Goal: Task Accomplishment & Management: Complete application form

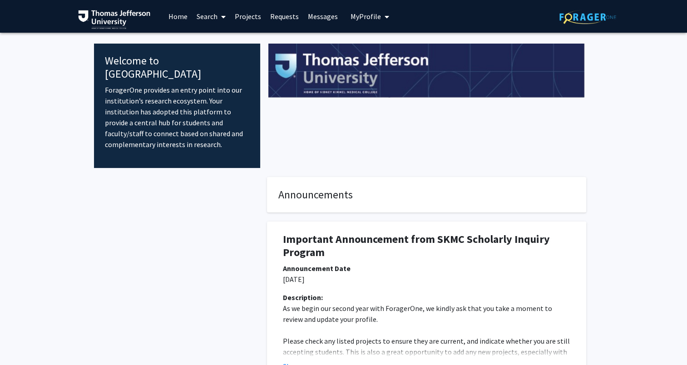
click at [381, 17] on span "My profile dropdown to access profile and logout" at bounding box center [385, 17] width 8 height 32
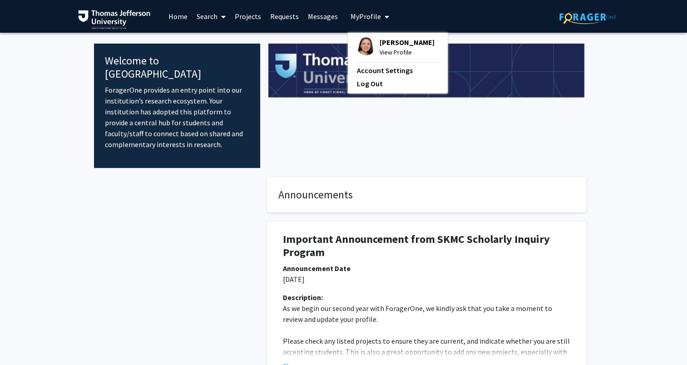
click at [381, 17] on span "My profile dropdown to access profile and logout" at bounding box center [385, 17] width 8 height 32
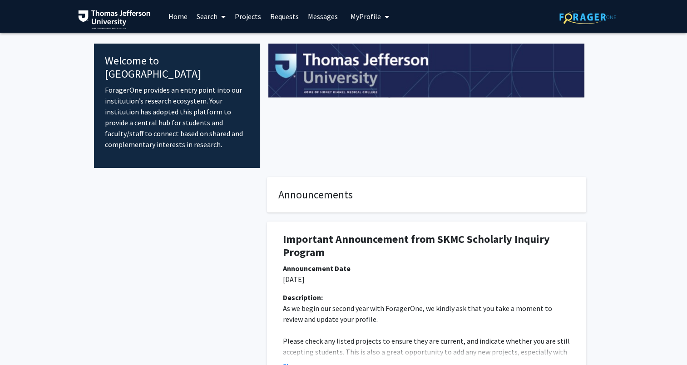
click at [204, 18] on link "Search" at bounding box center [211, 16] width 38 height 32
click at [253, 16] on link "Projects" at bounding box center [247, 16] width 35 height 32
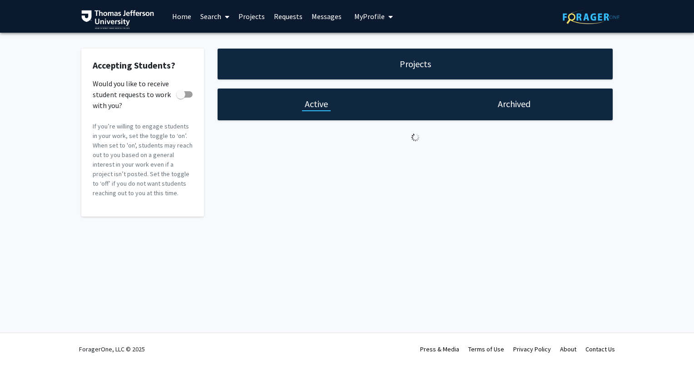
checkbox input "true"
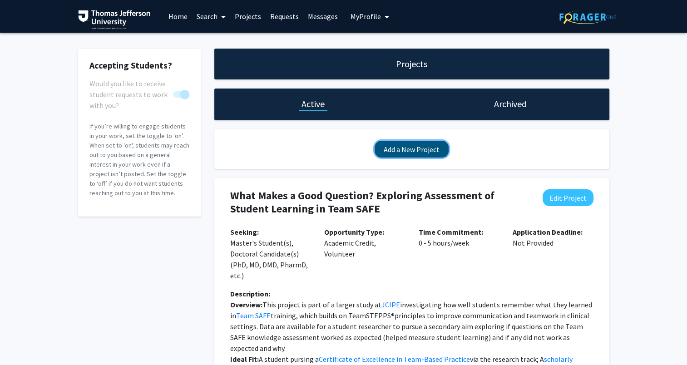
click at [428, 146] on button "Add a New Project" at bounding box center [412, 149] width 74 height 17
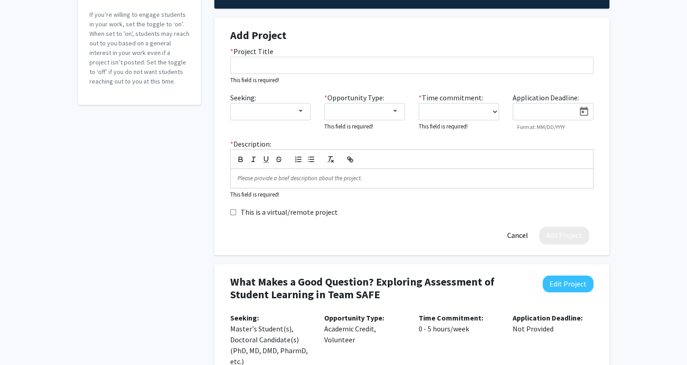
scroll to position [45, 0]
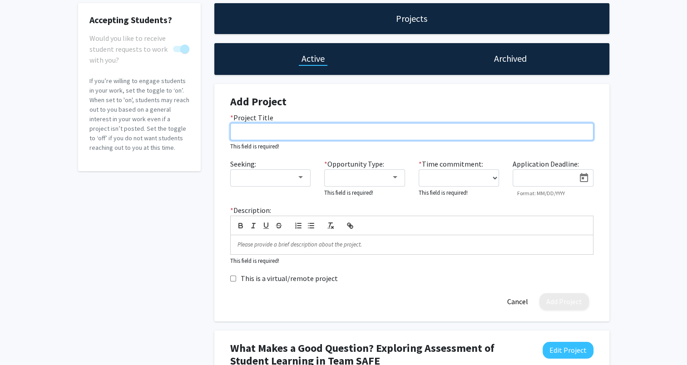
click at [255, 133] on input "* Project Title" at bounding box center [411, 131] width 363 height 17
paste input "Improving Teamwork Assessment: Cognitive Interviewing Study of the JTOG Tool"
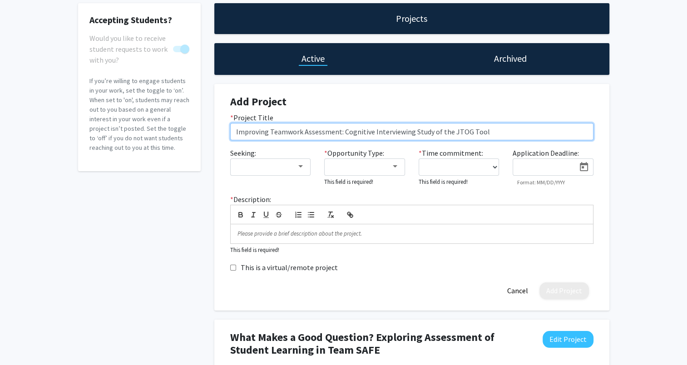
click at [274, 132] on input "Improving Teamwork Assessment: Cognitive Interviewing Study of the JTOG Tool" at bounding box center [411, 131] width 363 height 17
click at [302, 130] on input "Improving Teamwork Assessment: Cognitive Interviewing Study of the JTOG Tool" at bounding box center [411, 131] width 363 height 17
click at [290, 132] on input "Improving Teamwork Assessment: Cognitive Interviewing Study of the JTOG Tool" at bounding box center [411, 131] width 363 height 17
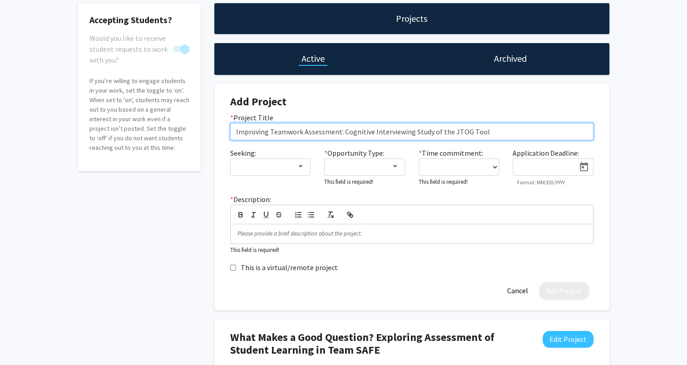
click at [263, 131] on input "Improving Teamwork Assessment: Cognitive Interviewing Study of the JTOG Tool" at bounding box center [411, 131] width 363 height 17
drag, startPoint x: 268, startPoint y: 131, endPoint x: 217, endPoint y: 133, distance: 50.9
click at [217, 133] on div "Add Project * Project Title Improving Teamwork Assessment: Cognitive Interviewi…" at bounding box center [411, 197] width 395 height 227
drag, startPoint x: 303, startPoint y: 131, endPoint x: 337, endPoint y: 131, distance: 34.1
click at [337, 131] on input "Improving Teamwork Assessment: Cognitive Interviewing Study of the JTOG Tool" at bounding box center [411, 131] width 363 height 17
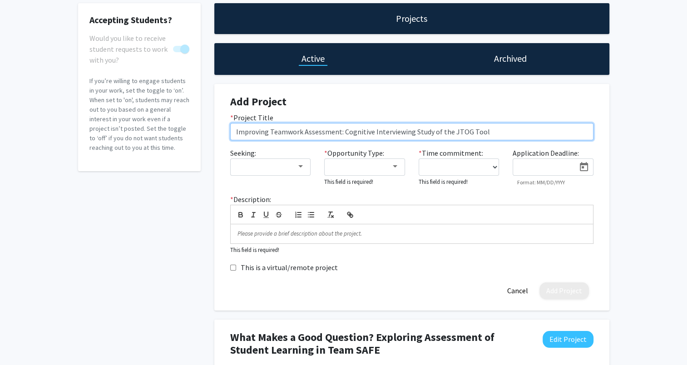
click at [357, 133] on input "Improving Teamwork Assessment: Cognitive Interviewing Study of the JTOG Tool" at bounding box center [411, 131] width 363 height 17
drag, startPoint x: 343, startPoint y: 131, endPoint x: 496, endPoint y: 129, distance: 153.6
click at [496, 129] on input "Improving Teamwork Assessment: Cognitive Interviewing Study of the JTOG Tool" at bounding box center [411, 131] width 363 height 17
click at [502, 130] on input "Improving Teamwork Assessment: Cognitive Interviewing Study of the JTOG Tool" at bounding box center [411, 131] width 363 height 17
click at [472, 129] on input "Improving Teamwork Assessment: Cognitive Interviewing Study of the JTOG Tool" at bounding box center [411, 131] width 363 height 17
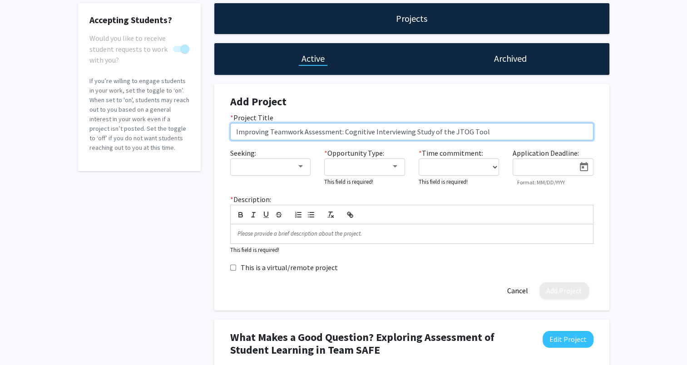
click at [472, 129] on input "Improving Teamwork Assessment: Cognitive Interviewing Study of the JTOG Tool" at bounding box center [411, 131] width 363 height 17
type input "Improving Teamwork Assessment: Cognitive Interviewing Study of the JTOG"
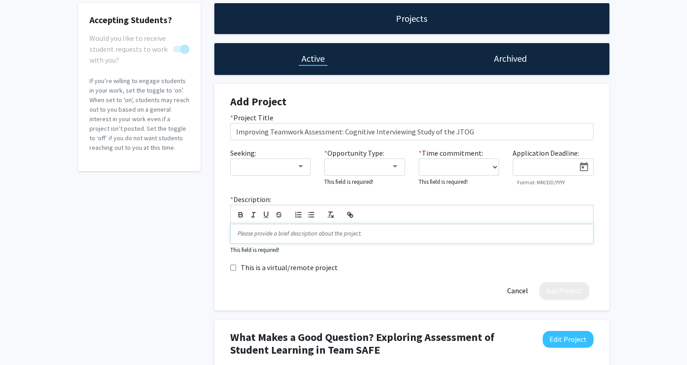
click at [270, 236] on p at bounding box center [412, 234] width 349 height 8
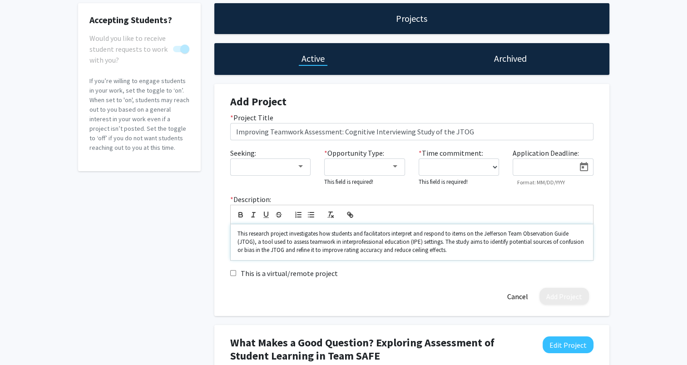
scroll to position [136, 0]
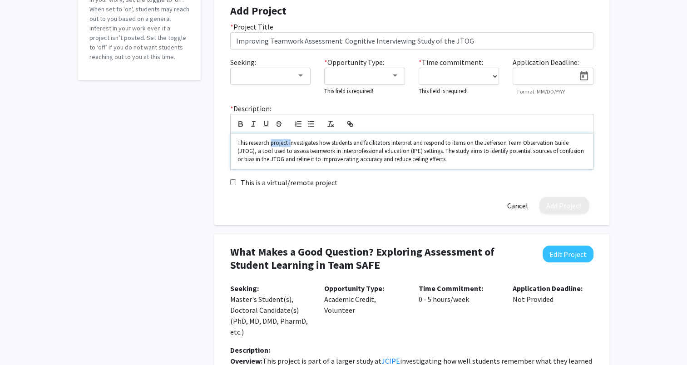
drag, startPoint x: 273, startPoint y: 144, endPoint x: 292, endPoint y: 142, distance: 19.6
click at [292, 142] on p "This research project investigates how students and facilitators interpret and …" at bounding box center [412, 151] width 349 height 25
drag, startPoint x: 249, startPoint y: 143, endPoint x: 273, endPoint y: 144, distance: 23.7
click at [273, 144] on p "This research project investigates how students and facilitators interpret and …" at bounding box center [412, 151] width 349 height 25
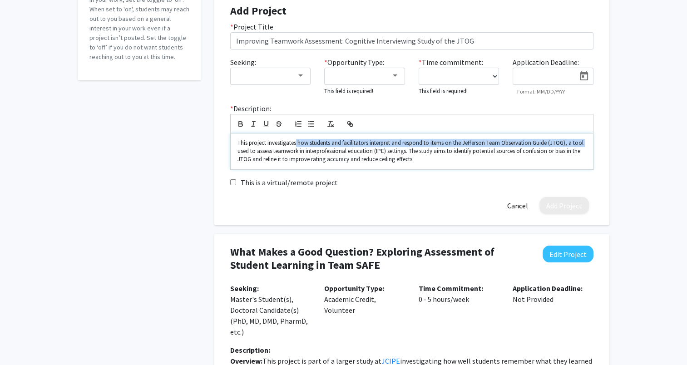
drag, startPoint x: 297, startPoint y: 143, endPoint x: 586, endPoint y: 138, distance: 289.4
click at [586, 138] on div "This project investigates how students and facilitators interpret and respond t…" at bounding box center [412, 152] width 363 height 36
click at [546, 143] on p "This project investigates how students and facilitators interpret and respond t…" at bounding box center [412, 151] width 349 height 25
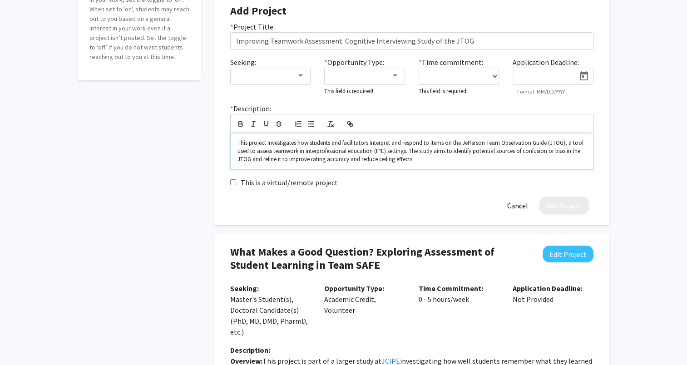
click at [548, 143] on p "This project investigates how students and facilitators interpret and respond t…" at bounding box center [412, 151] width 349 height 25
drag, startPoint x: 239, startPoint y: 150, endPoint x: 431, endPoint y: 155, distance: 192.2
click at [263, 149] on p "This project investigates how students and facilitators interpret and respond t…" at bounding box center [412, 151] width 349 height 25
click at [581, 143] on p "This project investigates how students and facilitators interpret and respond t…" at bounding box center [412, 151] width 349 height 25
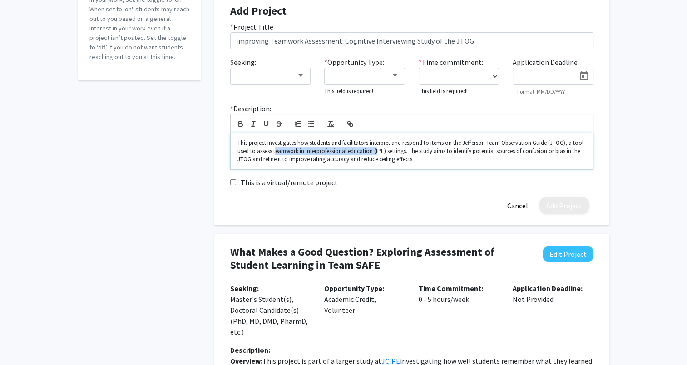
drag, startPoint x: 275, startPoint y: 151, endPoint x: 379, endPoint y: 148, distance: 104.1
click at [379, 148] on p "This project investigates how students and facilitators interpret and respond t…" at bounding box center [412, 151] width 349 height 25
drag, startPoint x: 386, startPoint y: 151, endPoint x: 375, endPoint y: 154, distance: 11.5
click at [375, 154] on p "This project investigates how students and facilitators interpret and respond t…" at bounding box center [412, 151] width 349 height 25
drag, startPoint x: 462, startPoint y: 149, endPoint x: 505, endPoint y: 149, distance: 42.3
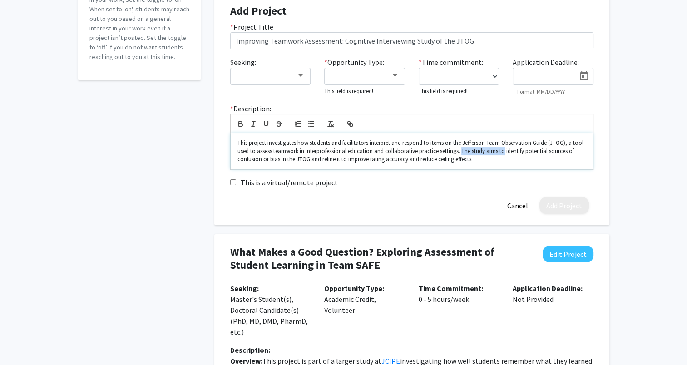
click at [505, 149] on p "This project investigates how students and facilitators interpret and respond t…" at bounding box center [412, 151] width 349 height 25
drag, startPoint x: 274, startPoint y: 152, endPoint x: 458, endPoint y: 152, distance: 184.0
click at [458, 152] on p "This project investigates how students and facilitators interpret and respond t…" at bounding box center [412, 151] width 349 height 25
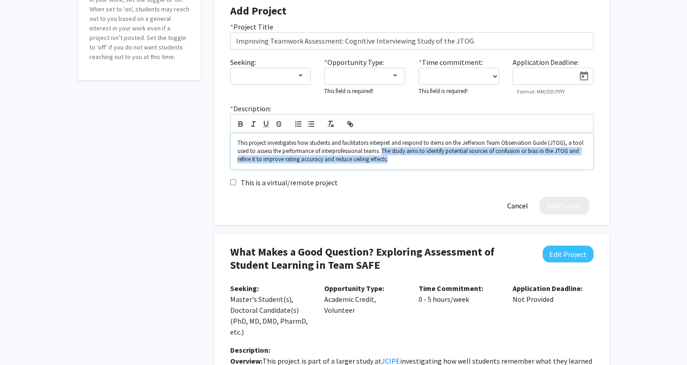
drag, startPoint x: 384, startPoint y: 149, endPoint x: 410, endPoint y: 161, distance: 28.3
click at [410, 161] on p "This project investigates how students and facilitators interpret and respond t…" at bounding box center [412, 151] width 349 height 25
click at [411, 162] on p "This project investigates how students and facilitators interpret and respond t…" at bounding box center [412, 151] width 349 height 25
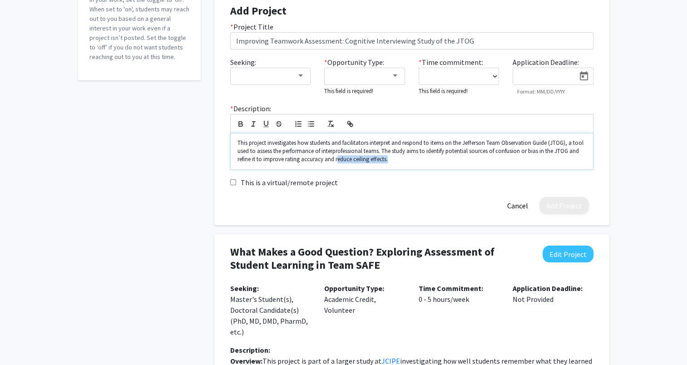
drag, startPoint x: 336, startPoint y: 161, endPoint x: 390, endPoint y: 162, distance: 54.1
click at [390, 162] on p "This project investigates how students and facilitators interpret and respond t…" at bounding box center [412, 151] width 349 height 25
drag, startPoint x: 261, startPoint y: 162, endPoint x: 356, endPoint y: 158, distance: 95.0
click at [356, 158] on p "This project investigates how students and facilitators interpret and respond t…" at bounding box center [412, 151] width 349 height 25
click at [394, 158] on p "This project investigates how students and facilitators interpret and respond t…" at bounding box center [412, 151] width 349 height 25
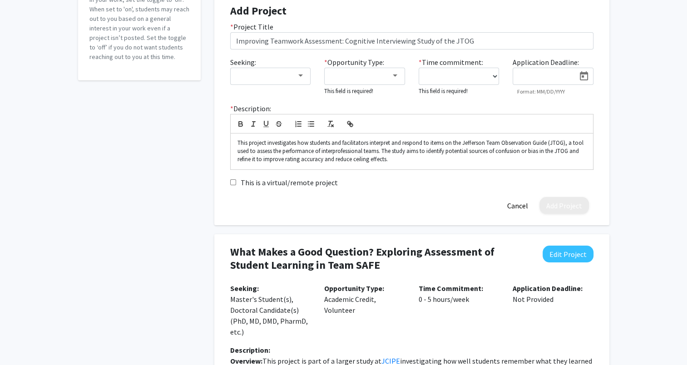
click at [233, 182] on input "This is a virtual/remote project" at bounding box center [233, 182] width 6 height 6
checkbox input "true"
click at [418, 160] on p "This project investigates how students and facilitators interpret and respond t…" at bounding box center [412, 151] width 349 height 25
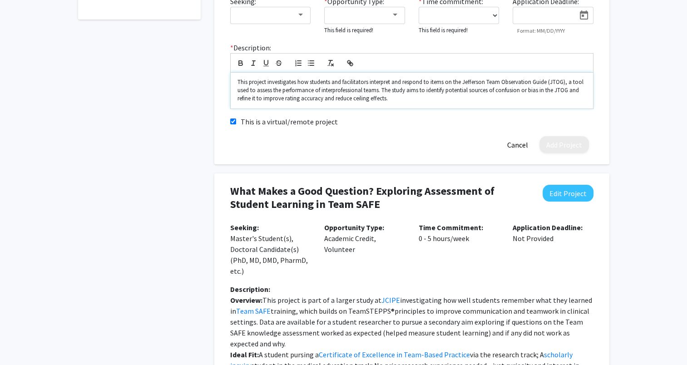
scroll to position [182, 0]
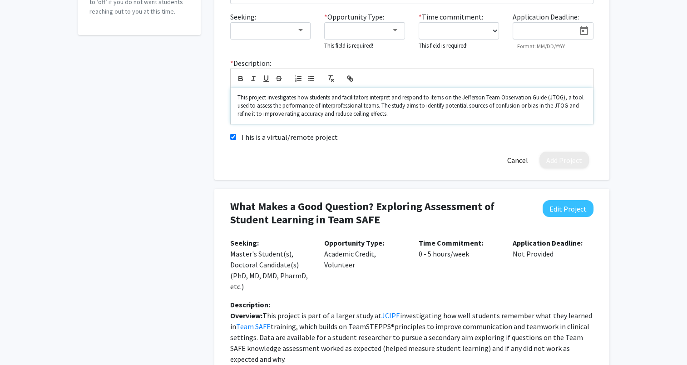
click at [238, 98] on p "This project investigates how students and facilitators interpret and respond t…" at bounding box center [412, 106] width 349 height 25
drag, startPoint x: 262, startPoint y: 96, endPoint x: 230, endPoint y: 96, distance: 32.3
click at [230, 96] on div "Overview: This project investigates how students and facilitators interpret and…" at bounding box center [411, 106] width 363 height 36
click at [293, 103] on p "Overview: This project investigates how students and facilitators interpret and…" at bounding box center [412, 106] width 349 height 25
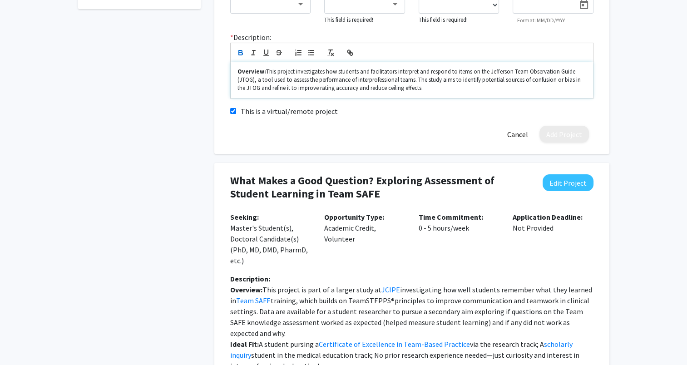
scroll to position [136, 0]
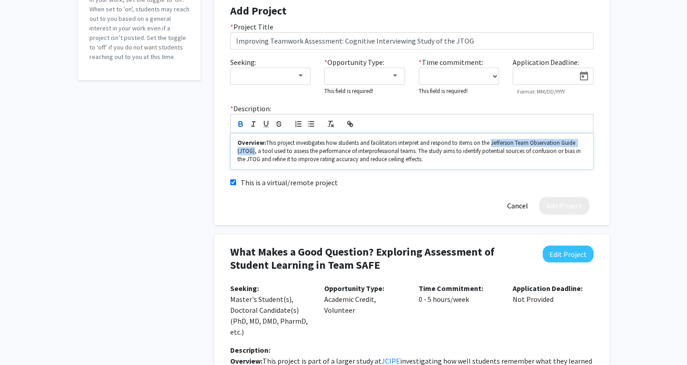
drag, startPoint x: 492, startPoint y: 143, endPoint x: 254, endPoint y: 153, distance: 237.8
click at [254, 153] on p "Overview: This project investigates how students and facilitators interpret and…" at bounding box center [412, 151] width 349 height 25
click at [353, 125] on icon "button" at bounding box center [350, 124] width 8 height 8
paste input "[URL][DOMAIN_NAME]"
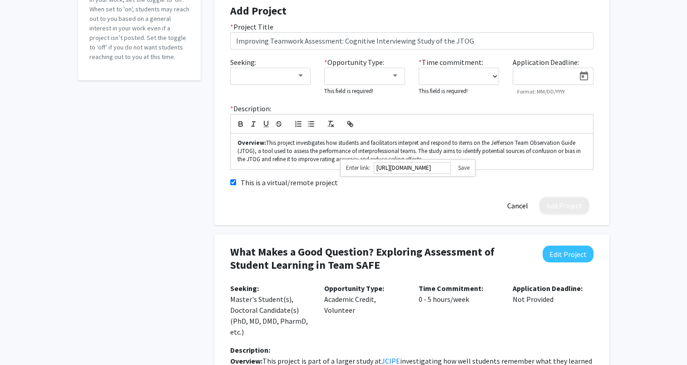
type input "[URL][DOMAIN_NAME]"
click at [467, 170] on link at bounding box center [460, 168] width 19 height 8
click at [555, 150] on p "Overview: This project investigates how students and facilitators interpret and…" at bounding box center [412, 151] width 349 height 25
click at [437, 165] on div "Overview: This project investigates how students and facilitators interpret and…" at bounding box center [412, 152] width 363 height 36
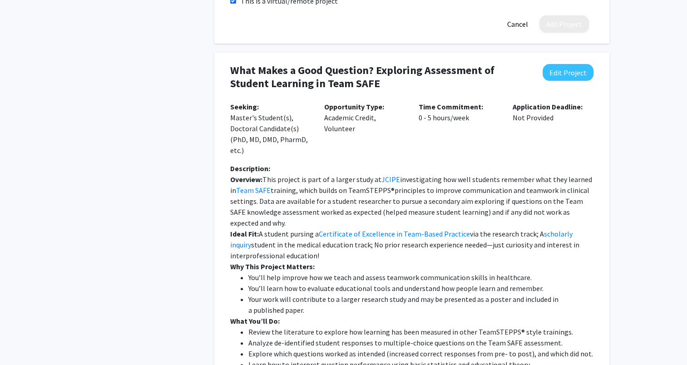
scroll to position [363, 0]
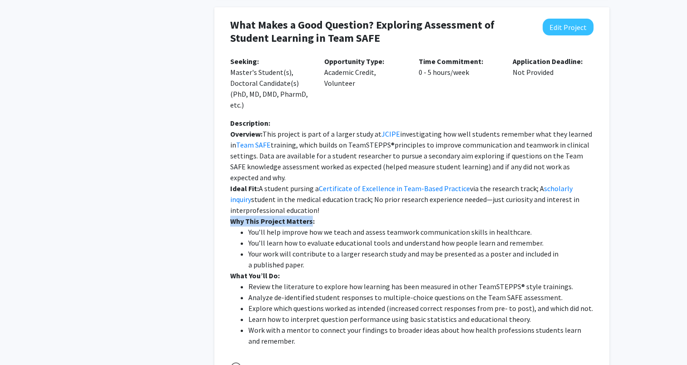
drag, startPoint x: 230, startPoint y: 222, endPoint x: 309, endPoint y: 224, distance: 79.1
click at [309, 224] on strong "Why This Project Matters:" at bounding box center [272, 221] width 84 height 9
copy strong "Why This Project Matters"
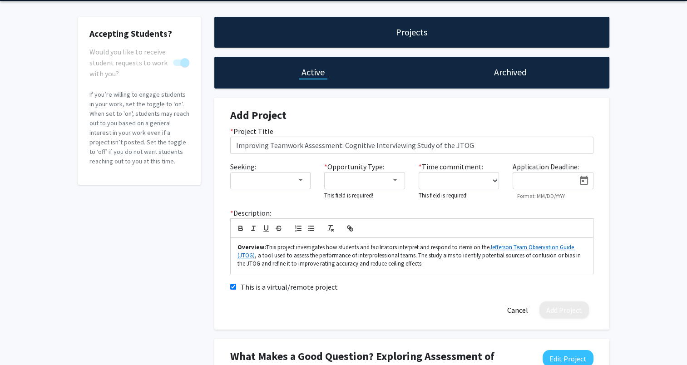
scroll to position [45, 0]
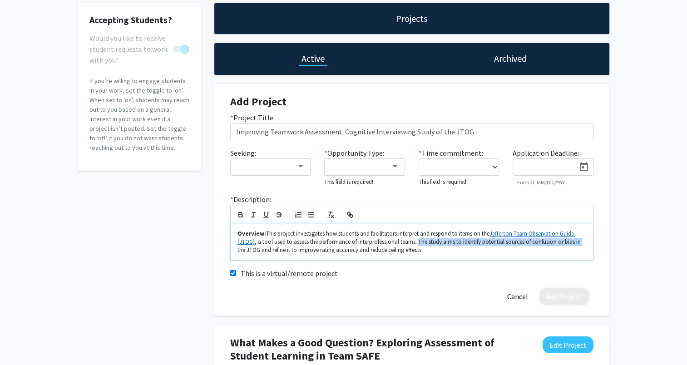
drag, startPoint x: 418, startPoint y: 242, endPoint x: 581, endPoint y: 242, distance: 162.6
click at [581, 242] on p "Overview: This project investigates how students and facilitators interpret and…" at bounding box center [412, 242] width 349 height 25
click at [454, 254] on p "Overview: This project investigates how students and facilitators interpret and…" at bounding box center [412, 242] width 349 height 25
drag, startPoint x: 498, startPoint y: 243, endPoint x: 296, endPoint y: 251, distance: 201.9
click at [296, 251] on p "Overview: This project investigates how students and facilitators interpret and…" at bounding box center [412, 242] width 349 height 25
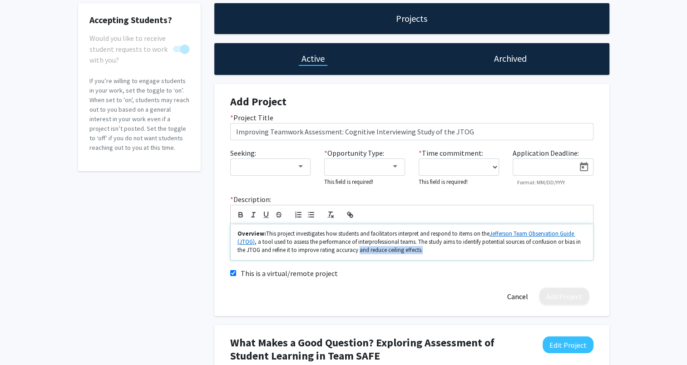
drag, startPoint x: 434, startPoint y: 252, endPoint x: 358, endPoint y: 250, distance: 76.4
click at [358, 250] on p "Overview: This project investigates how students and facilitators interpret and…" at bounding box center [412, 242] width 349 height 25
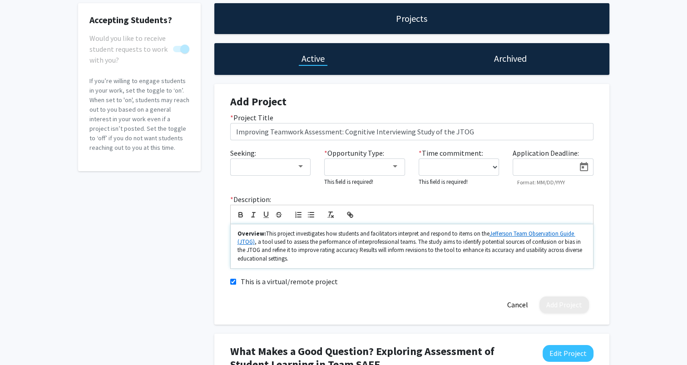
scroll to position [0, 0]
drag, startPoint x: 359, startPoint y: 251, endPoint x: 513, endPoint y: 252, distance: 153.6
click at [513, 252] on p "Overview: This project investigates how students and facilitators interpret and…" at bounding box center [412, 247] width 349 height 34
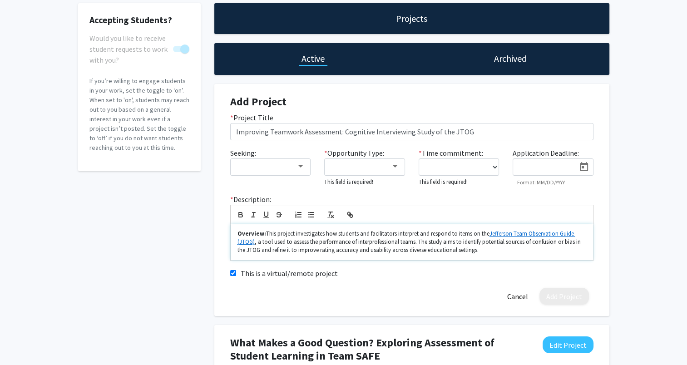
click at [443, 253] on p "Overview: This project investigates how students and facilitators interpret and…" at bounding box center [412, 242] width 349 height 25
click at [452, 250] on p "Overview: This project investigates how students and facilitators interpret and…" at bounding box center [412, 242] width 349 height 25
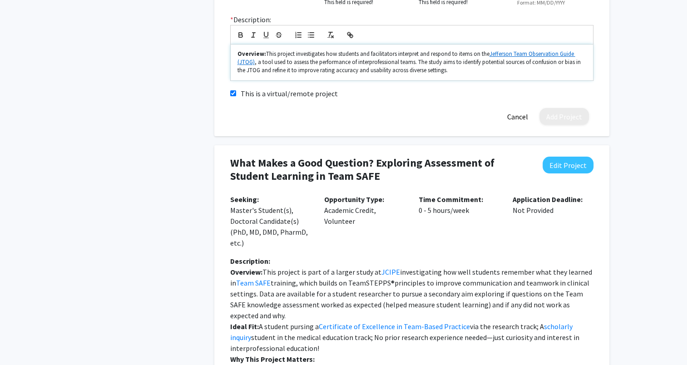
scroll to position [227, 0]
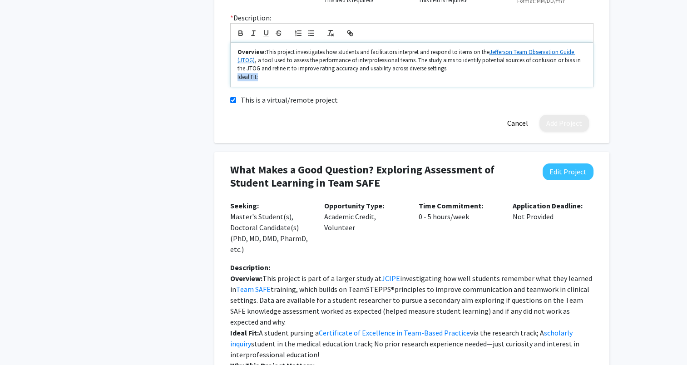
drag, startPoint x: 236, startPoint y: 78, endPoint x: 258, endPoint y: 78, distance: 21.8
click at [258, 78] on div "Overview: This project investigates how students and facilitators interpret and…" at bounding box center [412, 65] width 363 height 45
click at [274, 72] on p "Overview: This project investigates how students and facilitators interpret and…" at bounding box center [412, 60] width 349 height 25
click at [272, 76] on p "Ideal Fit:" at bounding box center [412, 77] width 349 height 8
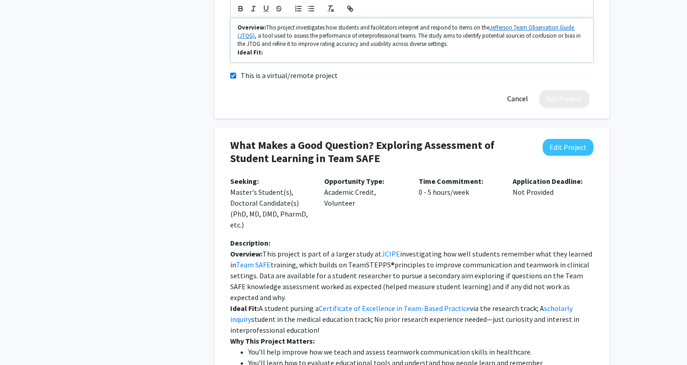
scroll to position [273, 0]
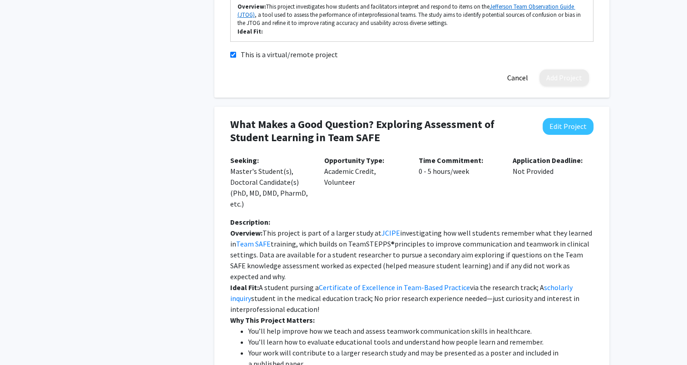
drag, startPoint x: 542, startPoint y: 287, endPoint x: 339, endPoint y: 307, distance: 203.6
click at [339, 307] on p "Ideal Fit: A student pursing a Certificate of Excellence in Team-Based Practice…" at bounding box center [411, 298] width 363 height 33
drag, startPoint x: 339, startPoint y: 307, endPoint x: 353, endPoint y: 309, distance: 14.8
click at [353, 309] on p "Ideal Fit: A student pursing a Certificate of Excellence in Team-Based Practice…" at bounding box center [411, 298] width 363 height 33
click at [378, 306] on p "Ideal Fit: A student pursing a Certificate of Excellence in Team-Based Practice…" at bounding box center [411, 298] width 363 height 33
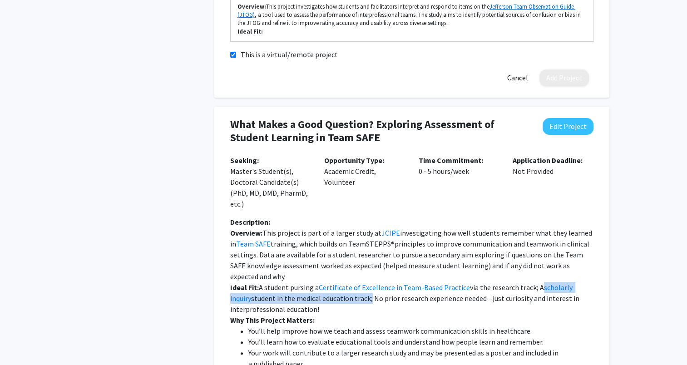
drag, startPoint x: 533, startPoint y: 288, endPoint x: 346, endPoint y: 300, distance: 187.6
click at [346, 300] on p "Ideal Fit: A student pursing a Certificate of Excellence in Team-Based Practice…" at bounding box center [411, 298] width 363 height 33
copy p "A scholarly inquiry student in the medical education track"
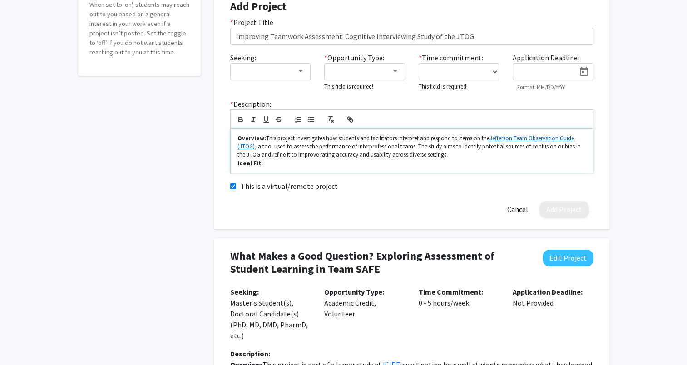
scroll to position [136, 0]
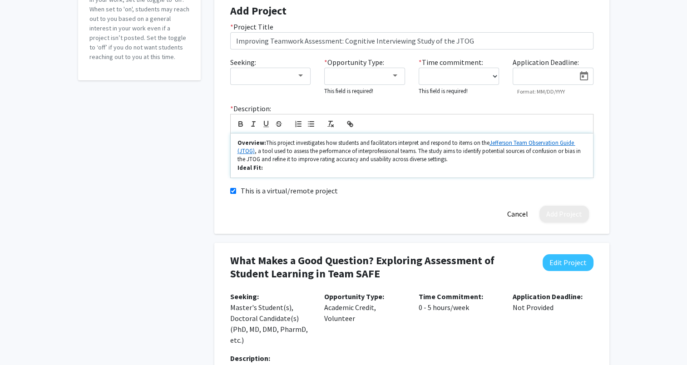
click at [282, 169] on p "Ideal Fit:" at bounding box center [412, 168] width 349 height 8
click at [281, 167] on link "scholarly inquiry" at bounding box center [286, 168] width 40 height 8
click at [274, 185] on link "[URL][DOMAIN_NAME]" at bounding box center [259, 185] width 55 height 12
click at [343, 169] on p "Ideal Fit: A scholarly inquiry student in the medical education track" at bounding box center [412, 168] width 349 height 8
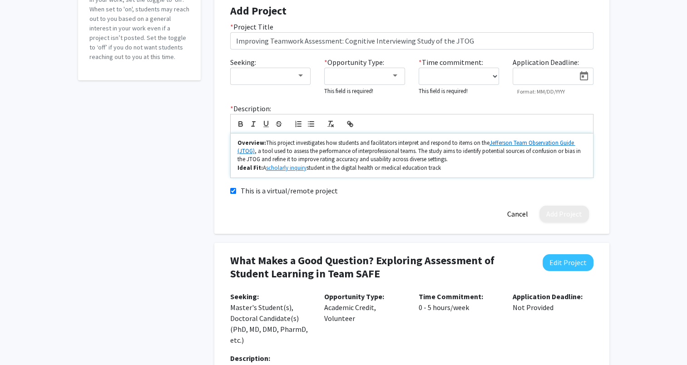
click at [263, 167] on p "Ideal Fit: A scholarly inquiry student in the digital health or medical educati…" at bounding box center [412, 168] width 349 height 8
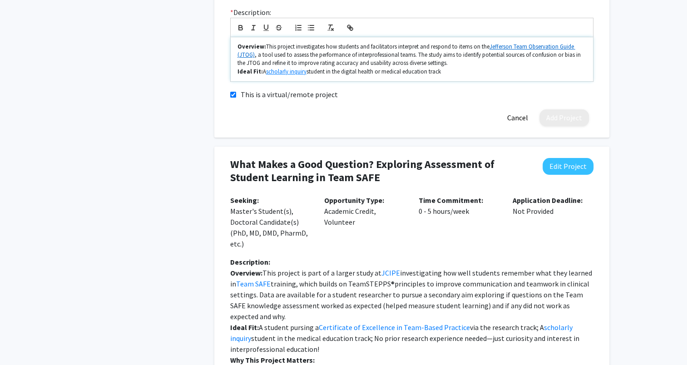
scroll to position [227, 0]
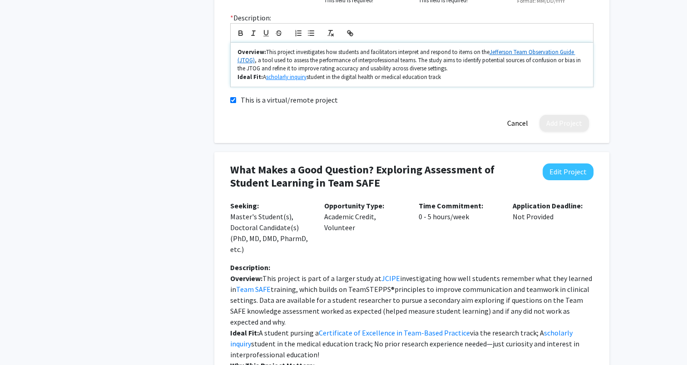
click at [265, 77] on p "Ideal Fit: A scholarly inquiry student in the digital health or medical educati…" at bounding box center [412, 77] width 349 height 8
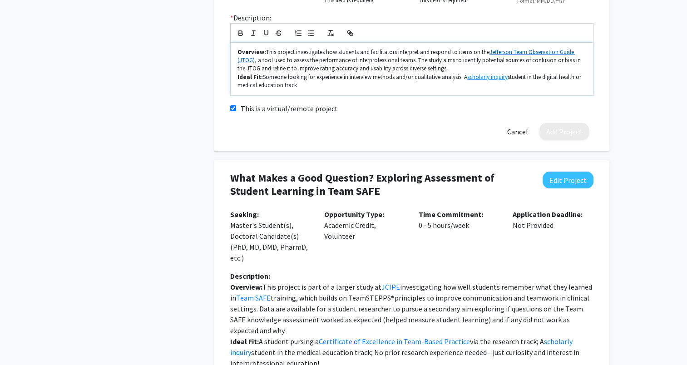
click at [316, 87] on p "Ideal Fit: Someone looking for experience in interview methods and/or qualitati…" at bounding box center [412, 81] width 349 height 17
click at [463, 75] on p "Ideal Fit: Someone looking for experience in interview methods and/or qualitati…" at bounding box center [412, 81] width 349 height 17
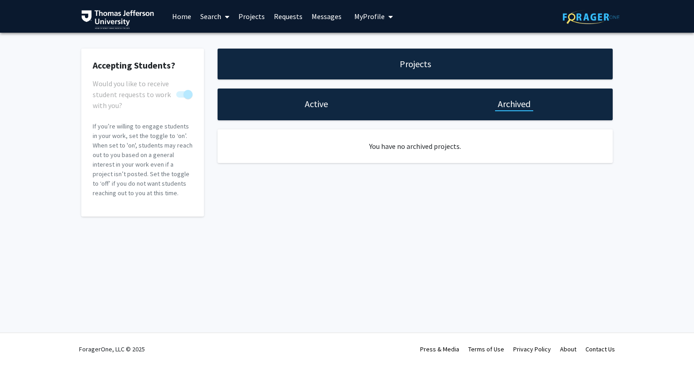
click at [322, 103] on h1 "Active" at bounding box center [316, 104] width 23 height 13
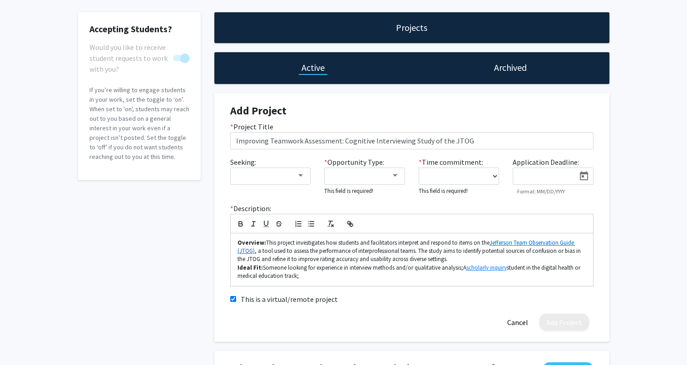
scroll to position [91, 0]
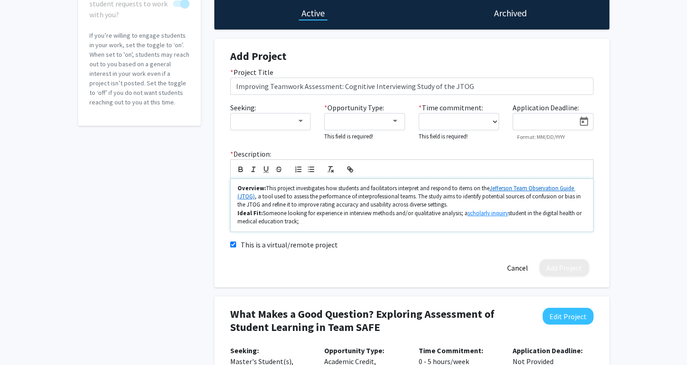
drag, startPoint x: 334, startPoint y: 226, endPoint x: 231, endPoint y: 183, distance: 112.2
click at [231, 183] on div "Overview: This project investigates how students and facilitators interpret and…" at bounding box center [412, 205] width 363 height 53
copy div "Overview: This project investigates how students and facilitators interpret and…"
click at [327, 202] on p "Overview: This project investigates how students and facilitators interpret and…" at bounding box center [412, 196] width 349 height 25
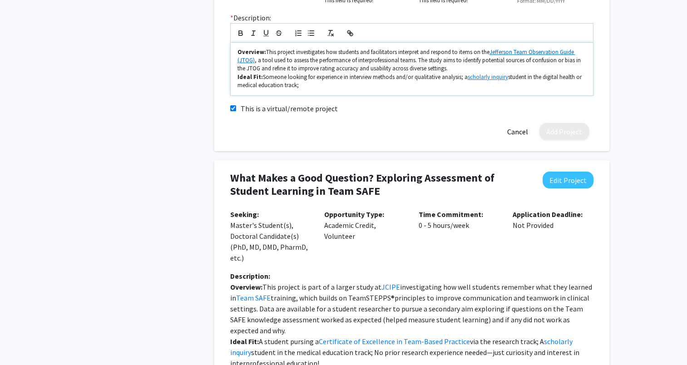
scroll to position [182, 0]
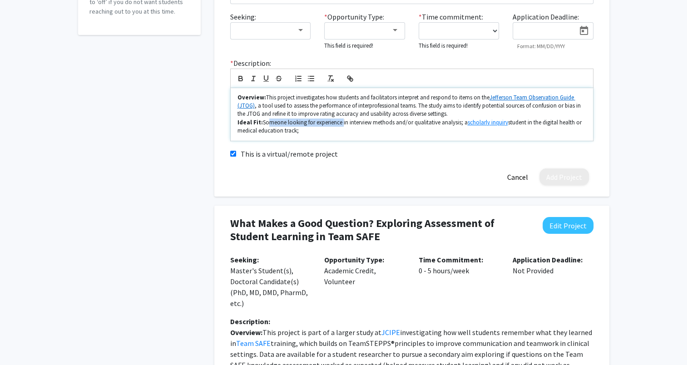
drag, startPoint x: 274, startPoint y: 122, endPoint x: 340, endPoint y: 124, distance: 66.4
click at [340, 124] on p "Ideal Fit: Someone looking for experience in interview methods and/or qualitati…" at bounding box center [412, 127] width 349 height 17
click at [342, 121] on p "Ideal Fit: Someone looking for experience in interview methods and/or qualitati…" at bounding box center [412, 127] width 349 height 17
drag, startPoint x: 352, startPoint y: 122, endPoint x: 306, endPoint y: 122, distance: 45.9
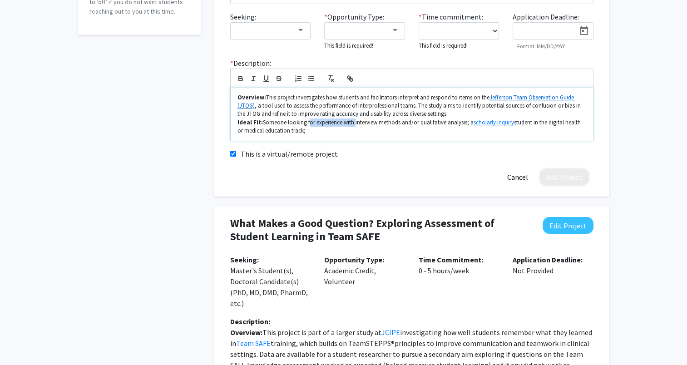
click at [306, 122] on p "Ideal Fit: Someone looking for experience with interview methods and/or qualita…" at bounding box center [412, 127] width 349 height 17
drag, startPoint x: 509, startPoint y: 124, endPoint x: 350, endPoint y: 130, distance: 159.1
click at [350, 130] on p "Ideal Fit: Someone looking to learn or increase experience with interview metho…" at bounding box center [412, 127] width 349 height 17
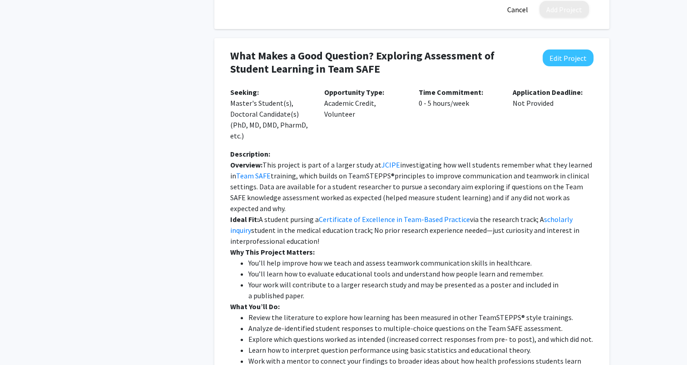
scroll to position [363, 0]
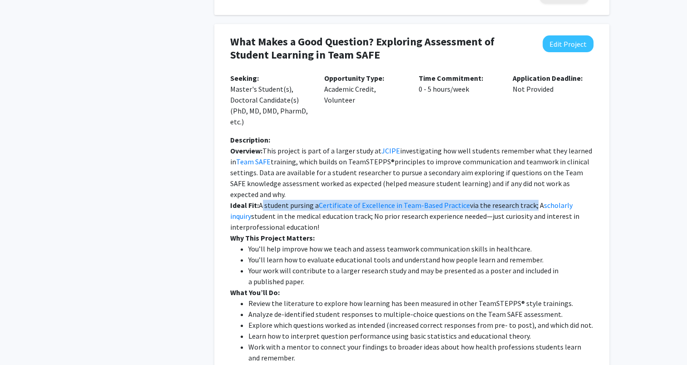
drag, startPoint x: 260, startPoint y: 206, endPoint x: 529, endPoint y: 204, distance: 268.9
click at [529, 204] on p "Ideal Fit: A student pursing a Certificate of Excellence in Team-Based Practice…" at bounding box center [411, 216] width 363 height 33
copy p "A student pursing a Certificate of Excellence in Team-Based Practice via the re…"
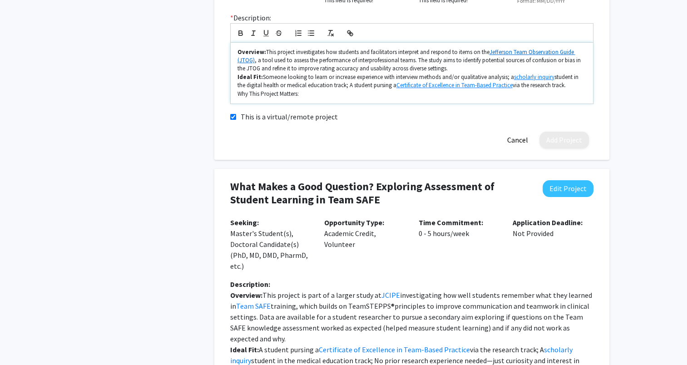
scroll to position [318, 0]
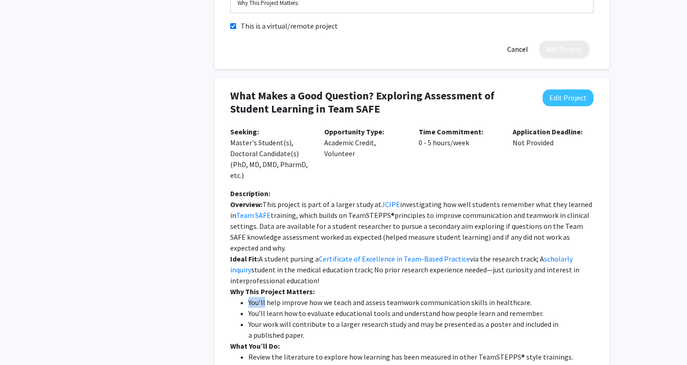
drag, startPoint x: 248, startPoint y: 303, endPoint x: 265, endPoint y: 303, distance: 17.3
click at [265, 303] on li "You’ll help improve how we teach and assess teamwork communication skills in he…" at bounding box center [420, 302] width 345 height 11
copy li "You’ll"
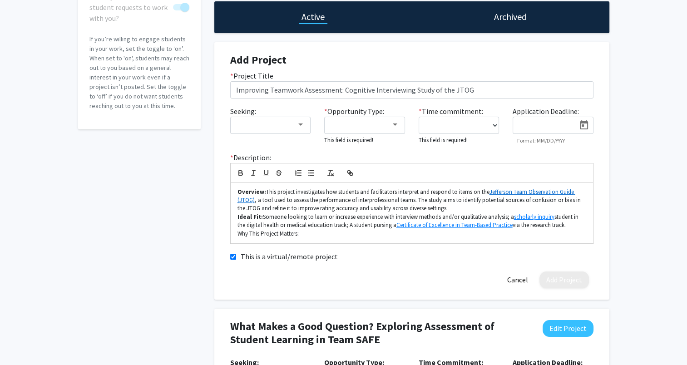
scroll to position [91, 0]
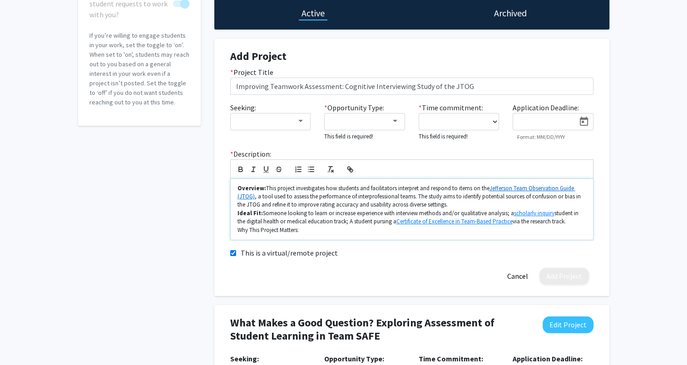
click at [305, 233] on p "Why This Project Matters:" at bounding box center [412, 230] width 349 height 8
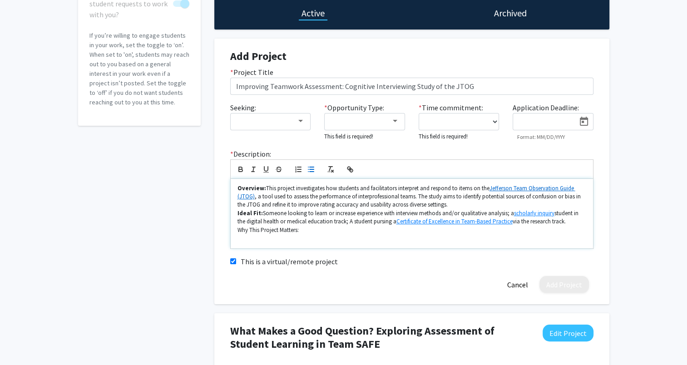
click at [309, 168] on icon "button" at bounding box center [311, 169] width 8 height 8
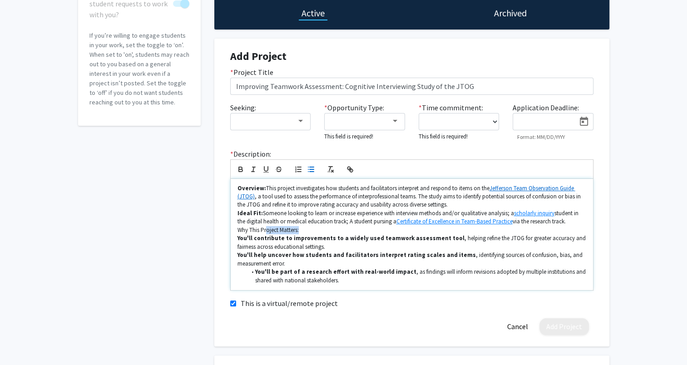
drag, startPoint x: 238, startPoint y: 236, endPoint x: 265, endPoint y: 231, distance: 27.7
click at [265, 231] on div "Overview: This project investigates how students and facilitators interpret and…" at bounding box center [412, 234] width 363 height 111
click at [303, 233] on p "Why This Project Matters:" at bounding box center [412, 230] width 349 height 8
drag, startPoint x: 283, startPoint y: 232, endPoint x: 235, endPoint y: 229, distance: 48.7
click at [235, 229] on div "Overview: This project investigates how students and facilitators interpret and…" at bounding box center [412, 234] width 363 height 111
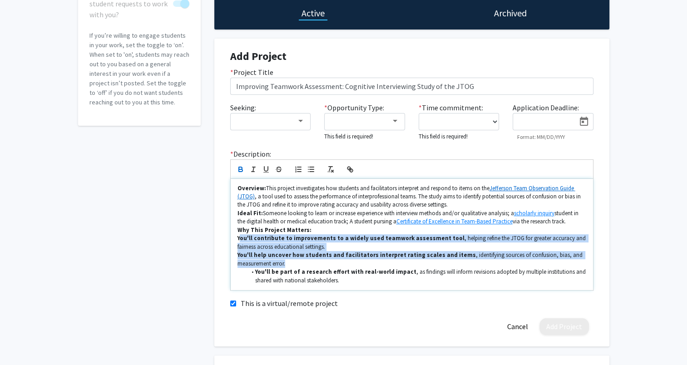
drag, startPoint x: 239, startPoint y: 240, endPoint x: 324, endPoint y: 262, distance: 88.1
click at [324, 262] on div "Overview: This project investigates how students and facilitators interpret and…" at bounding box center [412, 234] width 363 height 111
click at [307, 263] on p "You'll help uncover how students and facilitators interpret rating scales and i…" at bounding box center [412, 259] width 349 height 17
click at [291, 263] on p "You'll help uncover how students and facilitators interpret rating scales and i…" at bounding box center [412, 259] width 349 height 17
drag, startPoint x: 291, startPoint y: 263, endPoint x: 226, endPoint y: 240, distance: 69.0
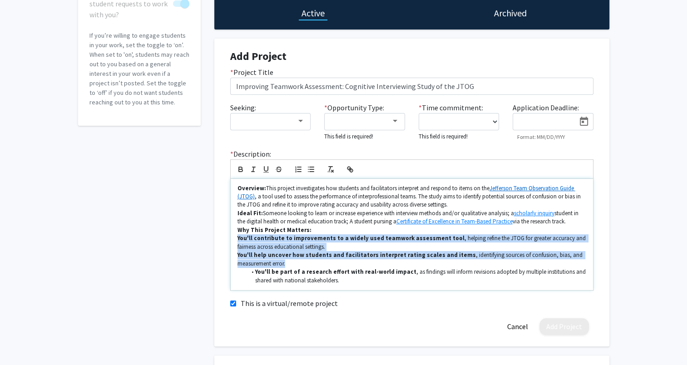
click at [226, 240] on div "* Description: Overview: This project investigates how students and facilitator…" at bounding box center [412, 220] width 377 height 142
click at [308, 169] on icon "button" at bounding box center [311, 169] width 8 height 8
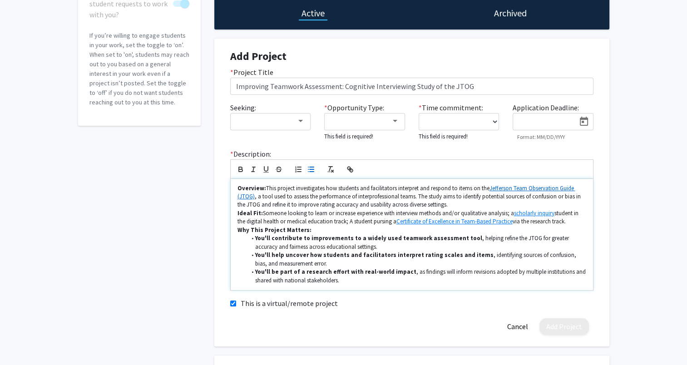
click at [283, 243] on li "You'll contribute to improvements to a widely used teamwork assessment tool , h…" at bounding box center [416, 242] width 340 height 17
drag, startPoint x: 255, startPoint y: 238, endPoint x: 458, endPoint y: 237, distance: 203.1
click at [458, 237] on li "You'll contribute to improvements to a widely used teamwork assessment tool , h…" at bounding box center [416, 242] width 340 height 17
click at [456, 244] on li "You'll contribute to improvements to a widely used teamwork assessment tool, he…" at bounding box center [416, 242] width 340 height 17
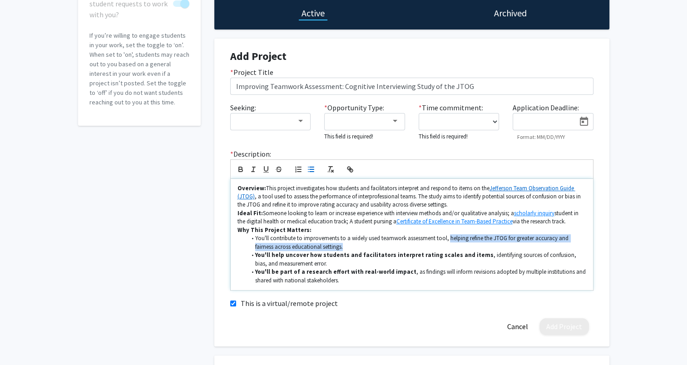
drag, startPoint x: 450, startPoint y: 239, endPoint x: 358, endPoint y: 244, distance: 92.4
click at [358, 244] on li "You'll contribute to improvements to a widely used teamwork assessment tool, he…" at bounding box center [416, 242] width 340 height 17
click at [351, 247] on li "You'll contribute to improvements to a widely used teamwork assessment tool, he…" at bounding box center [416, 242] width 340 height 17
drag, startPoint x: 559, startPoint y: 239, endPoint x: 276, endPoint y: 245, distance: 283.1
click at [276, 245] on li "You'll contribute to improvements to a widely used teamwork assessment tool, he…" at bounding box center [416, 242] width 340 height 17
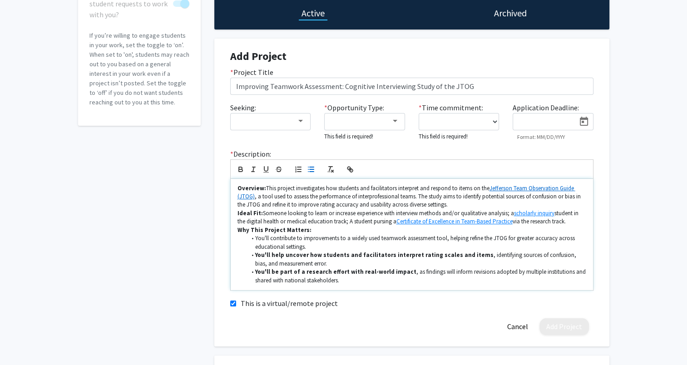
click at [305, 249] on li "You'll contribute to improvements to a widely used teamwork assessment tool, he…" at bounding box center [416, 242] width 340 height 17
click at [312, 256] on strong "You'll help uncover how students and facilitators interpret rating scales and i…" at bounding box center [374, 255] width 239 height 8
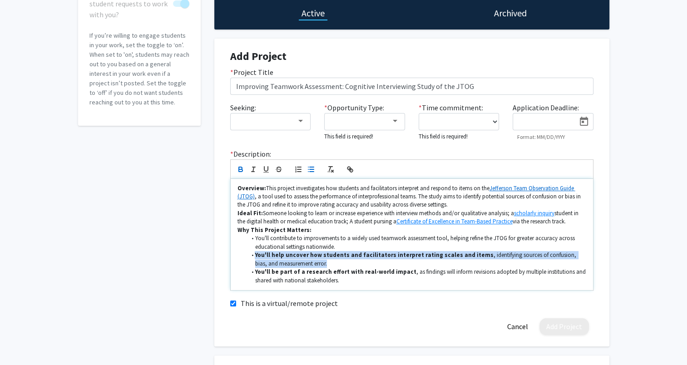
drag, startPoint x: 254, startPoint y: 256, endPoint x: 319, endPoint y: 266, distance: 66.2
click at [319, 266] on li "You'll help uncover how students and facilitators interpret rating scales and i…" at bounding box center [416, 259] width 340 height 17
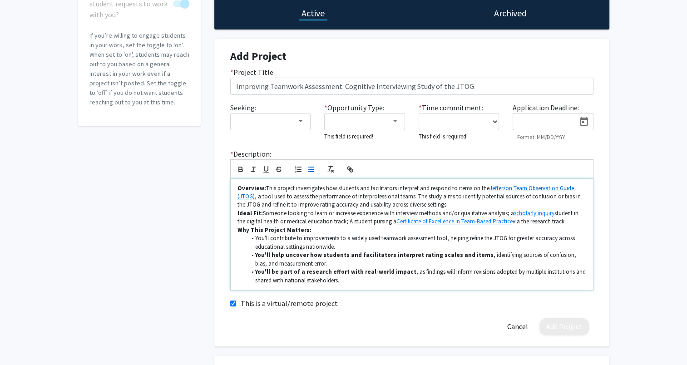
click at [372, 268] on li "You'll be part of a research effort with real-world impact , as findings will i…" at bounding box center [416, 276] width 340 height 17
click at [323, 247] on li "You'll contribute to improvements to a widely used teamwork assessment tool, he…" at bounding box center [416, 242] width 340 height 17
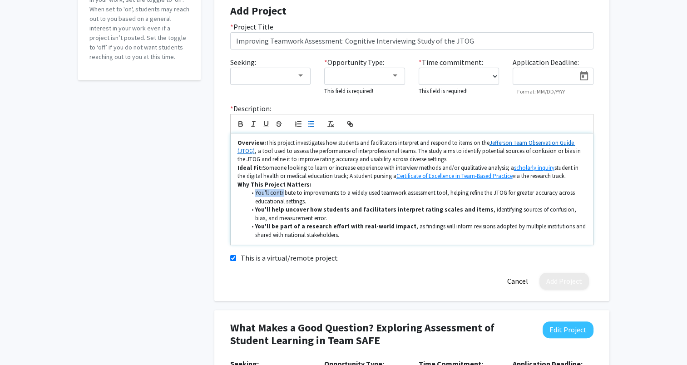
drag, startPoint x: 254, startPoint y: 193, endPoint x: 285, endPoint y: 196, distance: 31.0
click at [285, 196] on li "You'll contribute to improvements to a widely used teamwork assessment tool, he…" at bounding box center [416, 197] width 340 height 17
click at [254, 202] on li "You'll contribute to improvements to a widely used teamwork assessment tool, he…" at bounding box center [416, 197] width 340 height 17
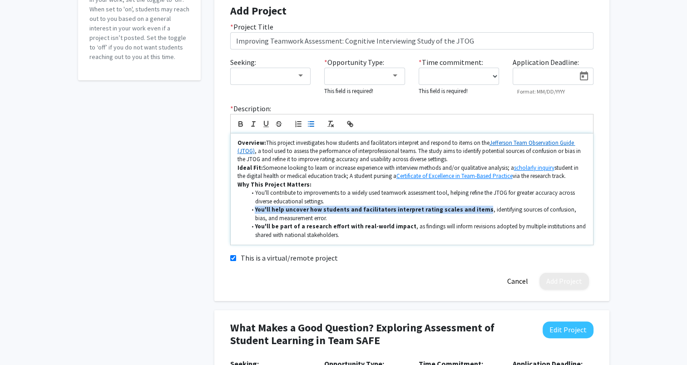
drag, startPoint x: 256, startPoint y: 211, endPoint x: 467, endPoint y: 214, distance: 210.8
click at [467, 214] on li "You'll help uncover how students and facilitators interpret rating scales and i…" at bounding box center [416, 214] width 340 height 17
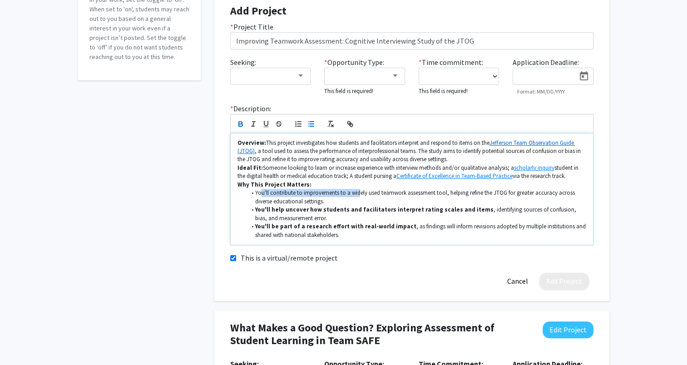
drag, startPoint x: 262, startPoint y: 193, endPoint x: 358, endPoint y: 196, distance: 96.4
click at [358, 196] on li "You'll contribute to improvements to a widely used teamwork assessment tool, he…" at bounding box center [416, 197] width 340 height 17
click at [319, 199] on li "You'll contribute to improvements to a widely used teamwork assessment tool, he…" at bounding box center [416, 197] width 340 height 17
drag, startPoint x: 311, startPoint y: 194, endPoint x: 347, endPoint y: 194, distance: 35.9
click at [342, 195] on li "You'll contribute to improvements to a widely used teamwork assessment tool, he…" at bounding box center [416, 197] width 340 height 17
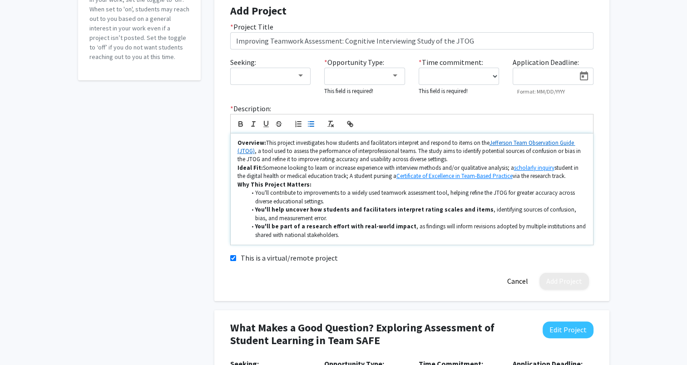
click at [345, 194] on li "You'll contribute to improvements to a widely used teamwork assessment tool, he…" at bounding box center [416, 197] width 340 height 17
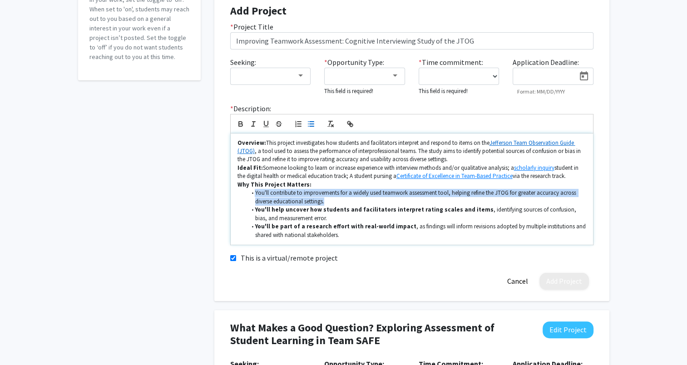
drag, startPoint x: 345, startPoint y: 203, endPoint x: 253, endPoint y: 193, distance: 93.2
click at [253, 193] on li "You'll contribute to improvements for a widely used teamwork assessment tool, h…" at bounding box center [416, 197] width 340 height 17
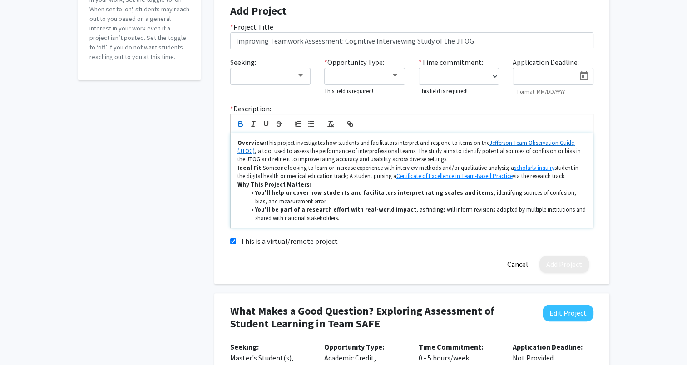
click at [317, 199] on li "You'll help uncover how students and facilitators interpret rating scales and i…" at bounding box center [416, 197] width 340 height 17
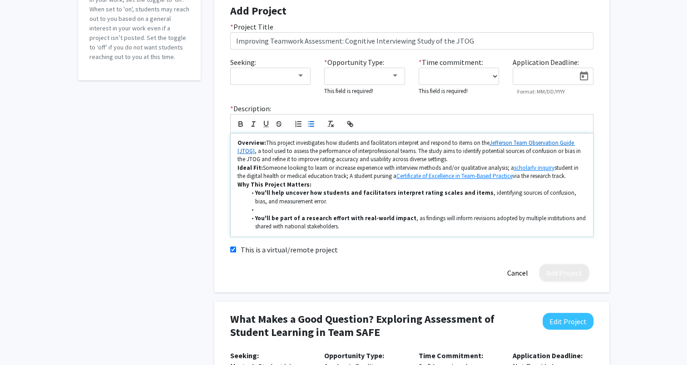
scroll to position [0, 0]
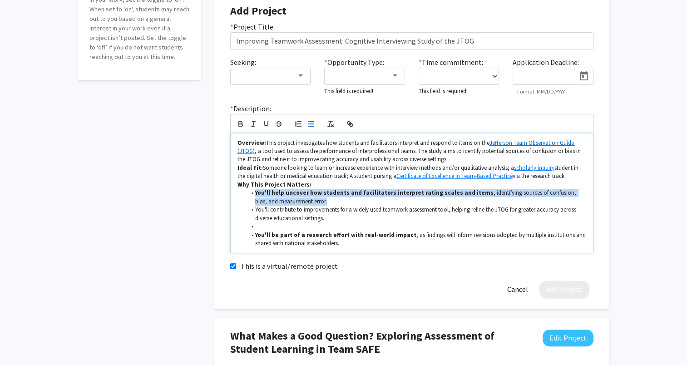
drag, startPoint x: 256, startPoint y: 193, endPoint x: 457, endPoint y: 199, distance: 201.8
click at [457, 199] on li "You'll help uncover how students and facilitators interpret rating scales and i…" at bounding box center [416, 197] width 340 height 17
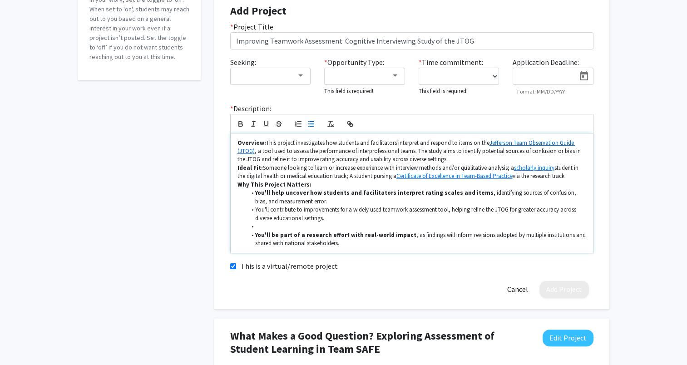
click at [265, 143] on p "Overview: This project investigates how students and facilitators interpret and…" at bounding box center [412, 151] width 349 height 25
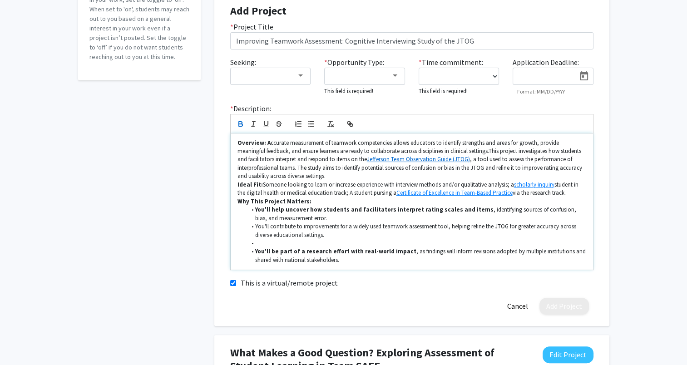
click at [378, 142] on p "Overview: A ccurate measurement of teamwork competencies allows educators to id…" at bounding box center [412, 160] width 349 height 42
drag, startPoint x: 393, startPoint y: 144, endPoint x: 522, endPoint y: 144, distance: 129.0
click at [522, 144] on p "Overview: A ccurate measurement of team performance allows educators to identif…" at bounding box center [412, 160] width 349 height 42
click at [265, 144] on strong "Overview: A" at bounding box center [254, 143] width 33 height 8
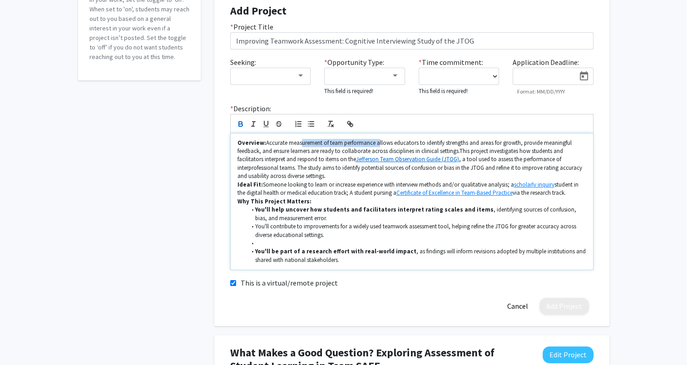
drag, startPoint x: 300, startPoint y: 142, endPoint x: 378, endPoint y: 139, distance: 78.2
click at [378, 139] on p "Overview: Accurate measurement of team performance allows educators to identify…" at bounding box center [412, 160] width 349 height 42
click at [399, 143] on p "Overview: Accurate measurement of team performance allows educators to identify…" at bounding box center [412, 160] width 349 height 42
drag, startPoint x: 377, startPoint y: 144, endPoint x: 468, endPoint y: 145, distance: 91.3
click at [468, 145] on p "Overview: Accurate measurement of team performance allows educators to identify…" at bounding box center [412, 160] width 349 height 42
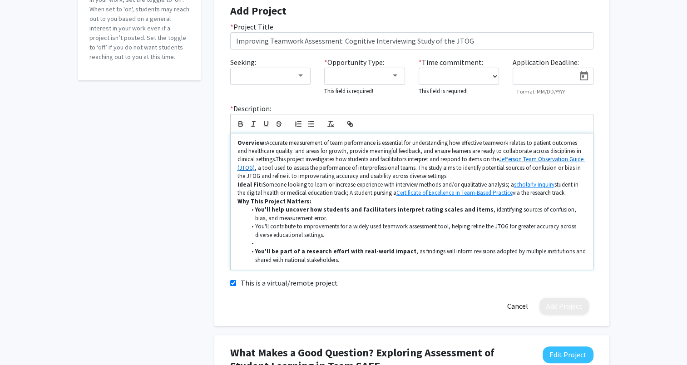
click at [239, 152] on p "Overview: Accurate measurement of team performance is essential for understandi…" at bounding box center [412, 160] width 349 height 42
click at [281, 154] on p "Overview: Accurate measurement of team performance is essential for understandi…" at bounding box center [412, 160] width 349 height 42
click at [303, 152] on p "Overview: Accurate measurement of team performance is essential for understandi…" at bounding box center [412, 160] width 349 height 42
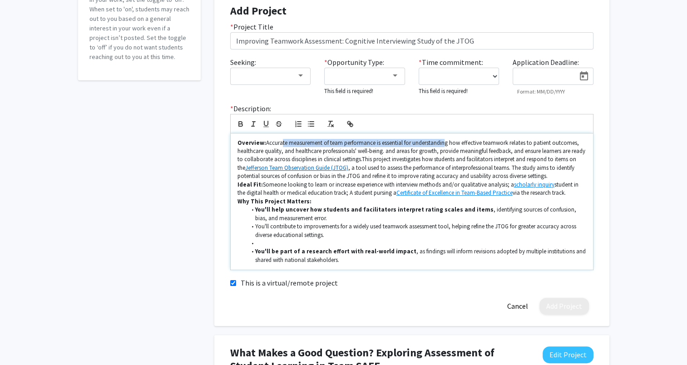
drag, startPoint x: 282, startPoint y: 143, endPoint x: 446, endPoint y: 140, distance: 164.5
click at [446, 140] on p "Overview: Accurate measurement of team performance is essential for understandi…" at bounding box center [412, 160] width 349 height 42
click at [445, 144] on p "Overview: Accurate measurement of team performance is essential for understandi…" at bounding box center [412, 160] width 349 height 42
click at [462, 144] on p "Overview: Accurate measurement of team performance is essential for understandi…" at bounding box center [412, 160] width 349 height 42
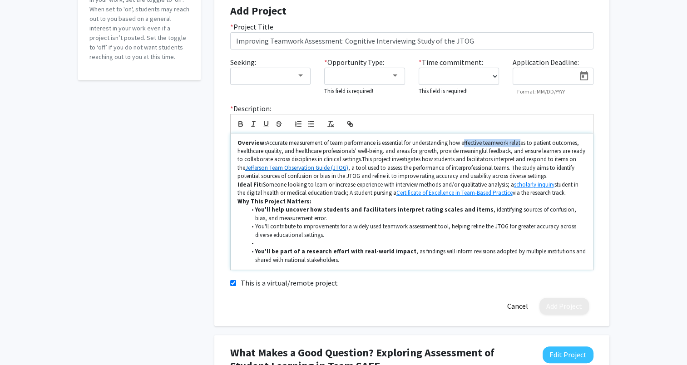
drag, startPoint x: 463, startPoint y: 144, endPoint x: 524, endPoint y: 144, distance: 60.9
click at [524, 144] on p "Overview: Accurate measurement of team performance is essential for understandi…" at bounding box center [412, 160] width 349 height 42
click at [532, 142] on p "Overview: Accurate measurement of team performance is essential for understandi…" at bounding box center [412, 160] width 349 height 42
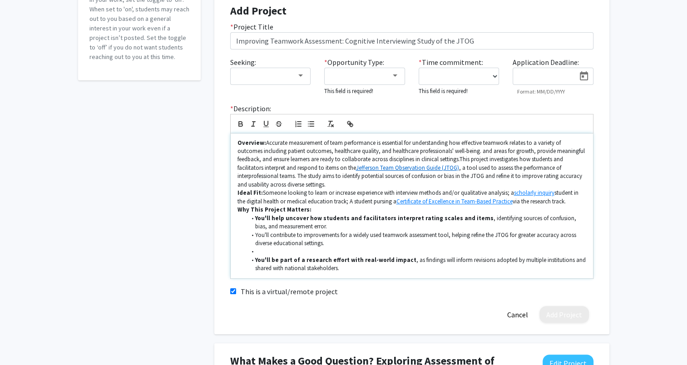
click at [316, 149] on p "Overview: Accurate measurement of team performance is essential for understandi…" at bounding box center [412, 164] width 349 height 50
drag, startPoint x: 323, startPoint y: 151, endPoint x: 365, endPoint y: 152, distance: 41.4
click at [365, 152] on p "Overview: Accurate measurement of team performance is essential for understandi…" at bounding box center [412, 164] width 349 height 50
drag, startPoint x: 375, startPoint y: 150, endPoint x: 468, endPoint y: 149, distance: 93.1
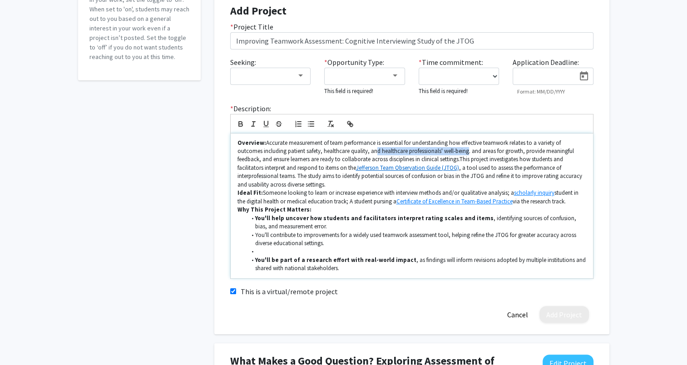
click at [468, 149] on p "Overview: Accurate measurement of team performance is essential for understandi…" at bounding box center [412, 164] width 349 height 50
drag, startPoint x: 472, startPoint y: 153, endPoint x: 482, endPoint y: 149, distance: 9.6
click at [482, 149] on p "Overview: Accurate measurement of team performance is essential for understandi…" at bounding box center [412, 164] width 349 height 50
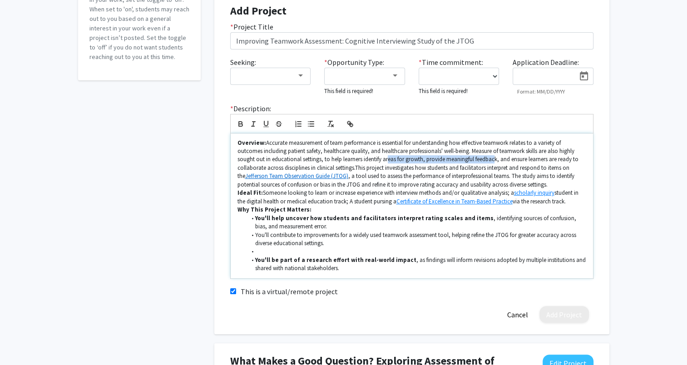
drag, startPoint x: 388, startPoint y: 158, endPoint x: 495, endPoint y: 156, distance: 106.3
click at [495, 156] on p "Overview: Accurate measurement of team performance is essential for understandi…" at bounding box center [412, 164] width 349 height 50
click at [497, 159] on p "Overview: Accurate measurement of team performance is essential for understandi…" at bounding box center [412, 164] width 349 height 50
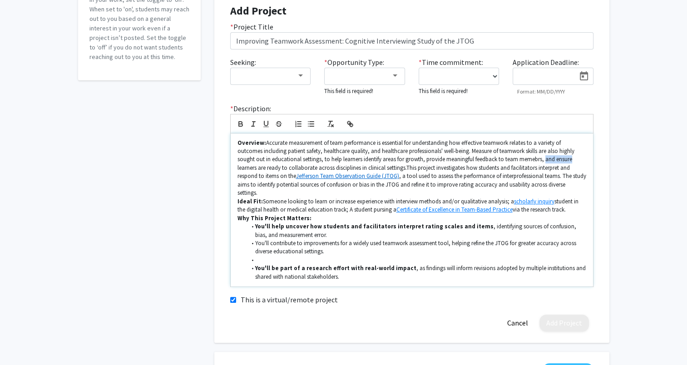
drag, startPoint x: 546, startPoint y: 161, endPoint x: 572, endPoint y: 160, distance: 26.4
click at [572, 160] on p "Overview: Accurate measurement of team performance is essential for understandi…" at bounding box center [412, 168] width 349 height 59
click at [532, 164] on p "Overview: Accurate measurement of team performance is essential for understandi…" at bounding box center [412, 168] width 349 height 59
click at [561, 159] on p "Overview: Accurate measurement of team performance is essential for understandi…" at bounding box center [412, 168] width 349 height 59
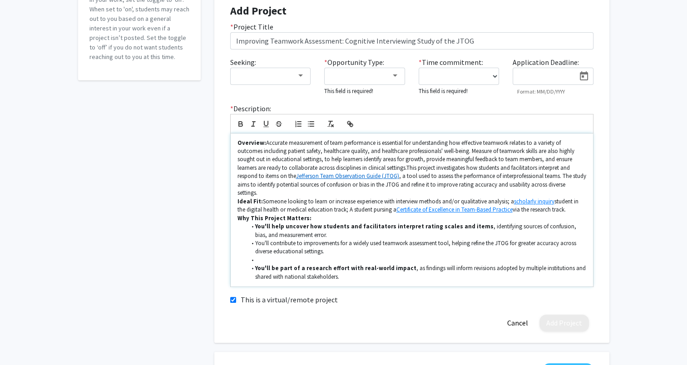
click at [551, 159] on p "Overview: Accurate measurement of team performance is essential for understandi…" at bounding box center [412, 168] width 349 height 59
drag, startPoint x: 557, startPoint y: 160, endPoint x: 572, endPoint y: 160, distance: 15.9
click at [572, 160] on p "Overview: Accurate measurement of team performance is essential for understandi…" at bounding box center [412, 168] width 349 height 59
drag, startPoint x: 259, startPoint y: 168, endPoint x: 283, endPoint y: 169, distance: 23.6
click at [283, 169] on p "Overview: Accurate measurement of team performance is essential for understandi…" at bounding box center [412, 168] width 349 height 59
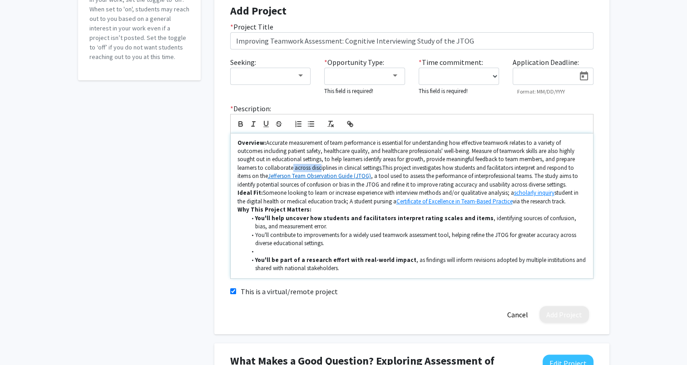
drag, startPoint x: 293, startPoint y: 169, endPoint x: 320, endPoint y: 169, distance: 27.3
click at [320, 169] on p "Overview: Accurate measurement of team performance is essential for understandi…" at bounding box center [412, 164] width 349 height 50
drag, startPoint x: 330, startPoint y: 170, endPoint x: 318, endPoint y: 172, distance: 12.0
click at [331, 170] on p "Overview: Accurate measurement of team performance is essential for understandi…" at bounding box center [412, 164] width 349 height 50
drag, startPoint x: 294, startPoint y: 169, endPoint x: 336, endPoint y: 167, distance: 42.3
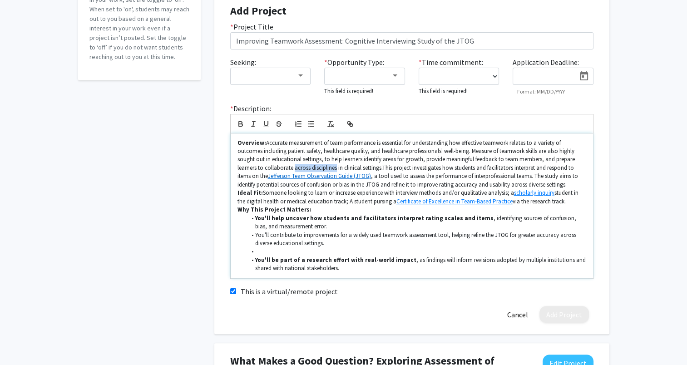
click at [336, 167] on p "Overview: Accurate measurement of team performance is essential for understandi…" at bounding box center [412, 164] width 349 height 50
click at [427, 168] on p "Overview: Accurate measurement of team performance is essential for understandi…" at bounding box center [412, 164] width 349 height 50
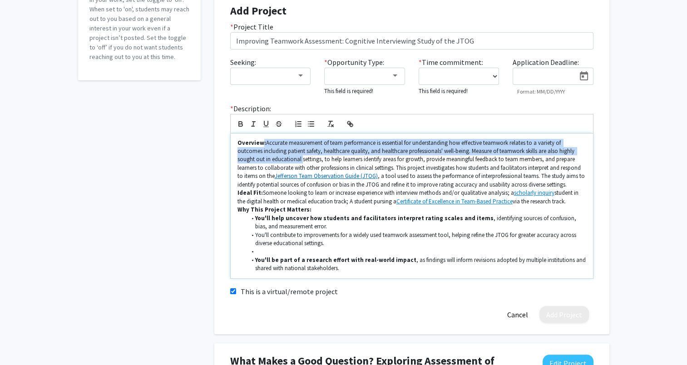
drag, startPoint x: 262, startPoint y: 142, endPoint x: 301, endPoint y: 161, distance: 43.3
click at [301, 161] on p "Overview: Accurate measurement of team performance is essential for understandi…" at bounding box center [412, 164] width 349 height 50
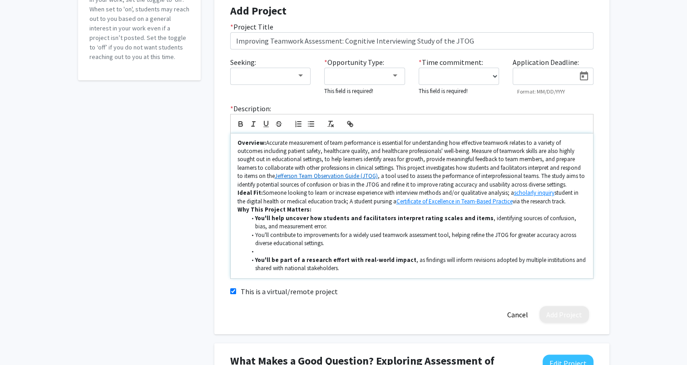
click at [313, 162] on p "Overview: Accurate measurement of team performance is essential for understandi…" at bounding box center [412, 164] width 349 height 50
drag, startPoint x: 550, startPoint y: 153, endPoint x: 576, endPoint y: 152, distance: 26.4
click at [576, 152] on p "Overview: Accurate measurement of team performance is essential for understandi…" at bounding box center [412, 164] width 349 height 50
click at [576, 151] on p "Overview: Accurate measurement of team performance is essential for understandi…" at bounding box center [412, 164] width 349 height 50
drag, startPoint x: 562, startPoint y: 150, endPoint x: 263, endPoint y: 158, distance: 298.1
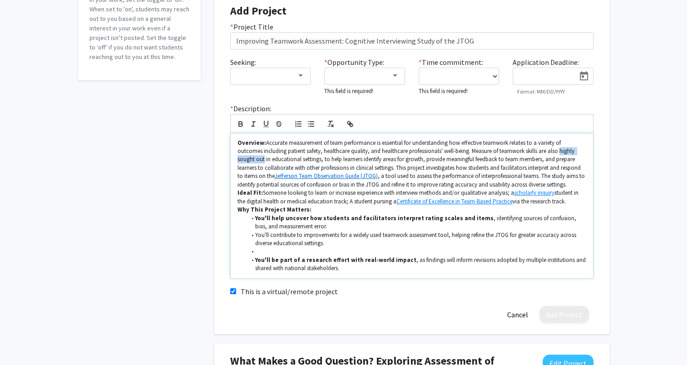
click at [263, 158] on p "Overview: Accurate measurement of team performance is essential for understandi…" at bounding box center [412, 164] width 349 height 50
click at [287, 164] on p "Overview: Accurate measurement of team performance is essential for understandi…" at bounding box center [412, 164] width 349 height 50
click at [299, 159] on p "Overview: Accurate measurement of team performance is essential for understandi…" at bounding box center [412, 164] width 349 height 50
click at [336, 160] on p "Overview: Accurate measurement of team performance is essential for understandi…" at bounding box center [412, 164] width 349 height 50
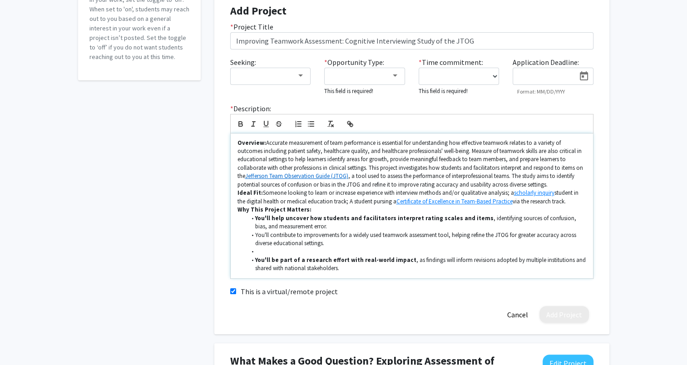
click at [362, 159] on p "Overview: Accurate measurement of team performance is essential for understandi…" at bounding box center [412, 164] width 349 height 50
click at [351, 162] on p "Overview: Accurate measurement of team performance is essential for understandi…" at bounding box center [412, 164] width 349 height 50
drag, startPoint x: 425, startPoint y: 162, endPoint x: 443, endPoint y: 160, distance: 18.7
click at [443, 160] on p "Overview: Accurate measurement of team performance is essential for understandi…" at bounding box center [412, 164] width 349 height 50
click at [445, 160] on p "Overview: Accurate measurement of team performance is essential for understandi…" at bounding box center [412, 164] width 349 height 50
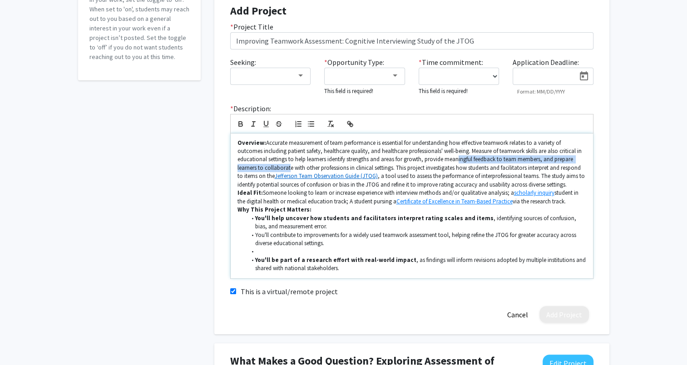
drag, startPoint x: 458, startPoint y: 161, endPoint x: 289, endPoint y: 166, distance: 168.6
click at [289, 166] on p "Overview: Accurate measurement of team performance is essential for understandi…" at bounding box center [412, 164] width 349 height 50
click at [298, 166] on p "Overview: Accurate measurement of team performance is essential for understandi…" at bounding box center [412, 164] width 349 height 50
click at [243, 167] on p "Overview: Accurate measurement of team performance is essential for understandi…" at bounding box center [412, 164] width 349 height 50
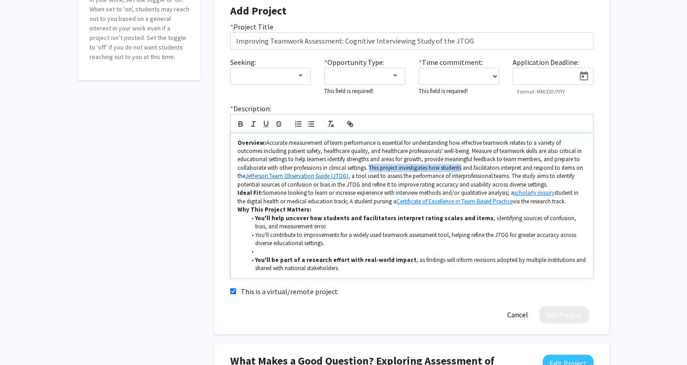
drag, startPoint x: 369, startPoint y: 167, endPoint x: 462, endPoint y: 169, distance: 92.2
click at [462, 169] on p "Overview: Accurate measurement of team performance is essential for understandi…" at bounding box center [412, 164] width 349 height 50
click at [402, 169] on p "Overview: Accurate measurement of team performance is essential for understandi…" at bounding box center [412, 164] width 349 height 50
click at [398, 169] on p "Overview: Accurate measurement of team performance is essential for understandi…" at bounding box center [412, 164] width 349 height 50
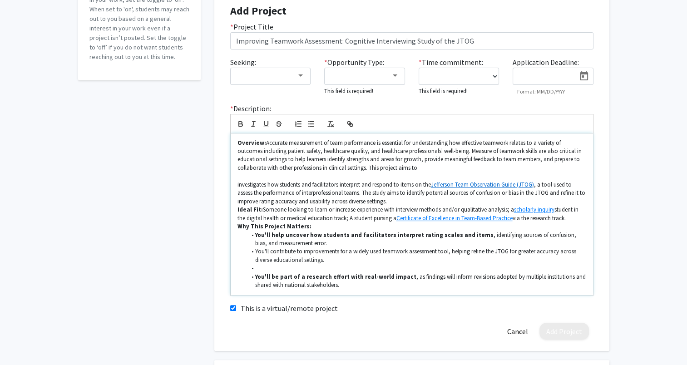
click at [419, 168] on p "Overview: Accurate measurement of team performance is essential for understandi…" at bounding box center [412, 156] width 349 height 34
drag, startPoint x: 408, startPoint y: 193, endPoint x: 583, endPoint y: 193, distance: 174.4
click at [583, 193] on p "investigates how students and facilitators interpret and respond to items on th…" at bounding box center [412, 193] width 349 height 25
drag, startPoint x: 417, startPoint y: 167, endPoint x: 400, endPoint y: 171, distance: 18.2
click at [400, 171] on p "Overview: Accurate measurement of team performance is essential for understandi…" at bounding box center [412, 156] width 349 height 34
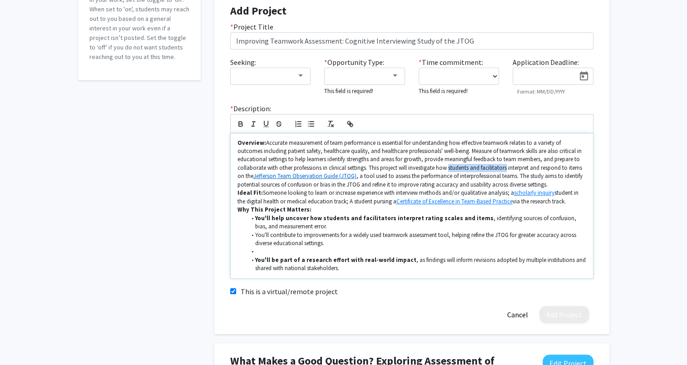
drag, startPoint x: 449, startPoint y: 169, endPoint x: 508, endPoint y: 169, distance: 58.6
click at [508, 169] on p "Overview: Accurate measurement of team performance is essential for understandi…" at bounding box center [412, 164] width 349 height 50
drag, startPoint x: 437, startPoint y: 169, endPoint x: 477, endPoint y: 171, distance: 40.0
click at [477, 171] on p "Overview: Accurate measurement of team performance is essential for understandi…" at bounding box center [412, 164] width 349 height 50
drag, startPoint x: 448, startPoint y: 169, endPoint x: 541, endPoint y: 169, distance: 92.2
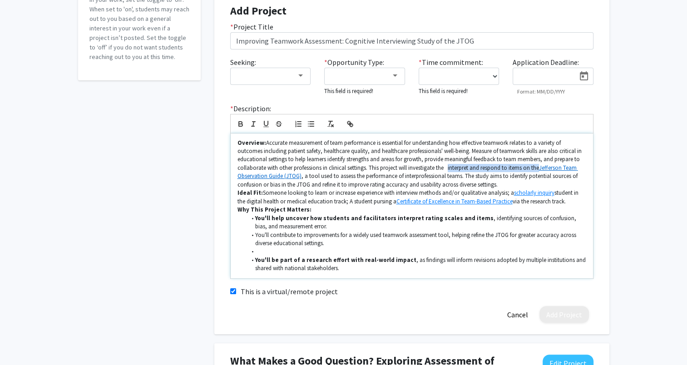
click at [541, 169] on p "Overview: Accurate measurement of team performance is essential for understandi…" at bounding box center [412, 164] width 349 height 50
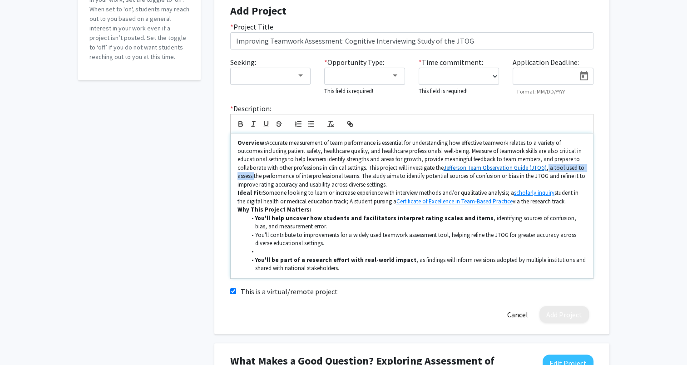
drag, startPoint x: 551, startPoint y: 169, endPoint x: 254, endPoint y: 174, distance: 296.2
click at [254, 174] on p "Overview: Accurate measurement of team performance is essential for understandi…" at bounding box center [412, 164] width 349 height 50
click at [262, 178] on p "Overview: Accurate measurement of team performance is essential for understandi…" at bounding box center [412, 164] width 349 height 50
drag, startPoint x: 255, startPoint y: 177, endPoint x: 302, endPoint y: 180, distance: 46.4
click at [302, 180] on p "Overview: Accurate measurement of team performance is essential for understandi…" at bounding box center [412, 164] width 349 height 50
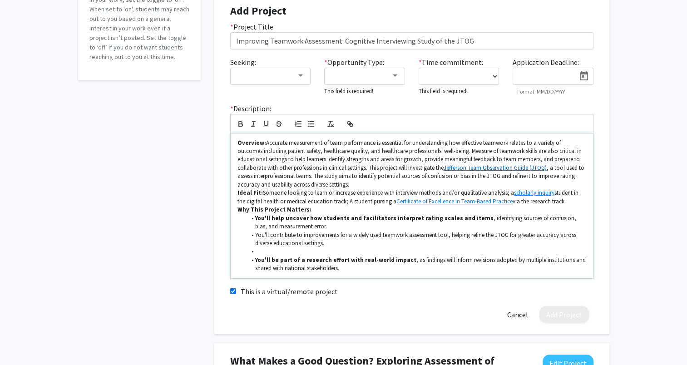
click at [312, 179] on p "Overview: Accurate measurement of team performance is essential for understandi…" at bounding box center [412, 164] width 349 height 50
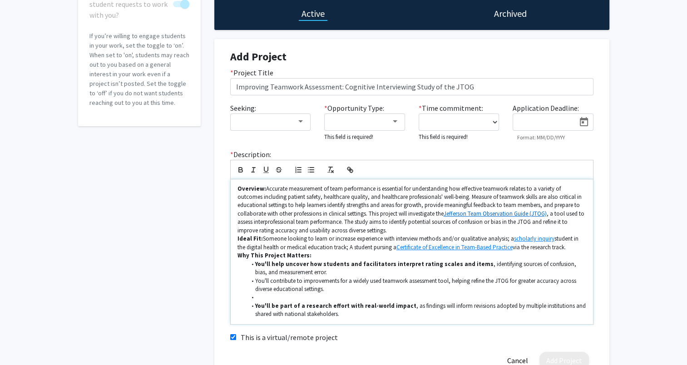
scroll to position [91, 0]
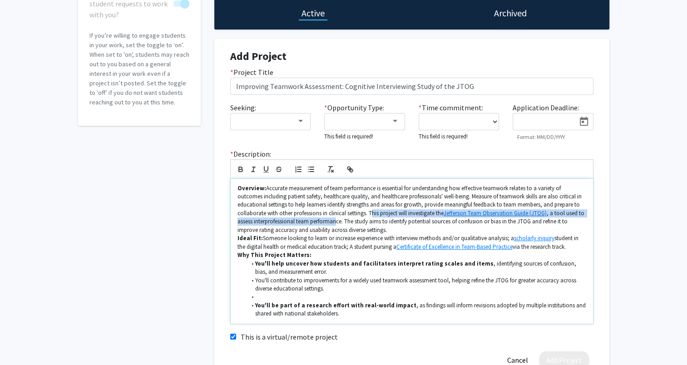
drag, startPoint x: 371, startPoint y: 213, endPoint x: 345, endPoint y: 220, distance: 26.3
click at [340, 219] on p "Overview: Accurate measurement of team performance is essential for understandi…" at bounding box center [412, 209] width 349 height 50
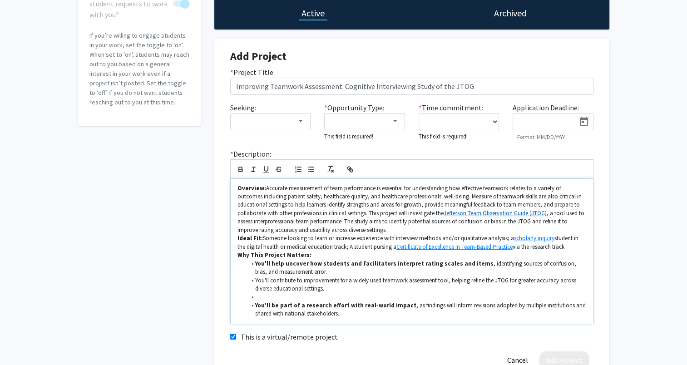
click at [343, 222] on p "Overview: Accurate measurement of team performance is essential for understandi…" at bounding box center [412, 209] width 349 height 50
click at [345, 221] on p "Overview: Accurate measurement of team performance is essential for understandi…" at bounding box center [412, 209] width 349 height 50
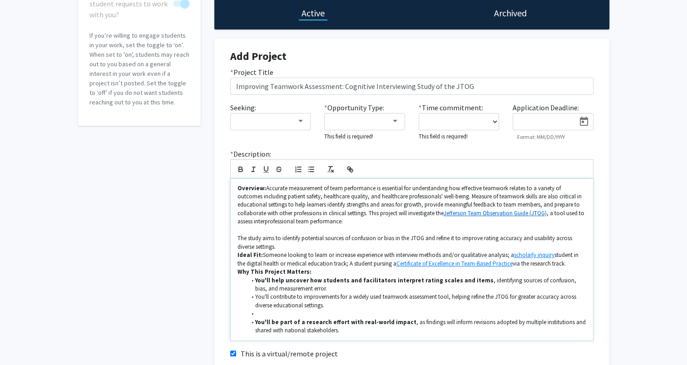
click at [345, 221] on p "Overview: Accurate measurement of team performance is essential for understandi…" at bounding box center [412, 205] width 349 height 42
paste div
drag, startPoint x: 345, startPoint y: 223, endPoint x: 348, endPoint y: 229, distance: 6.9
click at [345, 223] on p "Overview: Accurate measurement of team performance is essential for understandi…" at bounding box center [412, 205] width 349 height 42
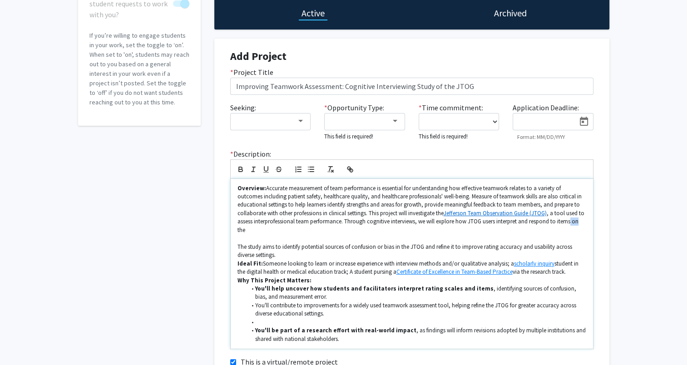
drag, startPoint x: 573, startPoint y: 222, endPoint x: 581, endPoint y: 222, distance: 8.2
click at [581, 222] on p "Overview: Accurate measurement of team performance is essential for understandi…" at bounding box center [412, 209] width 349 height 50
click at [562, 222] on p "Overview: Accurate measurement of team performance is essential for understandi…" at bounding box center [412, 209] width 349 height 50
drag, startPoint x: 532, startPoint y: 223, endPoint x: 244, endPoint y: 231, distance: 288.1
click at [244, 231] on p "Overview: Accurate measurement of team performance is essential for understandi…" at bounding box center [412, 209] width 349 height 50
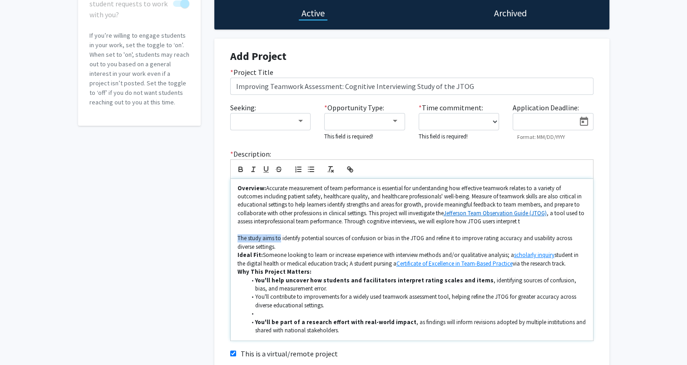
drag, startPoint x: 280, startPoint y: 236, endPoint x: 234, endPoint y: 240, distance: 46.9
click at [234, 240] on div "Overview: Accurate measurement of team performance is essential for understandi…" at bounding box center [412, 260] width 363 height 162
drag, startPoint x: 457, startPoint y: 222, endPoint x: 516, endPoint y: 225, distance: 59.2
click at [516, 225] on p "Overview: Accurate measurement of team performance is essential for understandi…" at bounding box center [412, 205] width 349 height 42
click at [523, 222] on p "Overview: Accurate measurement of team performance is essential for understandi…" at bounding box center [412, 205] width 349 height 42
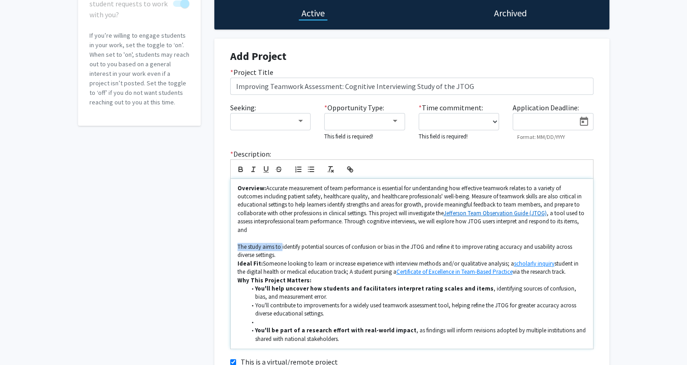
drag, startPoint x: 281, startPoint y: 247, endPoint x: 236, endPoint y: 246, distance: 45.4
click at [236, 246] on div "Overview: Accurate measurement of team performance is essential for understandi…" at bounding box center [412, 264] width 363 height 170
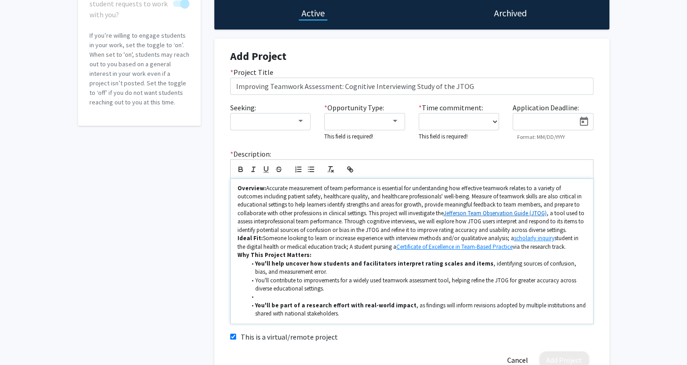
click at [576, 224] on p "Overview: Accurate measurement of team performance is essential for understandi…" at bounding box center [412, 209] width 349 height 50
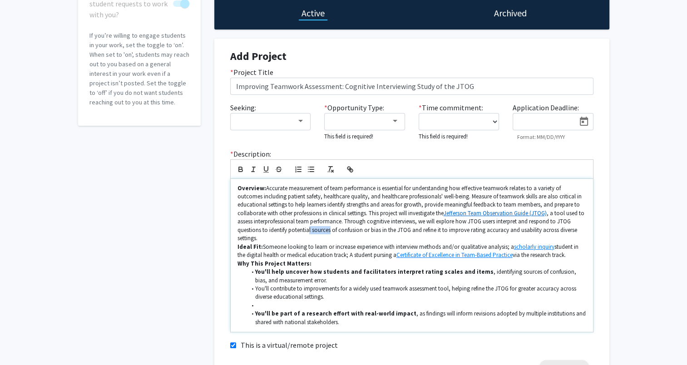
drag, startPoint x: 309, startPoint y: 231, endPoint x: 329, endPoint y: 233, distance: 20.1
click at [329, 233] on p "Overview: Accurate measurement of team performance is essential for understandi…" at bounding box center [412, 213] width 349 height 59
click at [301, 232] on p "Overview: Accurate measurement of team performance is essential for understandi…" at bounding box center [412, 213] width 349 height 59
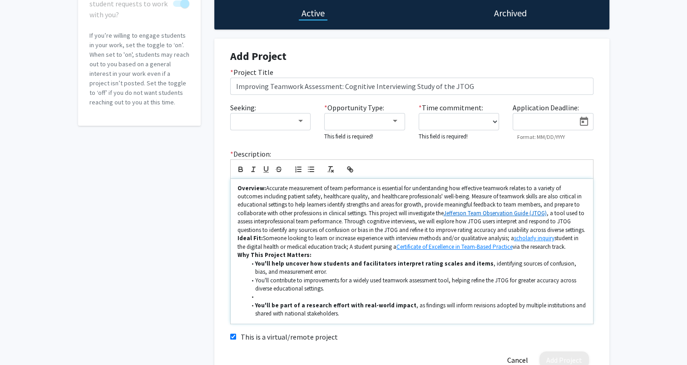
click at [293, 229] on p "Overview: Accurate measurement of team performance is essential for understandi…" at bounding box center [412, 209] width 349 height 50
click at [376, 230] on p "Overview: Accurate measurement of team performance is essential for understandi…" at bounding box center [412, 209] width 349 height 50
drag, startPoint x: 387, startPoint y: 229, endPoint x: 401, endPoint y: 229, distance: 14.1
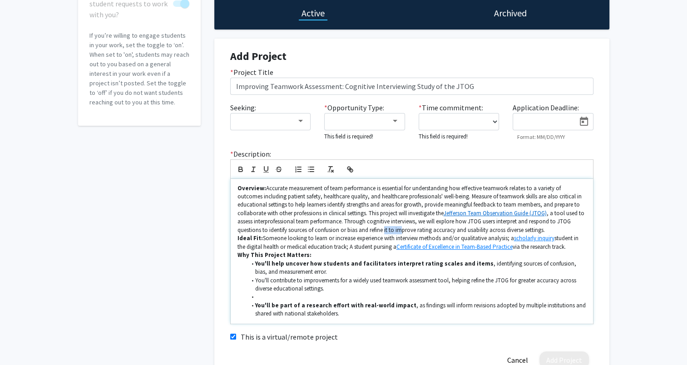
click at [401, 229] on p "Overview: Accurate measurement of team performance is essential for understandi…" at bounding box center [412, 209] width 349 height 50
click at [366, 229] on p "Overview: Accurate measurement of team performance is essential for understandi…" at bounding box center [412, 209] width 349 height 50
click at [369, 230] on p "Overview: Accurate measurement of team performance is essential for understandi…" at bounding box center [412, 209] width 349 height 50
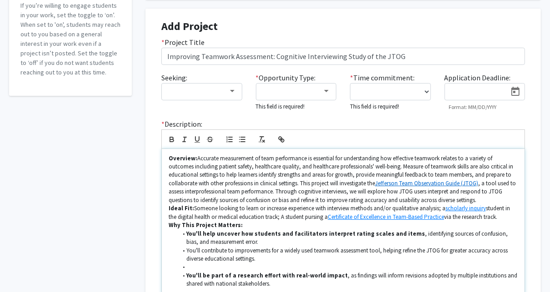
scroll to position [164, 0]
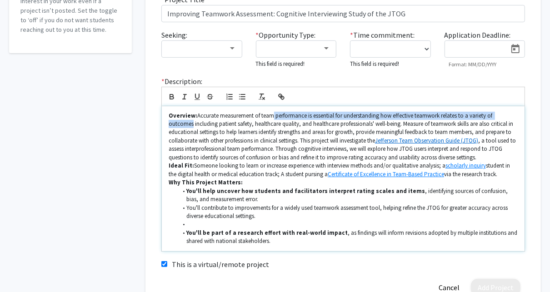
drag, startPoint x: 294, startPoint y: 117, endPoint x: 517, endPoint y: 113, distance: 222.2
click at [517, 113] on p "Overview: Accurate measurement of team performance is essential for understandi…" at bounding box center [343, 137] width 349 height 50
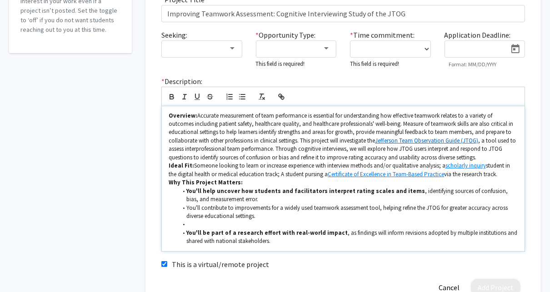
click at [263, 118] on p "Overview: Accurate measurement of team performance is essential for understandi…" at bounding box center [343, 137] width 349 height 50
drag, startPoint x: 393, startPoint y: 116, endPoint x: 193, endPoint y: 126, distance: 201.0
click at [193, 126] on p "Overview: Accurate measurement of team performance is essential for understandi…" at bounding box center [343, 137] width 349 height 50
click at [191, 128] on p "Overview: Accurate measurement of team performance is essential for understandi…" at bounding box center [343, 137] width 349 height 50
click at [176, 124] on p "Overview: Accurate measurement of team performance is essential for understandi…" at bounding box center [343, 137] width 349 height 50
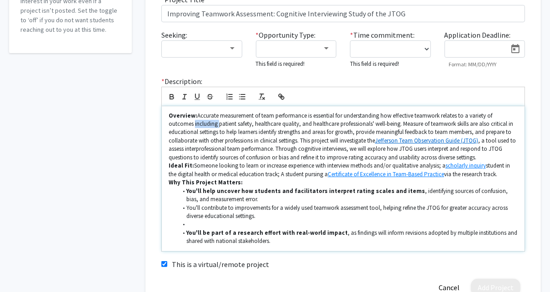
click at [176, 124] on p "Overview: Accurate measurement of team performance is essential for understandi…" at bounding box center [343, 137] width 349 height 50
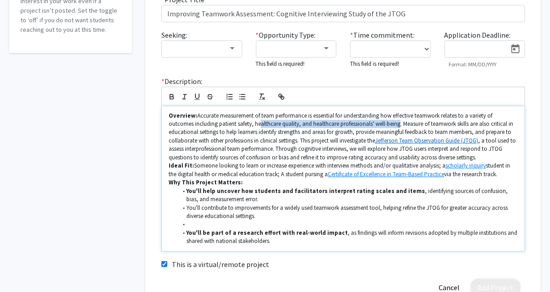
drag, startPoint x: 235, startPoint y: 124, endPoint x: 375, endPoint y: 122, distance: 140.4
click at [375, 122] on p "Overview: Accurate measurement of team performance is essential for understandi…" at bounding box center [343, 137] width 349 height 50
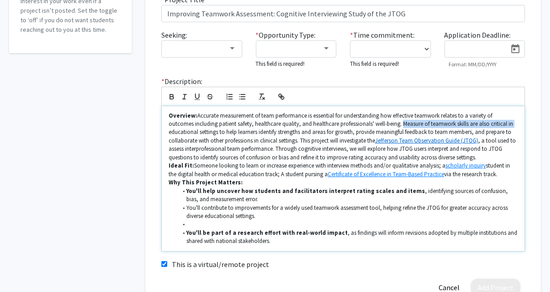
drag, startPoint x: 378, startPoint y: 124, endPoint x: 493, endPoint y: 122, distance: 114.9
click at [493, 122] on p "Overview: Accurate measurement of team performance is essential for understandi…" at bounding box center [343, 137] width 349 height 50
drag, startPoint x: 387, startPoint y: 120, endPoint x: 393, endPoint y: 121, distance: 6.0
click at [388, 120] on p "Overview: Accurate measurement of team performance is essential for understandi…" at bounding box center [343, 137] width 349 height 50
click at [398, 122] on p "Overview: Accurate measurement of team performance is essential for understandi…" at bounding box center [343, 137] width 349 height 50
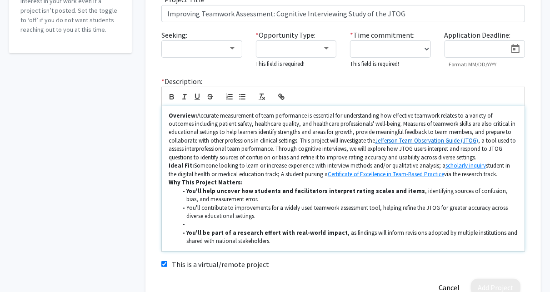
click at [461, 123] on p "Overview: Accurate measurement of team performance is essential for understandi…" at bounding box center [343, 137] width 349 height 50
drag, startPoint x: 172, startPoint y: 131, endPoint x: 319, endPoint y: 133, distance: 147.2
click at [319, 133] on p "Overview: Accurate measurement of team performance is essential for understandi…" at bounding box center [343, 137] width 349 height 50
click at [261, 134] on p "Overview: Accurate measurement of team performance is essential for understandi…" at bounding box center [343, 137] width 349 height 50
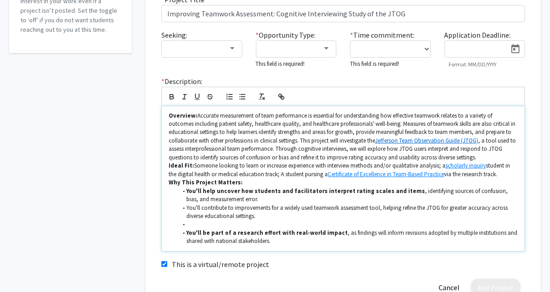
click at [245, 131] on p "Overview: Accurate measurement of team performance is essential for understandi…" at bounding box center [343, 137] width 349 height 50
click at [238, 133] on p "Overview: Accurate measurement of team performance is essential for understandi…" at bounding box center [343, 137] width 349 height 50
click at [240, 133] on p "Overview: Accurate measurement of team performance is essential for understandi…" at bounding box center [343, 137] width 349 height 50
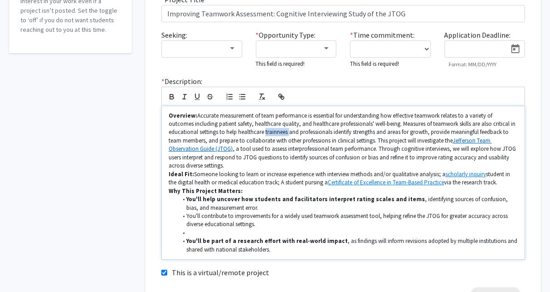
click at [275, 133] on p "Overview: Accurate measurement of team performance is essential for understandi…" at bounding box center [343, 141] width 349 height 59
click at [316, 133] on p "Overview: Accurate measurement of team performance is essential for understandi…" at bounding box center [343, 141] width 349 height 59
click at [341, 131] on p "Overview: Accurate measurement of team performance is essential for understandi…" at bounding box center [343, 141] width 349 height 59
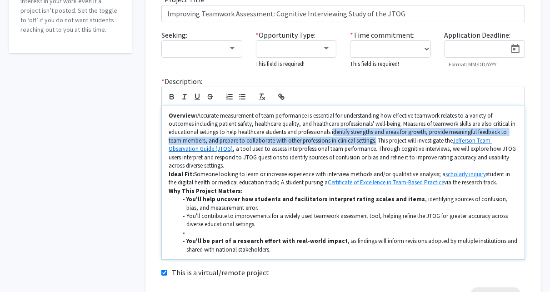
drag, startPoint x: 333, startPoint y: 131, endPoint x: 375, endPoint y: 140, distance: 42.8
click at [375, 140] on p "Overview: Accurate measurement of team performance is essential for understandi…" at bounding box center [343, 141] width 349 height 59
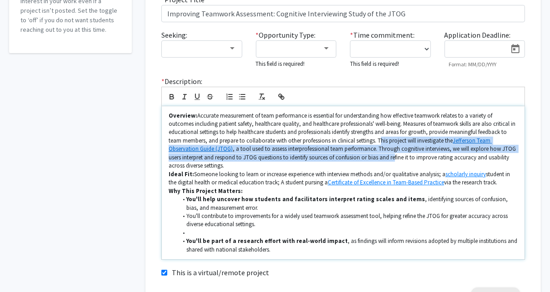
drag, startPoint x: 379, startPoint y: 140, endPoint x: 406, endPoint y: 159, distance: 32.9
click at [396, 159] on p "Overview: Accurate measurement of team performance is essential for understandi…" at bounding box center [343, 141] width 349 height 59
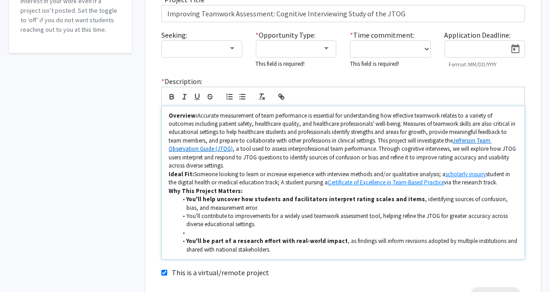
click at [407, 157] on p "Overview: Accurate measurement of team performance is essential for understandi…" at bounding box center [343, 141] width 349 height 59
click at [454, 158] on p "Overview: Accurate measurement of team performance is essential for understandi…" at bounding box center [343, 141] width 349 height 59
click at [418, 157] on p "Overview: Accurate measurement of team performance is essential for understandi…" at bounding box center [343, 141] width 349 height 59
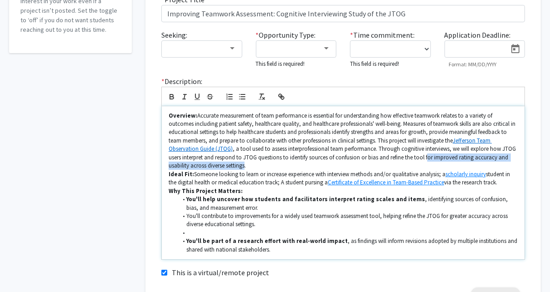
drag, startPoint x: 427, startPoint y: 157, endPoint x: 248, endPoint y: 164, distance: 179.6
click at [248, 164] on p "Overview: Accurate measurement of team performance is essential for understandi…" at bounding box center [343, 141] width 349 height 59
click at [249, 165] on p "Overview: Accurate measurement of team performance is essential for understandi…" at bounding box center [343, 141] width 349 height 59
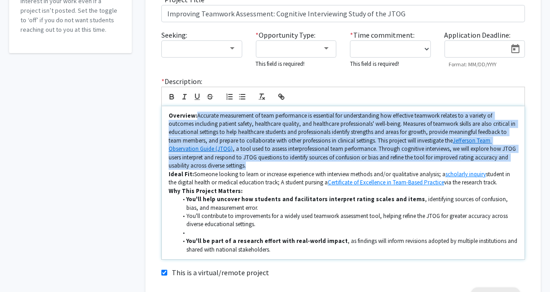
drag, startPoint x: 250, startPoint y: 165, endPoint x: 197, endPoint y: 114, distance: 74.2
click at [197, 114] on p "Overview: Accurate measurement of team performance is essential for understandi…" at bounding box center [343, 141] width 349 height 59
copy p "Accurate measurement of team performance is essential for understanding how eff…"
click at [227, 126] on p "Overview: Accurate measurement of team performance is essential for understandi…" at bounding box center [343, 141] width 349 height 59
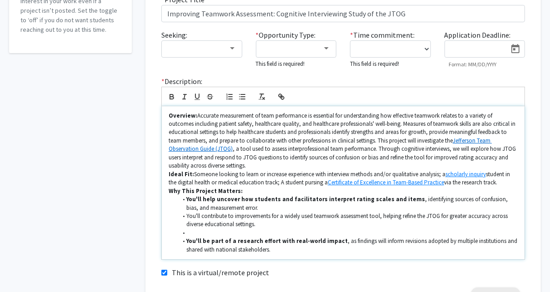
click at [196, 114] on p "Overview: Accurate measurement of team performance is essential for understandi…" at bounding box center [343, 141] width 349 height 59
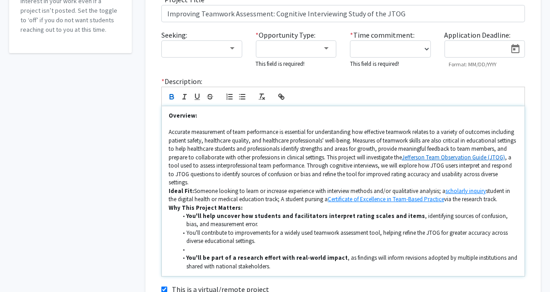
drag, startPoint x: 196, startPoint y: 114, endPoint x: 238, endPoint y: 181, distance: 78.2
click at [238, 181] on div "Overview: ﻿ Accurate measurement of team performance is essential for understan…" at bounding box center [343, 191] width 363 height 170
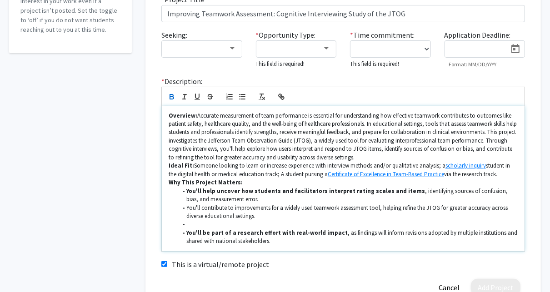
scroll to position [0, 0]
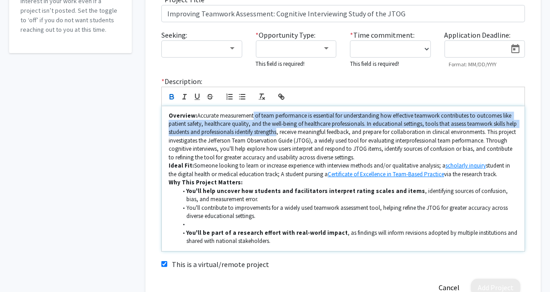
drag, startPoint x: 253, startPoint y: 118, endPoint x: 291, endPoint y: 131, distance: 40.5
click at [291, 131] on p "Overview: Accurate measurement of team performance is essential for understandi…" at bounding box center [343, 137] width 349 height 50
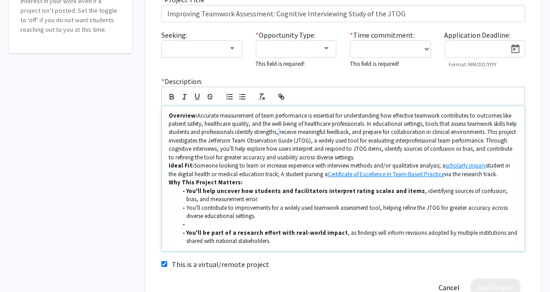
click at [293, 131] on p "Overview: Accurate measurement of team performance is essential for understandi…" at bounding box center [343, 137] width 349 height 50
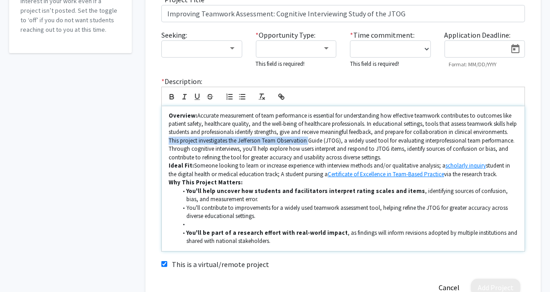
drag, startPoint x: 206, startPoint y: 140, endPoint x: 345, endPoint y: 142, distance: 139.5
click at [345, 142] on p "Overview: Accurate measurement of team performance is essential for understandi…" at bounding box center [343, 137] width 349 height 50
click at [308, 142] on p "Overview: Accurate measurement of team performance is essential for understandi…" at bounding box center [343, 137] width 349 height 50
drag, startPoint x: 276, startPoint y: 139, endPoint x: 378, endPoint y: 142, distance: 101.8
click at [378, 142] on p "Overview: Accurate measurement of team performance is essential for understandi…" at bounding box center [343, 137] width 349 height 50
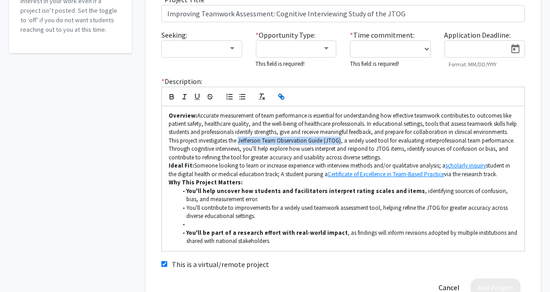
click at [285, 99] on icon "button" at bounding box center [281, 97] width 8 height 8
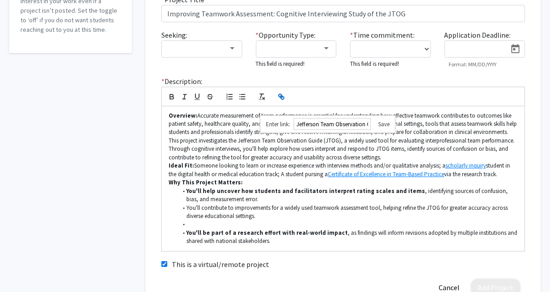
paste input "[URL][DOMAIN_NAME]"
type input "[URL][DOMAIN_NAME]"
click at [389, 124] on link at bounding box center [380, 124] width 19 height 8
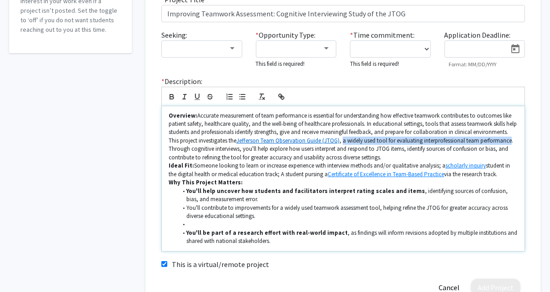
drag, startPoint x: 388, startPoint y: 141, endPoint x: 199, endPoint y: 150, distance: 189.6
click at [199, 150] on p "Overview: Accurate measurement of team performance is essential for understandi…" at bounding box center [343, 137] width 349 height 50
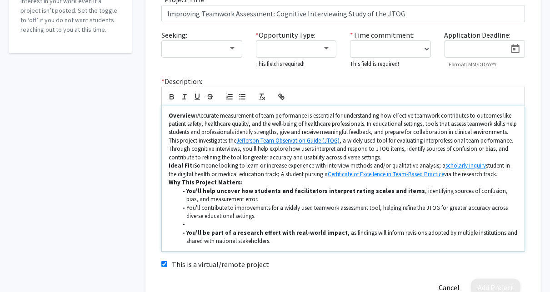
click at [205, 153] on p "Overview: Accurate measurement of team performance is essential for understandi…" at bounding box center [343, 137] width 349 height 50
click at [396, 139] on p "Overview: Accurate measurement of team performance is essential for understandi…" at bounding box center [343, 137] width 349 height 50
drag, startPoint x: 414, startPoint y: 140, endPoint x: 387, endPoint y: 143, distance: 27.8
click at [387, 143] on p "Overview: Accurate measurement of team performance is essential for understandi…" at bounding box center [343, 137] width 349 height 50
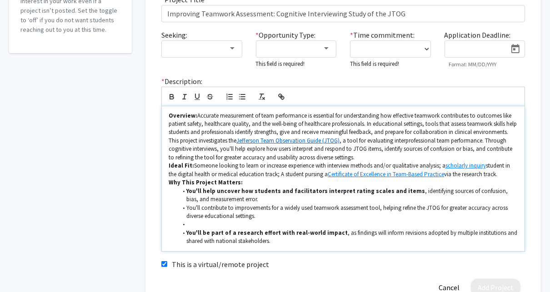
click at [396, 142] on p "Overview: Accurate measurement of team performance is essential for understandi…" at bounding box center [343, 137] width 349 height 50
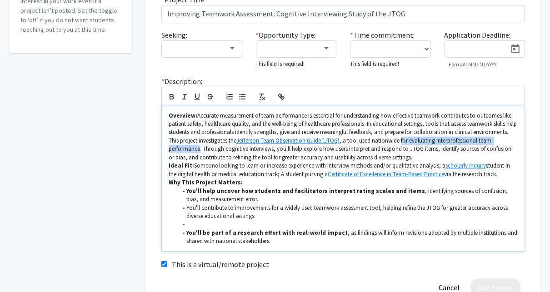
drag, startPoint x: 438, startPoint y: 141, endPoint x: 213, endPoint y: 151, distance: 225.5
click at [213, 151] on p "Overview: Accurate measurement of team performance is essential for understandi…" at bounding box center [343, 137] width 349 height 50
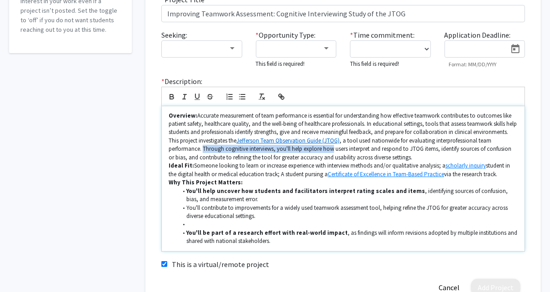
drag, startPoint x: 217, startPoint y: 149, endPoint x: 348, endPoint y: 149, distance: 130.8
click at [348, 149] on p "Overview: Accurate measurement of team performance is essential for understandi…" at bounding box center [343, 137] width 349 height 50
click at [298, 147] on p "Overview: Accurate measurement of team performance is essential for understandi…" at bounding box center [343, 137] width 349 height 50
drag, startPoint x: 292, startPoint y: 151, endPoint x: 304, endPoint y: 149, distance: 12.9
click at [304, 149] on p "Overview: Accurate measurement of team performance is essential for understandi…" at bounding box center [343, 137] width 349 height 50
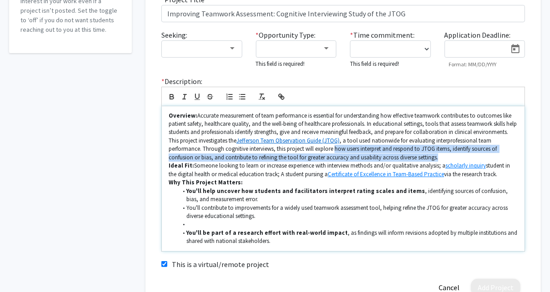
drag, startPoint x: 350, startPoint y: 148, endPoint x: 447, endPoint y: 160, distance: 97.5
click at [441, 155] on p "Overview: Accurate measurement of team performance is essential for understandi…" at bounding box center [343, 137] width 349 height 50
click at [447, 160] on p "Overview: Accurate measurement of team performance is essential for understandi…" at bounding box center [343, 137] width 349 height 50
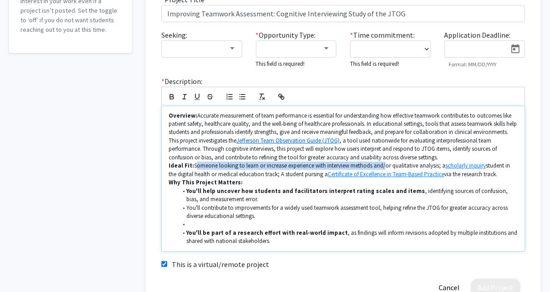
drag, startPoint x: 193, startPoint y: 166, endPoint x: 382, endPoint y: 167, distance: 189.4
click at [382, 167] on p "Ideal Fit: Someone looking to learn or increase experience with interview metho…" at bounding box center [343, 170] width 349 height 17
click at [266, 164] on p "Ideal Fit: Someone looking to learn or increase experience with interview metho…" at bounding box center [343, 170] width 349 height 17
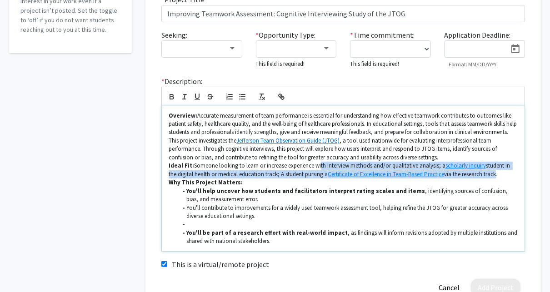
drag, startPoint x: 316, startPoint y: 165, endPoint x: 504, endPoint y: 176, distance: 188.4
click at [497, 178] on p "Ideal Fit: Someone looking to learn or increase experience with interview metho…" at bounding box center [343, 170] width 349 height 17
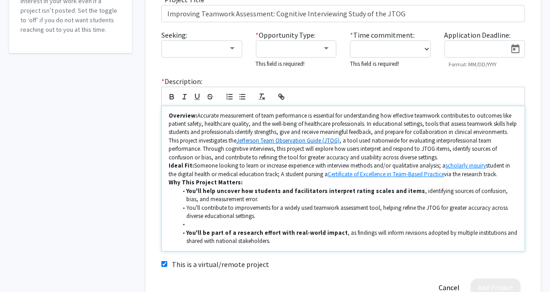
click at [504, 174] on p "Ideal Fit: Someone looking to learn or increase experience with interview metho…" at bounding box center [343, 170] width 349 height 17
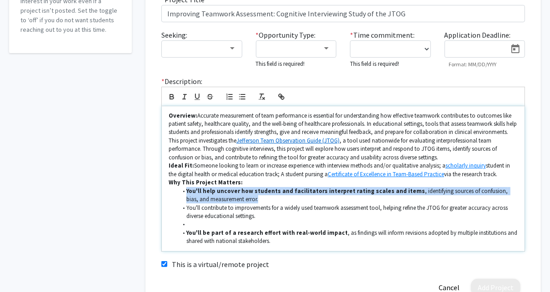
drag, startPoint x: 245, startPoint y: 199, endPoint x: 174, endPoint y: 191, distance: 71.8
click at [174, 191] on ul "You'll help uncover how students and facilitators interpret rating scales and i…" at bounding box center [343, 216] width 349 height 59
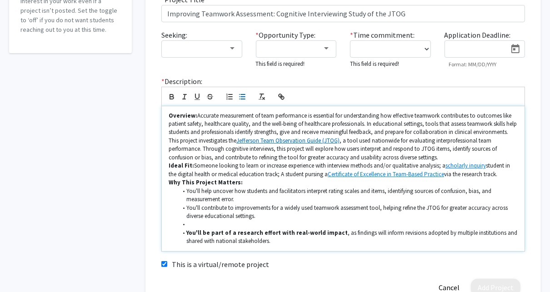
click at [245, 196] on li "You'll help uncover how students and facilitators interpret rating scales and i…" at bounding box center [348, 195] width 340 height 17
drag, startPoint x: 246, startPoint y: 192, endPoint x: 304, endPoint y: 189, distance: 58.2
click at [304, 189] on li "You'll help uncover how students and facilitators interpret rating scales and i…" at bounding box center [348, 195] width 340 height 17
drag, startPoint x: 359, startPoint y: 190, endPoint x: 438, endPoint y: 192, distance: 79.1
click at [438, 192] on li "You'll help uncover how JTOG users at Jefferson and other universities interpre…" at bounding box center [348, 195] width 340 height 17
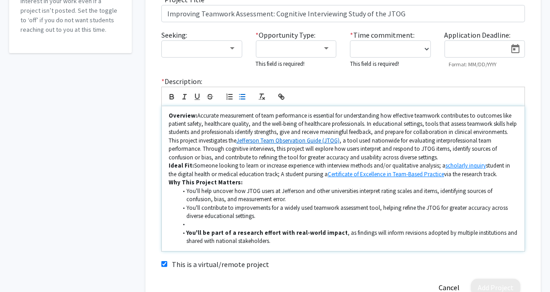
click at [354, 191] on li "You'll help uncover how JTOG users at Jefferson and other universities interpre…" at bounding box center [348, 195] width 340 height 17
drag, startPoint x: 414, startPoint y: 190, endPoint x: 437, endPoint y: 190, distance: 23.2
click at [437, 190] on li "You'll help uncover how JTOG users at Jefferson and other institutions interpre…" at bounding box center [348, 195] width 340 height 17
drag, startPoint x: 441, startPoint y: 189, endPoint x: 297, endPoint y: 199, distance: 144.3
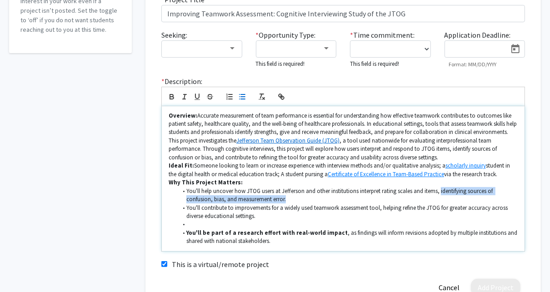
click at [297, 199] on li "You'll help uncover how JTOG users at Jefferson and other institutions interpre…" at bounding box center [348, 195] width 340 height 17
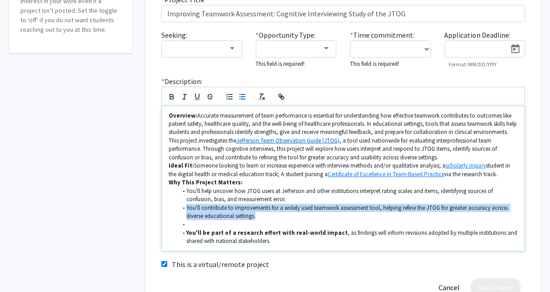
drag, startPoint x: 186, startPoint y: 208, endPoint x: 266, endPoint y: 217, distance: 80.5
click at [266, 217] on li "You'll contribute to improvements for a widely used teamwork assessment tool, h…" at bounding box center [348, 212] width 340 height 17
click at [266, 216] on li "You'll contribute to improvements for a widely used teamwork assessment tool, h…" at bounding box center [348, 212] width 340 height 17
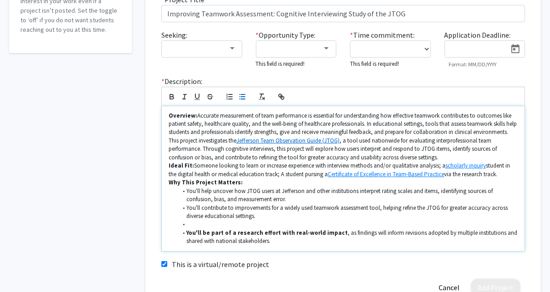
click at [227, 223] on li at bounding box center [348, 224] width 340 height 8
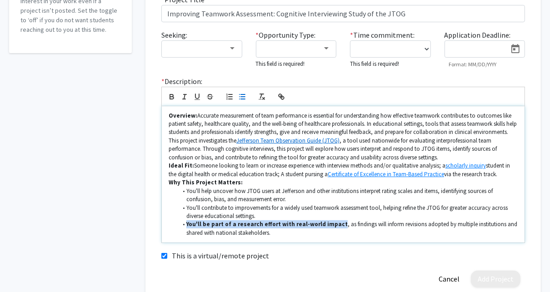
drag, startPoint x: 331, startPoint y: 225, endPoint x: 186, endPoint y: 224, distance: 144.5
click at [186, 224] on strong "You'll be part of a research effort with real-world impact" at bounding box center [266, 224] width 161 height 8
click at [266, 231] on li "You'll be part of a research effort with real-world impact, as findings will in…" at bounding box center [348, 228] width 340 height 17
drag, startPoint x: 279, startPoint y: 223, endPoint x: 323, endPoint y: 222, distance: 43.6
click at [323, 222] on li "You'll be part of a research effort with real-world impact, as findings will in…" at bounding box center [348, 228] width 340 height 17
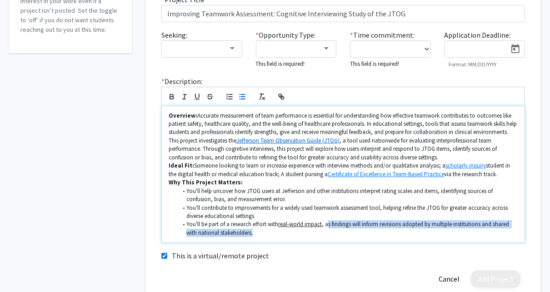
drag, startPoint x: 327, startPoint y: 224, endPoint x: 262, endPoint y: 233, distance: 65.5
click at [262, 233] on li "You'll be part of a research effort with real-world impact , as findings will i…" at bounding box center [348, 228] width 340 height 17
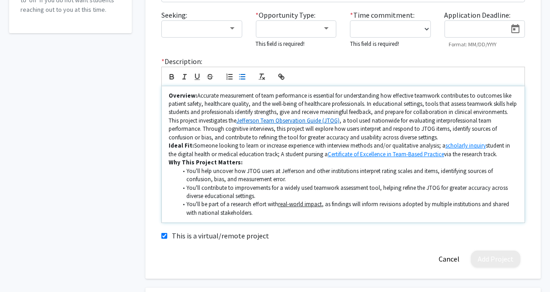
scroll to position [200, 0]
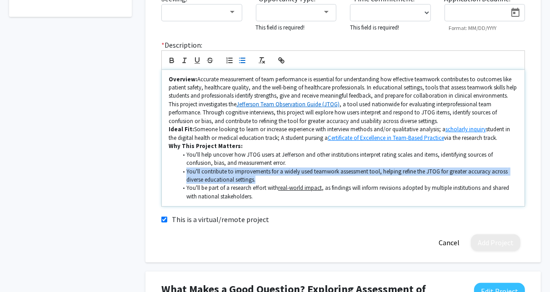
drag, startPoint x: 187, startPoint y: 171, endPoint x: 378, endPoint y: 181, distance: 191.1
click at [379, 179] on li "You'll contribute to improvements for a widely used teamwork assessment tool, h…" at bounding box center [348, 176] width 340 height 17
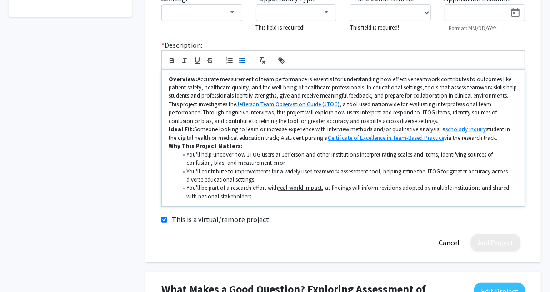
click at [283, 195] on li "You'll be part of a research effort with real-world impact , as findings will i…" at bounding box center [348, 192] width 340 height 17
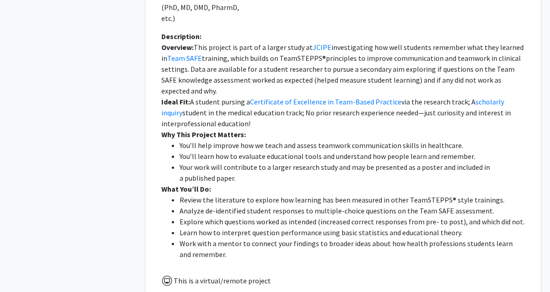
scroll to position [563, 0]
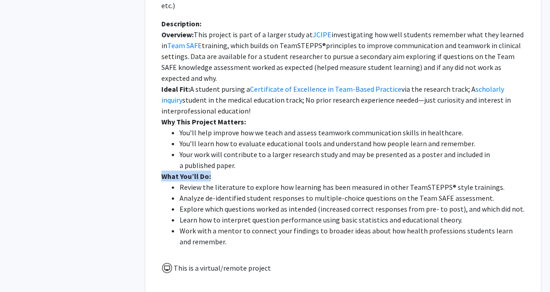
drag, startPoint x: 159, startPoint y: 176, endPoint x: 213, endPoint y: 174, distance: 54.1
click at [213, 174] on div "Description: Overview: This project is part of a larger study at JCIPE investig…" at bounding box center [342, 136] width 377 height 236
copy strong "What You’ll Do:"
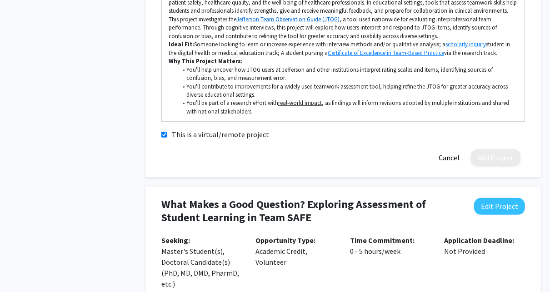
scroll to position [273, 0]
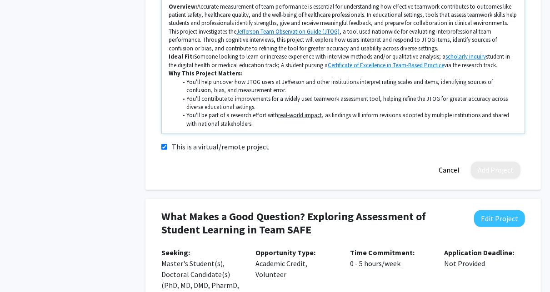
click at [265, 126] on li "You'll be part of a research effort with real-world impact , as findings will i…" at bounding box center [348, 119] width 340 height 17
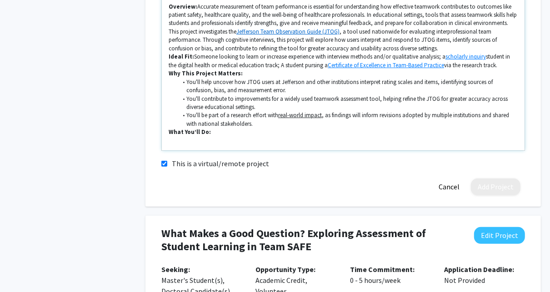
scroll to position [0, 0]
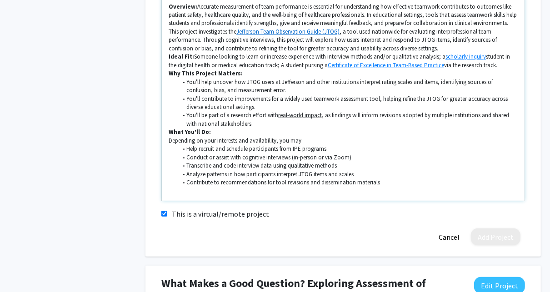
click at [169, 141] on p "Depending on your interests and availability, you may:" at bounding box center [343, 141] width 349 height 8
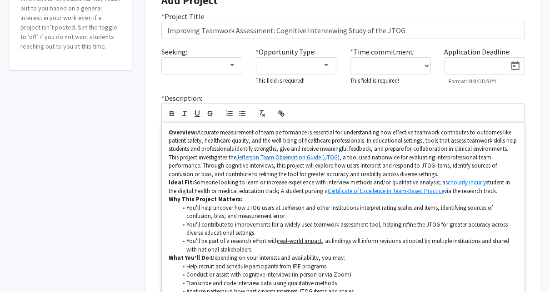
scroll to position [182, 0]
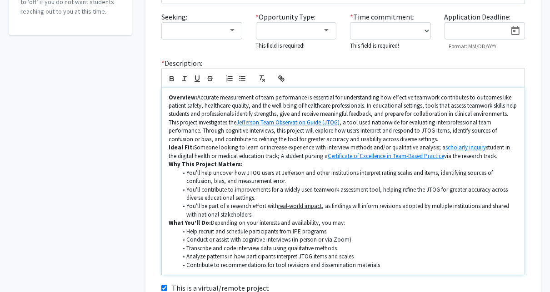
click at [213, 223] on p "What You’ll Do: Depending on your interests and availability, you may:" at bounding box center [343, 223] width 349 height 8
click at [210, 223] on p "What You’ll Do: d epending on your interests and availability, you may:" at bounding box center [343, 223] width 349 height 8
click at [255, 225] on p "What You’ll Do: depending on your interests and availability, you may:" at bounding box center [343, 223] width 349 height 8
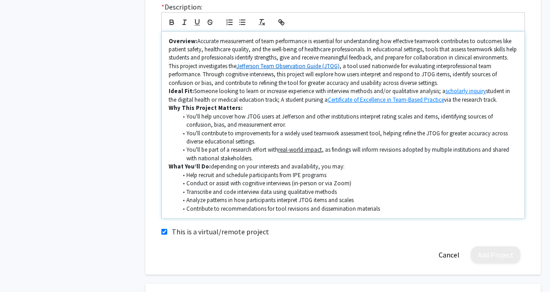
scroll to position [254, 0]
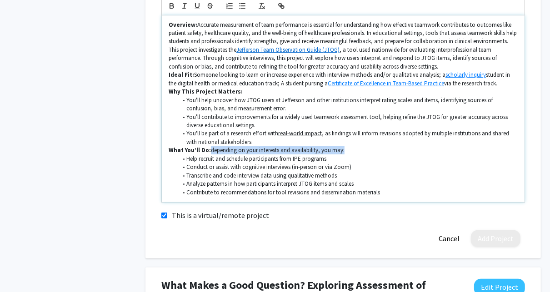
drag, startPoint x: 210, startPoint y: 150, endPoint x: 363, endPoint y: 153, distance: 153.6
click at [363, 153] on p "What You’ll Do: depending on your interests and availability, you may:" at bounding box center [343, 150] width 349 height 8
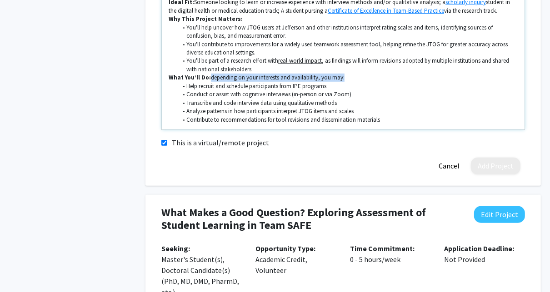
scroll to position [327, 0]
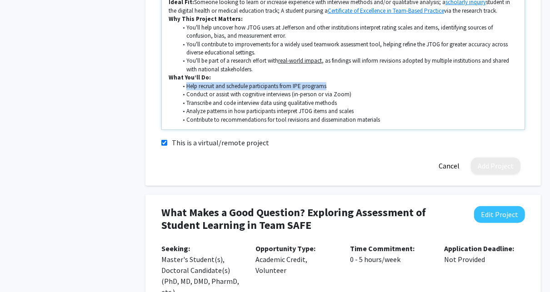
drag, startPoint x: 186, startPoint y: 85, endPoint x: 335, endPoint y: 89, distance: 148.6
click at [335, 89] on li "Help recruit and schedule participants from IPE programs" at bounding box center [348, 86] width 340 height 8
click at [223, 77] on p "What You’ll Do:" at bounding box center [343, 78] width 349 height 8
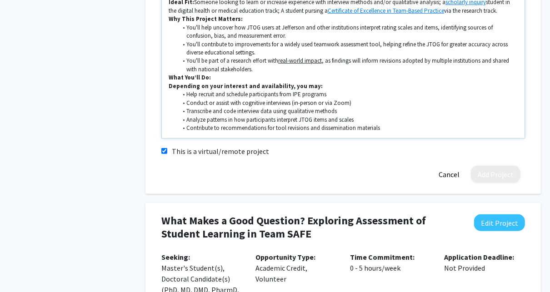
click at [164, 90] on div "Overview: Accurate measurement of team performance is essential for understandi…" at bounding box center [343, 40] width 363 height 195
click at [169, 86] on strong "Depending on your interest and availability, you may:" at bounding box center [246, 86] width 154 height 8
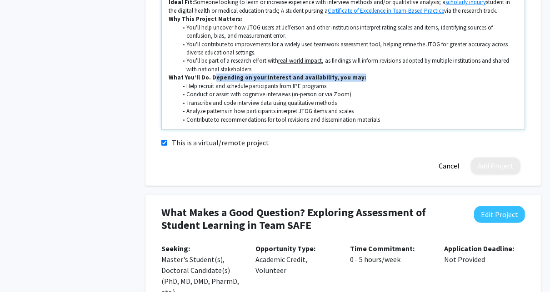
drag, startPoint x: 211, startPoint y: 75, endPoint x: 349, endPoint y: 76, distance: 138.6
click at [349, 76] on p "What You’ll Do. Depending on your interest and availability, you may:" at bounding box center [343, 78] width 349 height 8
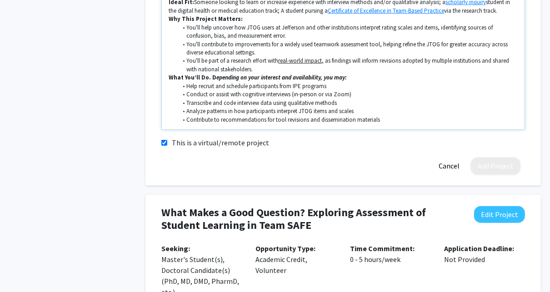
click at [204, 76] on strong "What You’ll Do. D epending on your interest and availability, you may:" at bounding box center [258, 78] width 178 height 8
click at [211, 78] on strong "What You’ll Do. D epending on your interest and availability, you may:" at bounding box center [258, 78] width 178 height 8
click at [261, 96] on li "Conduct or assist with cognitive interviews (in-person or via Zoom)" at bounding box center [348, 94] width 340 height 8
drag, startPoint x: 202, startPoint y: 84, endPoint x: 329, endPoint y: 86, distance: 127.2
click at [329, 86] on li "Help recruit and schedule participants from IPE programs" at bounding box center [348, 86] width 340 height 8
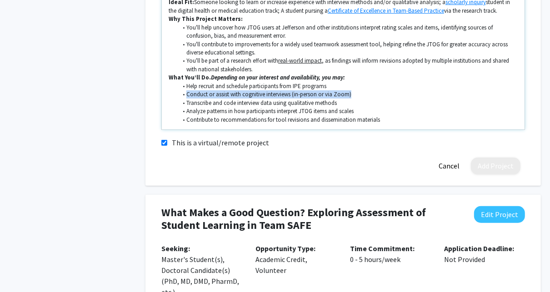
drag, startPoint x: 199, startPoint y: 94, endPoint x: 339, endPoint y: 93, distance: 140.4
click at [361, 96] on li "Conduct or assist with cognitive interviews (in-person or via Zoom)" at bounding box center [348, 94] width 340 height 8
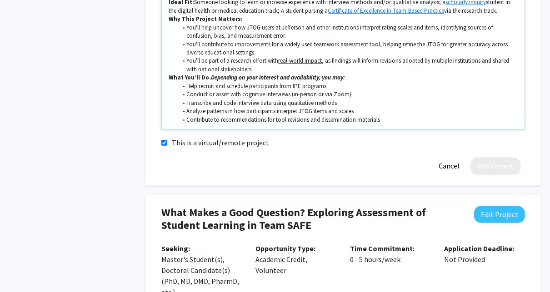
click at [330, 84] on li "Help recruit and schedule participants from IPE programs" at bounding box center [348, 86] width 340 height 8
drag, startPoint x: 280, startPoint y: 85, endPoint x: 414, endPoint y: 88, distance: 134.1
click at [414, 88] on li "Help recruit and schedule participants from IPE programs at [GEOGRAPHIC_DATA] a…" at bounding box center [348, 86] width 340 height 8
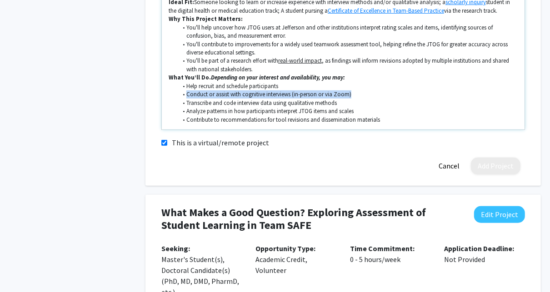
drag, startPoint x: 199, startPoint y: 97, endPoint x: 350, endPoint y: 94, distance: 150.9
click at [350, 94] on li "Conduct or assist with cognitive interviews (in-person or via Zoom)" at bounding box center [348, 94] width 340 height 8
click at [319, 97] on li "Conduct or assist with cognitive interviews (in-person or via Zoom)" at bounding box center [348, 94] width 340 height 8
drag, startPoint x: 325, startPoint y: 94, endPoint x: 294, endPoint y: 94, distance: 31.3
click at [294, 94] on li "Conduct or assist with cognitive interviews (in-person or via Zoom)" at bounding box center [348, 94] width 340 height 8
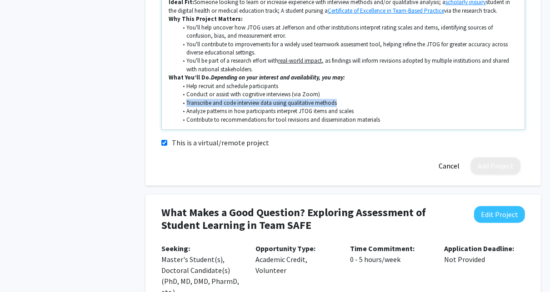
drag, startPoint x: 187, startPoint y: 103, endPoint x: 343, endPoint y: 101, distance: 155.4
click at [343, 101] on li "Transcribe and code interview data using qualitative methods" at bounding box center [348, 103] width 340 height 8
drag, startPoint x: 224, startPoint y: 103, endPoint x: 236, endPoint y: 106, distance: 12.2
click at [236, 106] on li "Transcribe and code interview data using qualitative methods" at bounding box center [348, 103] width 340 height 8
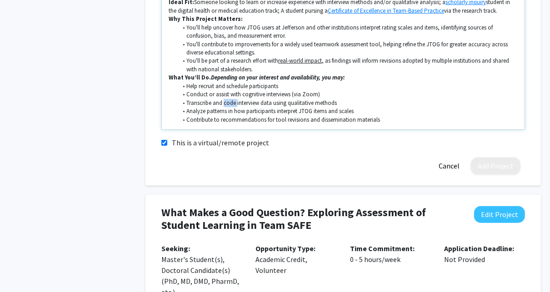
click at [235, 105] on li "Transcribe and code interview data using qualitative methods" at bounding box center [348, 103] width 340 height 8
click at [185, 105] on li "Transcribe and code interview data using qualitative methods" at bounding box center [348, 103] width 340 height 8
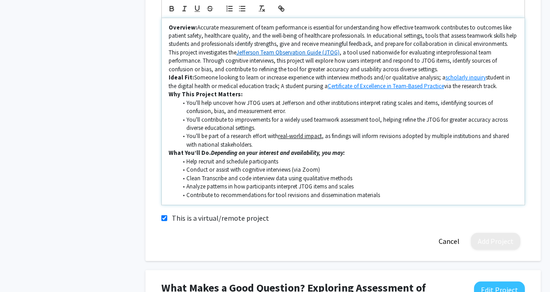
scroll to position [254, 0]
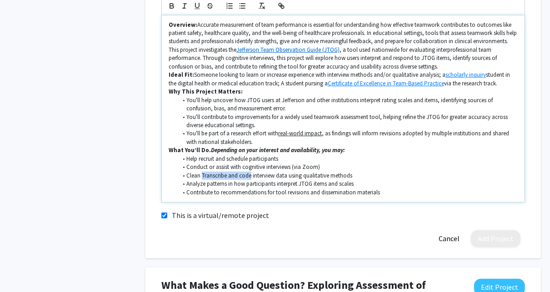
drag, startPoint x: 203, startPoint y: 175, endPoint x: 261, endPoint y: 175, distance: 58.2
click at [250, 177] on li "Clean Transcribe and code interview data using qualitative methods" at bounding box center [348, 176] width 340 height 8
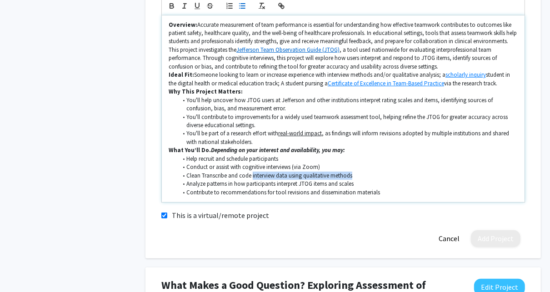
drag, startPoint x: 356, startPoint y: 174, endPoint x: 252, endPoint y: 176, distance: 104.0
click at [252, 176] on li "Clean Transcribe and code interview data using qualitative methods" at bounding box center [348, 176] width 340 height 8
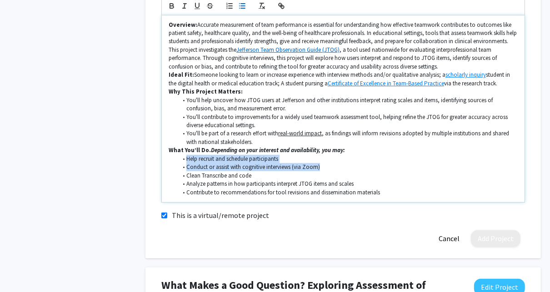
drag, startPoint x: 186, startPoint y: 159, endPoint x: 326, endPoint y: 165, distance: 140.5
click at [326, 165] on ul "Help recruit and schedule participants Conduct or assist with cognitive intervi…" at bounding box center [343, 176] width 349 height 42
click at [309, 175] on li "Clean Transcribe and code" at bounding box center [348, 176] width 340 height 8
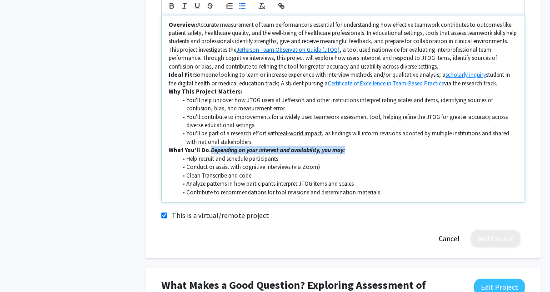
drag, startPoint x: 209, startPoint y: 149, endPoint x: 361, endPoint y: 147, distance: 152.2
click at [361, 147] on p "What You’ll Do. Depending on your interest and availability, you may:" at bounding box center [343, 150] width 349 height 8
click at [289, 149] on em "Depending on your interest and availability, you may:" at bounding box center [275, 150] width 129 height 8
click at [274, 151] on em "Depending on your interest and availability, you may:" at bounding box center [275, 150] width 129 height 8
drag, startPoint x: 201, startPoint y: 72, endPoint x: 508, endPoint y: 82, distance: 307.3
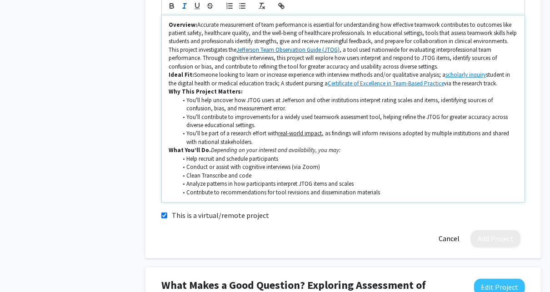
click at [508, 82] on p "Ideal Fit: Someone looking to learn or increase experience with interview metho…" at bounding box center [343, 79] width 349 height 17
click at [195, 174] on li "Clean Transcribe and code" at bounding box center [348, 176] width 340 height 8
click at [203, 174] on li "Clean Transcribe and code" at bounding box center [348, 176] width 340 height 8
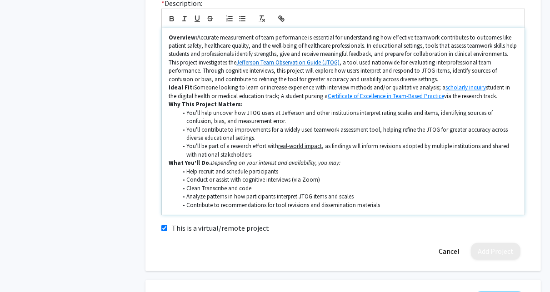
scroll to position [254, 0]
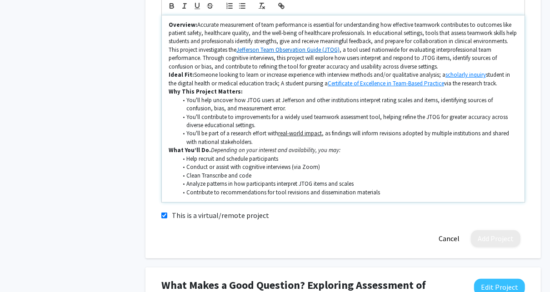
click at [204, 176] on li "Clean Transcribe and code" at bounding box center [348, 176] width 340 height 8
drag, startPoint x: 254, startPoint y: 174, endPoint x: 186, endPoint y: 175, distance: 67.7
click at [186, 175] on li "Clean Transcribe and code" at bounding box center [348, 176] width 340 height 8
click at [204, 177] on li "Check auto-transcripts" at bounding box center [348, 176] width 340 height 8
click at [267, 173] on li "Check and edit auto-transcripts" at bounding box center [348, 176] width 340 height 8
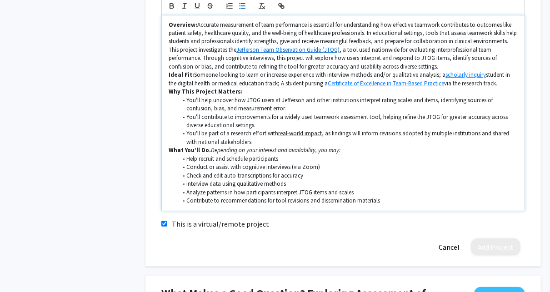
scroll to position [0, 0]
click at [186, 184] on li "interview data using qualitative methods" at bounding box center [348, 184] width 340 height 8
drag, startPoint x: 309, startPoint y: 184, endPoint x: 370, endPoint y: 180, distance: 61.5
click at [370, 180] on li "Co-conduct qualitative analysis of interview data using qualitative methods" at bounding box center [348, 184] width 340 height 8
click at [260, 184] on li "Co-conduct qualitative analysis of interview data" at bounding box center [348, 184] width 340 height 8
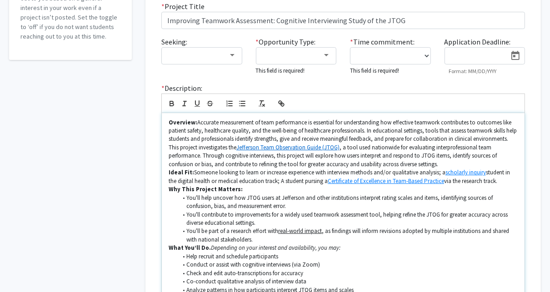
scroll to position [291, 0]
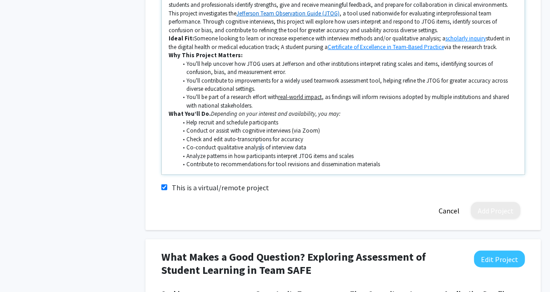
click at [260, 149] on li "Co-conduct qualitative analysis of interview data" at bounding box center [348, 148] width 340 height 8
click at [272, 149] on li "Co-conduct qualitative analyses of interview data" at bounding box center [348, 148] width 340 height 8
click at [338, 146] on li "Co-conduct qualitative analyses of cognitive interview data" at bounding box center [348, 148] width 340 height 8
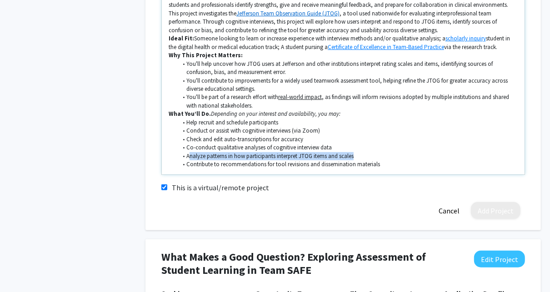
drag, startPoint x: 188, startPoint y: 155, endPoint x: 359, endPoint y: 157, distance: 171.7
click at [359, 157] on li "Analyze patterns in how participants interpret JTOG items and scales" at bounding box center [348, 156] width 340 height 8
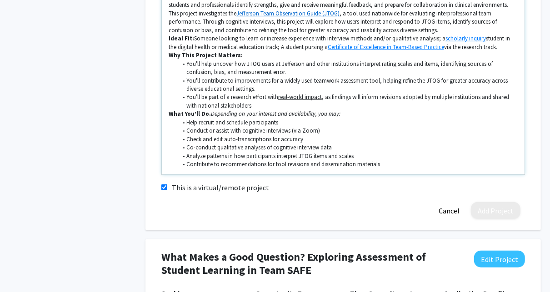
click at [203, 146] on li "Co-conduct qualitative analyses of cognitive interview data" at bounding box center [348, 148] width 340 height 8
drag, startPoint x: 187, startPoint y: 148, endPoint x: 227, endPoint y: 153, distance: 40.3
click at [227, 153] on ul "Help recruit and schedule participants Conduct or assist with cognitive intervi…" at bounding box center [343, 144] width 349 height 50
click at [196, 155] on li "Analyze patterns in how participants interpret JTOG items and scales" at bounding box center [348, 156] width 340 height 8
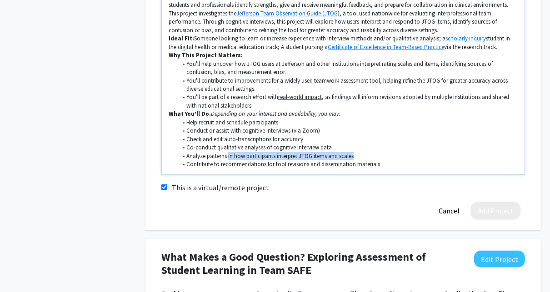
drag, startPoint x: 228, startPoint y: 156, endPoint x: 361, endPoint y: 157, distance: 133.1
click at [361, 157] on li "Analyze patterns in how participants interpret JTOG items and scales" at bounding box center [348, 156] width 340 height 8
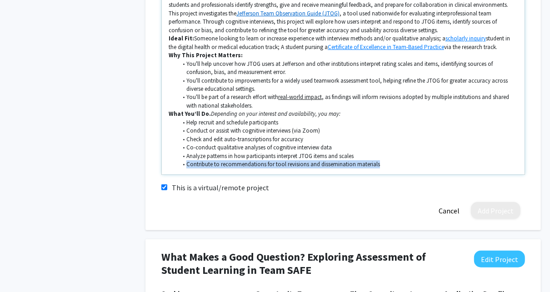
drag, startPoint x: 183, startPoint y: 163, endPoint x: 397, endPoint y: 163, distance: 213.5
click at [395, 163] on li "Contribute to recommendations for tool revisions and dissemination materials" at bounding box center [348, 164] width 340 height 8
click at [399, 163] on li "Contribute to recommendations for tool revisions and dissemination materials" at bounding box center [348, 164] width 340 height 8
drag, startPoint x: 310, startPoint y: 164, endPoint x: 385, endPoint y: 164, distance: 75.4
click at [385, 164] on li "Contribute to recommendations for tool revisions and dissemination materials" at bounding box center [348, 164] width 340 height 8
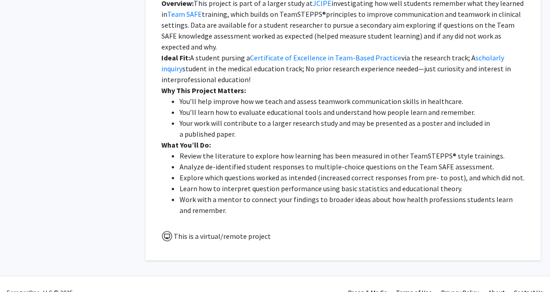
scroll to position [654, 0]
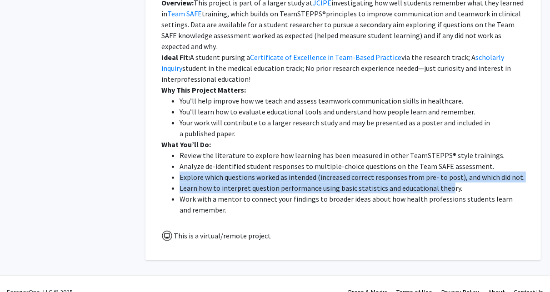
drag, startPoint x: 181, startPoint y: 176, endPoint x: 446, endPoint y: 186, distance: 265.0
click at [446, 186] on ul "Review the literature to explore how learning has been measured in other TeamST…" at bounding box center [342, 182] width 363 height 65
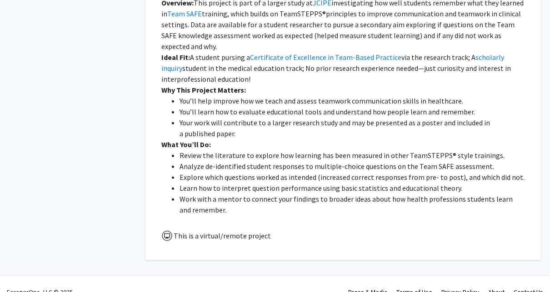
click at [271, 118] on li "Your work will contribute to a larger research study and may be presented as a …" at bounding box center [351, 128] width 345 height 22
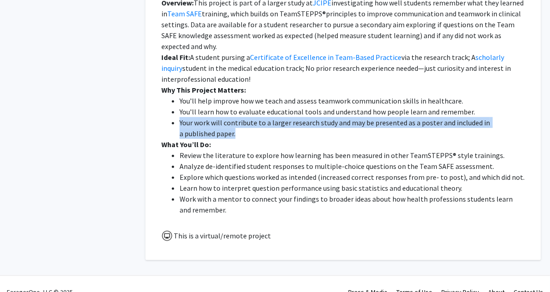
drag, startPoint x: 180, startPoint y: 121, endPoint x: 204, endPoint y: 131, distance: 26.2
click at [204, 131] on li "Your work will contribute to a larger research study and may be presented as a …" at bounding box center [351, 128] width 345 height 22
copy li "Your work will contribute to a larger research study and may be presented as a …"
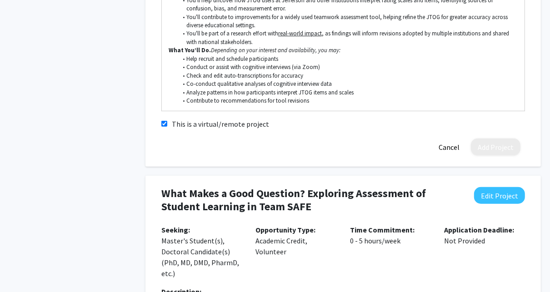
scroll to position [291, 0]
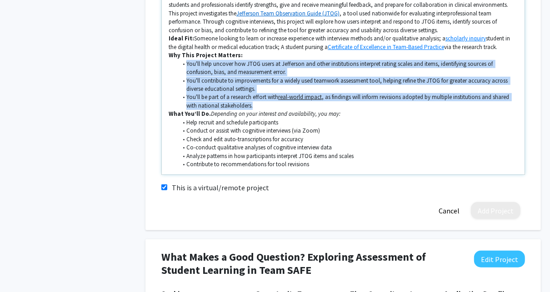
drag, startPoint x: 186, startPoint y: 63, endPoint x: 277, endPoint y: 103, distance: 99.1
click at [277, 103] on ul "You'll help uncover how JTOG users at Jefferson and other institutions interpre…" at bounding box center [343, 85] width 349 height 50
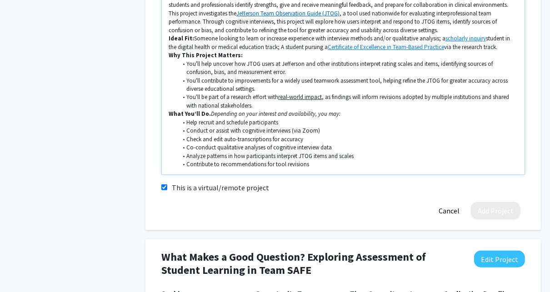
click at [247, 119] on li "Help recruit and schedule participants" at bounding box center [348, 123] width 340 height 8
drag, startPoint x: 251, startPoint y: 111, endPoint x: 341, endPoint y: 118, distance: 90.7
click at [346, 111] on p "What You’ll Do. Depending on your interest and availability, you may:" at bounding box center [343, 114] width 349 height 8
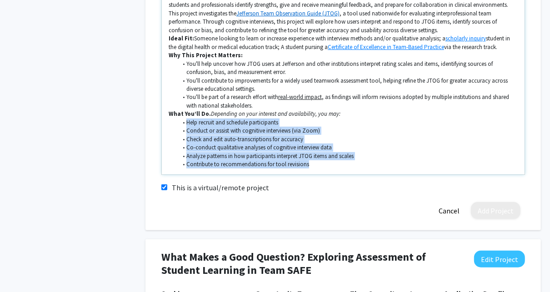
drag, startPoint x: 187, startPoint y: 123, endPoint x: 344, endPoint y: 163, distance: 162.1
click at [344, 163] on ul "Help recruit and schedule participants Conduct or assist with cognitive intervi…" at bounding box center [343, 144] width 349 height 50
click at [314, 164] on li "Contribute to recommendations for tool revisions" at bounding box center [348, 164] width 340 height 8
click at [412, 148] on li "Co-conduct qualitative analyses of cognitive interview data" at bounding box center [348, 148] width 340 height 8
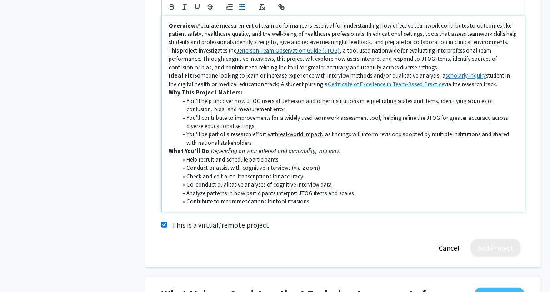
scroll to position [218, 0]
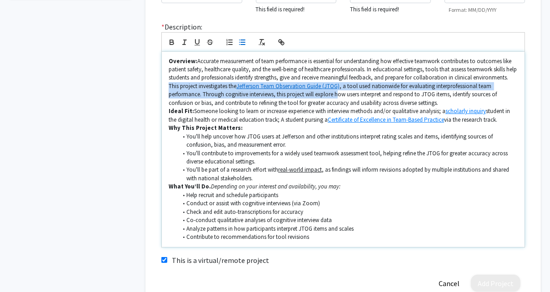
drag, startPoint x: 207, startPoint y: 85, endPoint x: 351, endPoint y: 97, distance: 144.5
click at [351, 97] on p "Overview: Accurate measurement of team performance is essential for understandi…" at bounding box center [343, 82] width 349 height 50
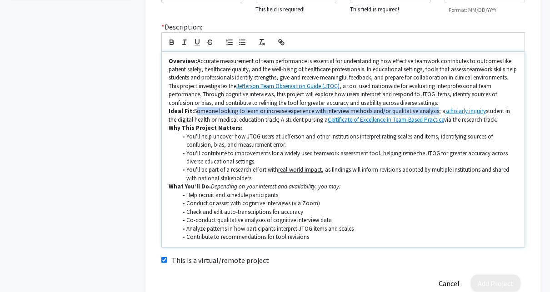
drag, startPoint x: 193, startPoint y: 111, endPoint x: 435, endPoint y: 112, distance: 242.1
click at [435, 112] on p "Ideal Fit: Someone looking to learn or increase experience with interview metho…" at bounding box center [343, 115] width 349 height 17
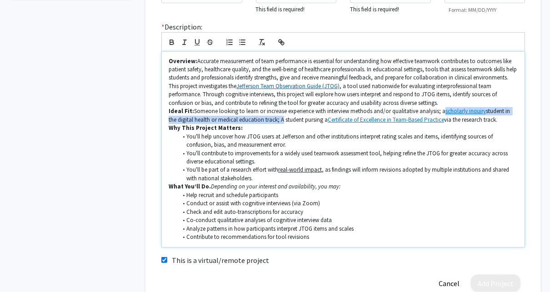
drag, startPoint x: 441, startPoint y: 112, endPoint x: 279, endPoint y: 121, distance: 161.5
click at [279, 121] on p "Ideal Fit: Someone looking to learn or increase experience with interview metho…" at bounding box center [343, 115] width 349 height 17
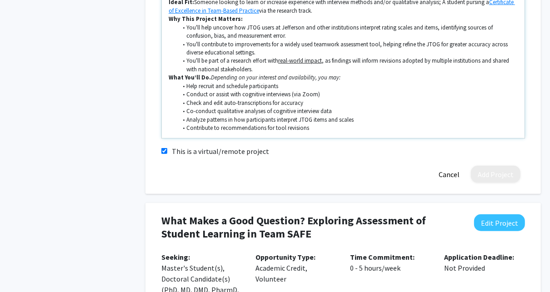
scroll to position [291, 0]
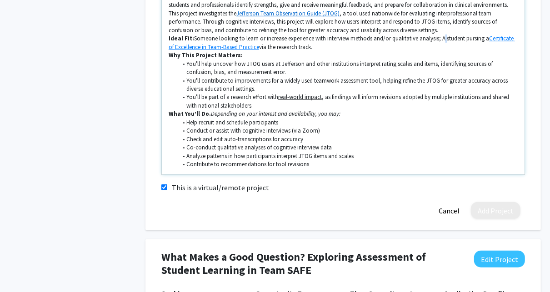
click at [441, 40] on p "Ideal Fit: Someone looking to learn or increase experience with interview metho…" at bounding box center [343, 43] width 349 height 17
click at [327, 48] on p "Ideal Fit: Someone looking to learn or increase experience with interview metho…" at bounding box center [343, 43] width 349 height 17
drag, startPoint x: 196, startPoint y: 40, endPoint x: 333, endPoint y: 47, distance: 136.5
click at [333, 47] on p "Ideal Fit: Someone looking to learn or increase experience with interview metho…" at bounding box center [343, 43] width 349 height 17
click at [334, 47] on p "Ideal Fit: Someone looking to learn or increase experience with interview metho…" at bounding box center [343, 43] width 349 height 17
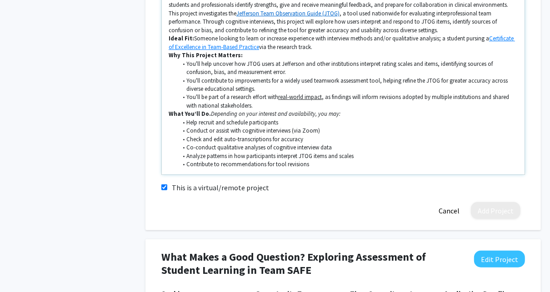
click at [329, 48] on p "Ideal Fit: Someone looking to learn or increase experience with interview metho…" at bounding box center [343, 43] width 349 height 17
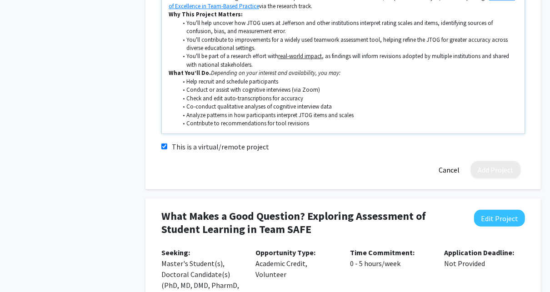
scroll to position [327, 0]
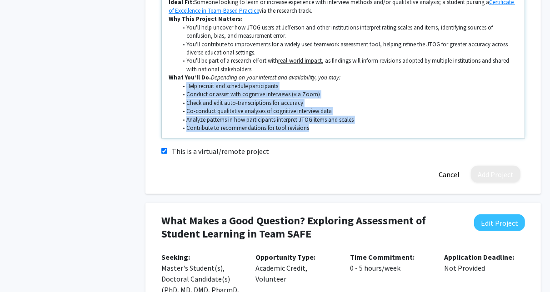
drag, startPoint x: 187, startPoint y: 84, endPoint x: 363, endPoint y: 124, distance: 180.6
click at [363, 124] on ul "Help recruit and schedule participants Conduct or assist with cognitive intervi…" at bounding box center [343, 107] width 349 height 50
click at [237, 125] on li "Contribute to recommendations for tool revisions" at bounding box center [348, 128] width 340 height 8
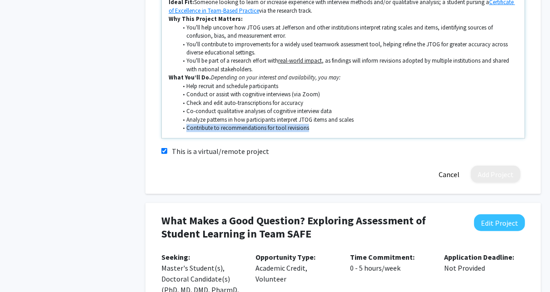
drag, startPoint x: 318, startPoint y: 129, endPoint x: 179, endPoint y: 130, distance: 138.6
click at [179, 130] on li "Contribute to recommendations for tool revisions" at bounding box center [348, 128] width 340 height 8
click at [312, 127] on li "Contribute to recommendations for tool revisions" at bounding box center [348, 128] width 340 height 8
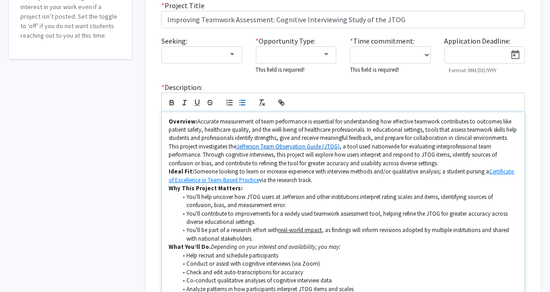
scroll to position [145, 0]
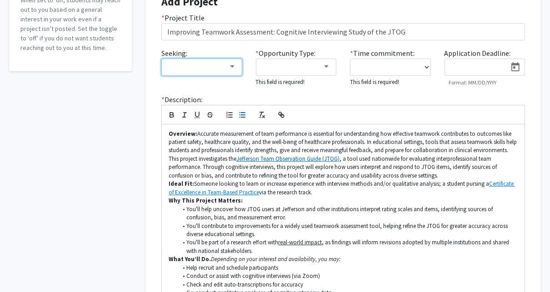
click at [235, 69] on div at bounding box center [232, 66] width 8 height 7
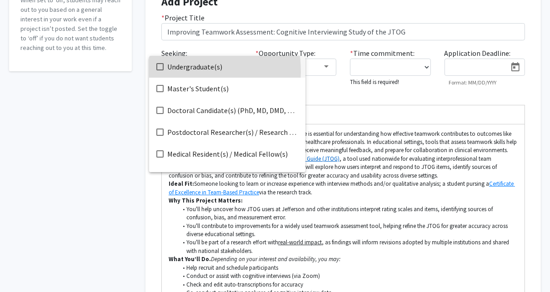
click at [173, 72] on span "Undergraduate(s)" at bounding box center [232, 67] width 131 height 22
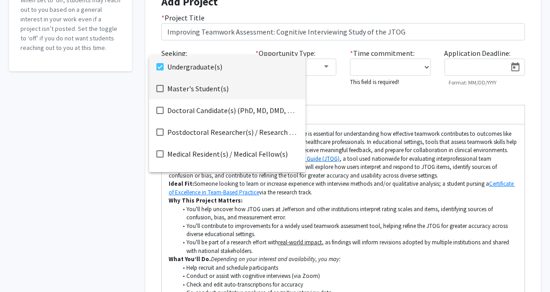
click at [219, 91] on span "Master's Student(s)" at bounding box center [232, 89] width 131 height 22
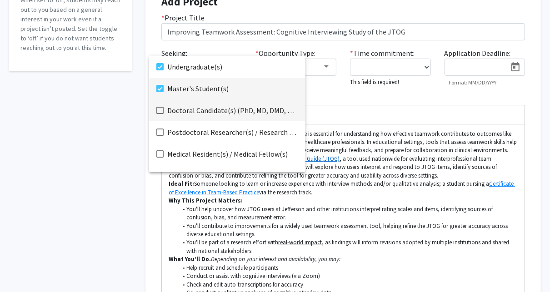
click at [223, 116] on span "Doctoral Candidate(s) (PhD, MD, DMD, PharmD, etc.)" at bounding box center [232, 110] width 131 height 22
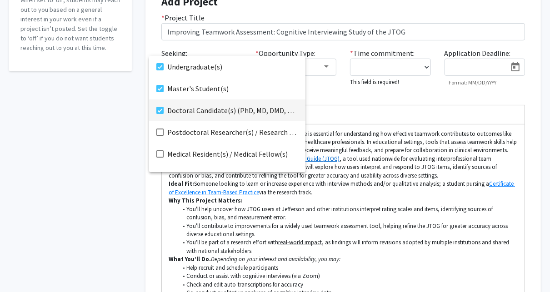
scroll to position [15, 0]
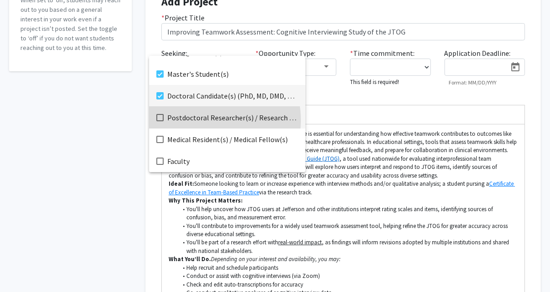
click at [203, 120] on span "Postdoctoral Researcher(s) / Research Staff" at bounding box center [232, 118] width 131 height 22
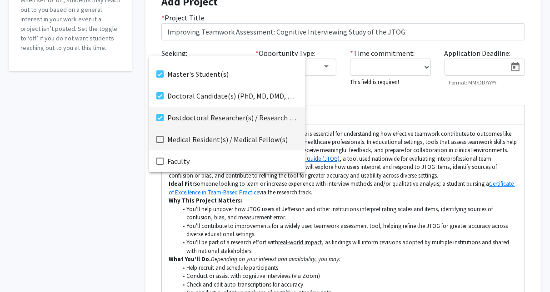
click at [204, 141] on span "Medical Resident(s) / Medical Fellow(s)" at bounding box center [232, 140] width 131 height 22
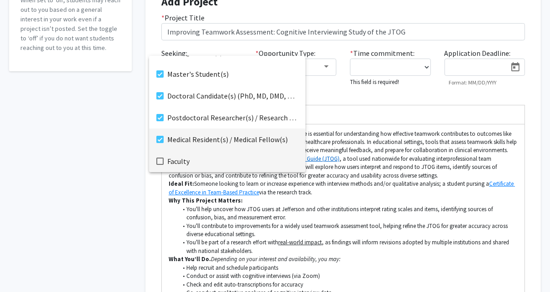
click at [189, 155] on span "Faculty" at bounding box center [232, 161] width 131 height 22
click at [400, 228] on div at bounding box center [275, 146] width 550 height 292
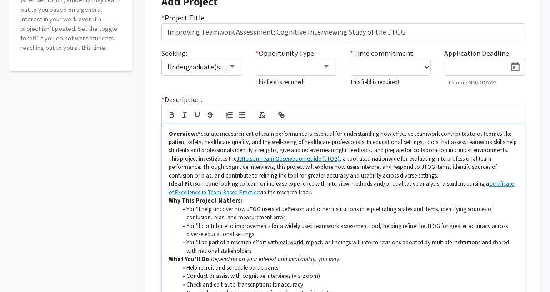
click at [356, 215] on li "You'll help uncover how JTOG users at Jefferson and other institutions interpre…" at bounding box center [348, 213] width 340 height 17
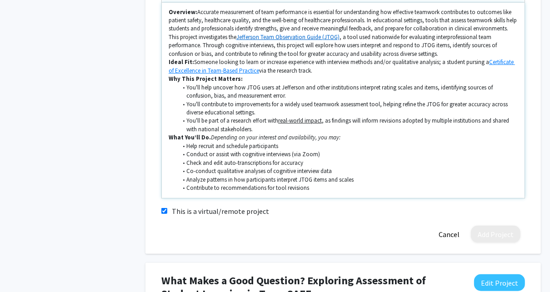
scroll to position [254, 0]
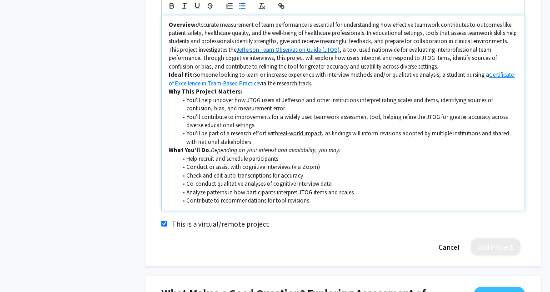
click at [330, 199] on li "Contribute to recommendations for tool revisions" at bounding box center [348, 201] width 340 height 8
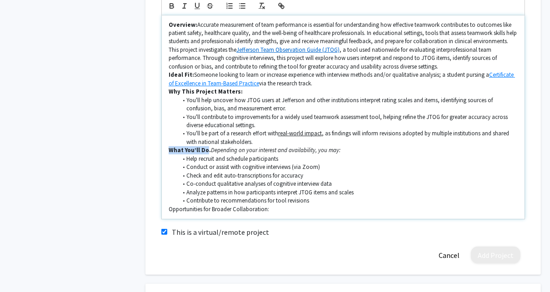
drag, startPoint x: 169, startPoint y: 150, endPoint x: 206, endPoint y: 150, distance: 36.8
click at [206, 150] on strong "What You’ll Do." at bounding box center [190, 150] width 42 height 8
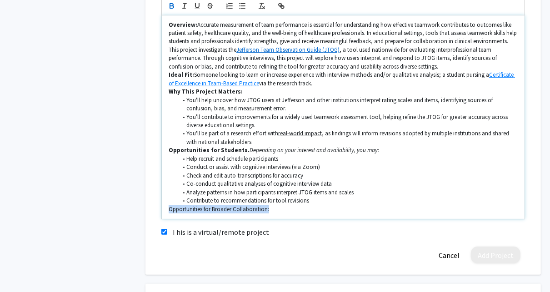
drag, startPoint x: 272, startPoint y: 210, endPoint x: 167, endPoint y: 216, distance: 104.7
click at [167, 216] on div "Overview: Accurate measurement of team performance is essential for understandi…" at bounding box center [343, 117] width 363 height 204
click at [296, 210] on p "Opportunities for Broader Collaboration:" at bounding box center [343, 209] width 349 height 8
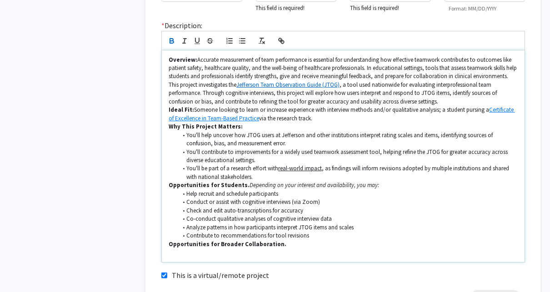
scroll to position [218, 0]
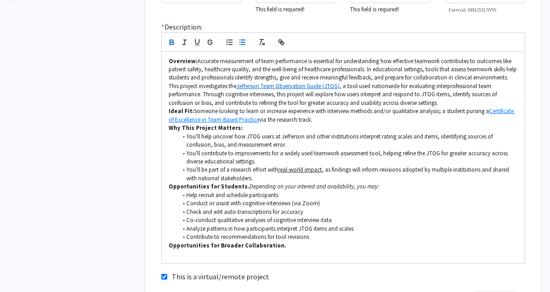
click at [243, 40] on icon "button" at bounding box center [242, 42] width 8 height 8
click at [199, 253] on strong "Students" at bounding box center [199, 254] width 27 height 8
click at [172, 40] on icon "button" at bounding box center [172, 42] width 8 height 8
click at [226, 258] on div "Overview: Accurate measurement of team performance is essential for understandi…" at bounding box center [343, 158] width 363 height 212
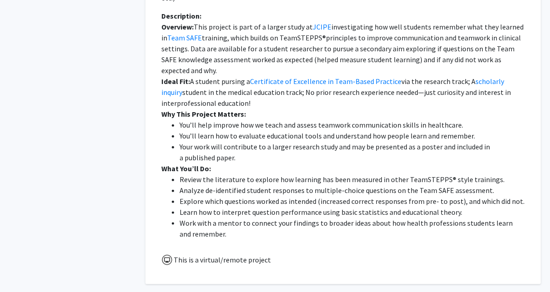
scroll to position [654, 0]
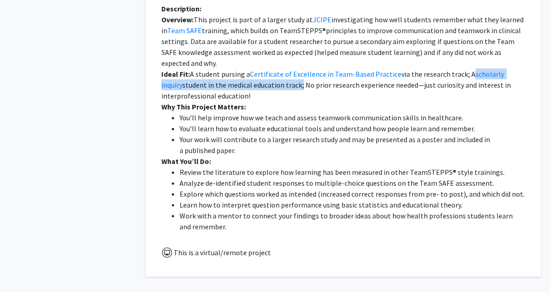
drag, startPoint x: 464, startPoint y: 73, endPoint x: 276, endPoint y: 80, distance: 187.8
click at [276, 80] on p "Ideal Fit: A student pursing a Certificate of Excellence in Team-Based Practice…" at bounding box center [342, 85] width 363 height 33
copy p "A scholarly inquiry student in the medical education track"
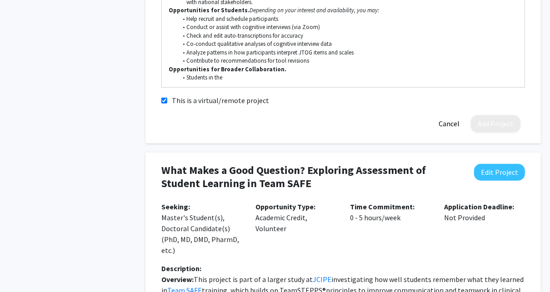
scroll to position [363, 0]
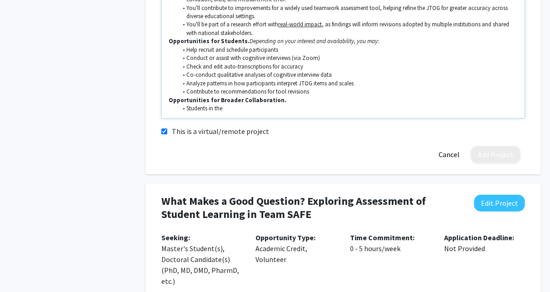
click at [231, 106] on li "Students in the" at bounding box center [348, 108] width 340 height 8
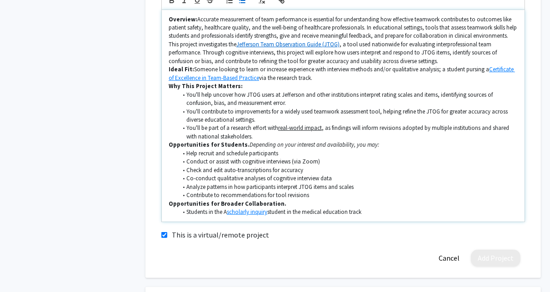
scroll to position [278, 0]
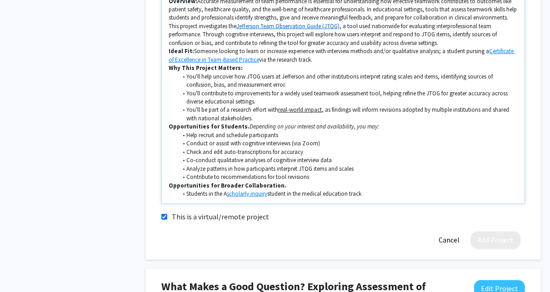
click at [227, 193] on li "Students in the A scholarly inquiry student in the medical education track" at bounding box center [348, 194] width 340 height 8
drag, startPoint x: 266, startPoint y: 195, endPoint x: 285, endPoint y: 194, distance: 18.6
click at [285, 194] on li "Students in the scholarly inquiry student in the medical education track" at bounding box center [348, 194] width 340 height 8
drag, startPoint x: 346, startPoint y: 194, endPoint x: 333, endPoint y: 194, distance: 12.7
click at [333, 194] on li "Students in the scholarly inquiry student in the medical education track" at bounding box center [348, 194] width 340 height 8
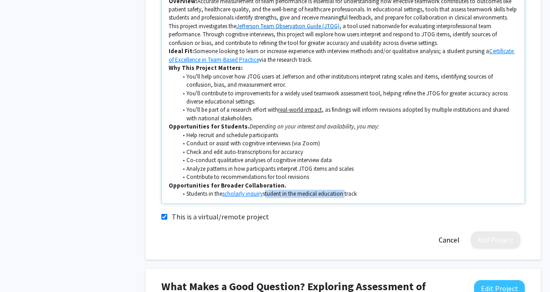
drag, startPoint x: 347, startPoint y: 194, endPoint x: 268, endPoint y: 196, distance: 79.1
click at [268, 196] on li "Students in the scholarly inquiry student in the medical education track" at bounding box center [348, 194] width 340 height 8
click at [328, 192] on li "Students in the scholarly inquiry digital health track" at bounding box center [348, 194] width 340 height 8
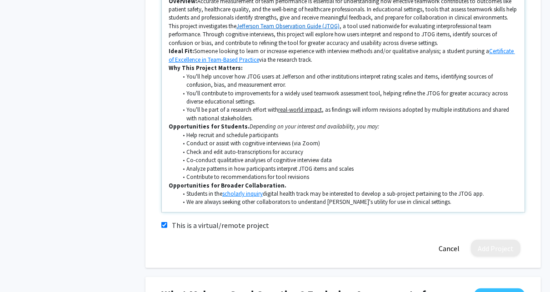
click at [216, 204] on li "We are always seeking other collaborators to understand [PERSON_NAME]'s utility…" at bounding box center [348, 202] width 340 height 8
drag, startPoint x: 226, startPoint y: 203, endPoint x: 233, endPoint y: 203, distance: 7.3
click at [233, 203] on li "We are seeking other collaborators to understand JTOG's utility for use in clin…" at bounding box center [348, 202] width 340 height 8
click at [231, 203] on li "We are seeking other collaborators to understand JTOG's utility for use in clin…" at bounding box center [348, 202] width 340 height 8
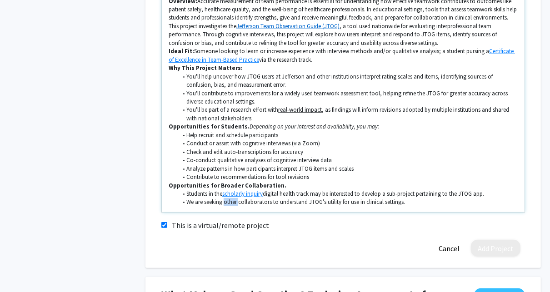
click at [231, 203] on li "We are seeking other collaborators to understand JTOG's utility for use in clin…" at bounding box center [348, 202] width 340 height 8
click at [264, 204] on li "We are seeking collaborators to understand [PERSON_NAME]'s utility for use in c…" at bounding box center [348, 202] width 340 height 8
drag, startPoint x: 355, startPoint y: 201, endPoint x: 418, endPoint y: 207, distance: 63.9
click at [418, 207] on div "Overview: Accurate measurement of team performance is essential for understandi…" at bounding box center [343, 102] width 363 height 220
click at [432, 205] on li "We are seeking collaborators for pilot projects that explore JTOG's utility for…" at bounding box center [348, 202] width 340 height 8
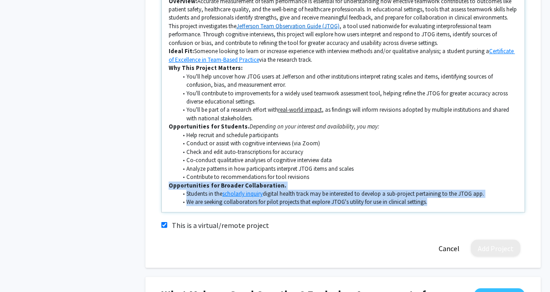
drag, startPoint x: 434, startPoint y: 203, endPoint x: 150, endPoint y: 185, distance: 284.9
click at [150, 185] on div "Add Project * Project Title Improving Teamwork Assessment: Cognitive Interviewi…" at bounding box center [342, 59] width 395 height 417
click at [312, 199] on li "We are seeking collaborators for pilot projects that explore JTOG's utility for…" at bounding box center [348, 202] width 340 height 8
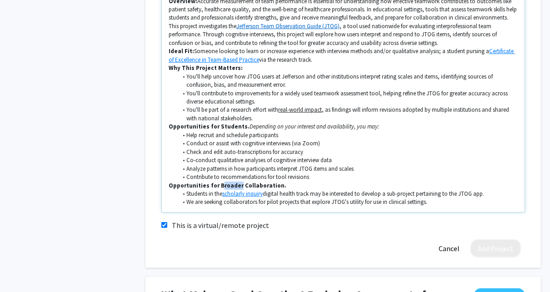
drag, startPoint x: 217, startPoint y: 184, endPoint x: 235, endPoint y: 185, distance: 18.2
click at [235, 185] on strong "Opportunities for Broader Collaboration." at bounding box center [228, 186] width 118 height 8
drag, startPoint x: 216, startPoint y: 185, endPoint x: 168, endPoint y: 187, distance: 48.2
click at [168, 187] on div "Overview: Accurate measurement of team performance is essential for understandi…" at bounding box center [343, 102] width 363 height 220
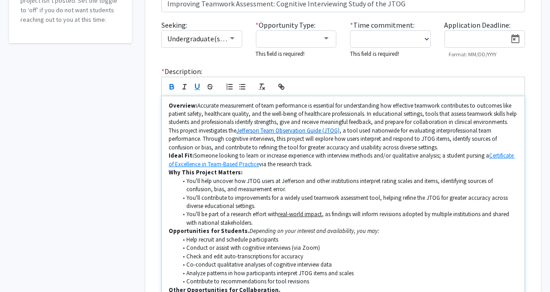
scroll to position [169, 0]
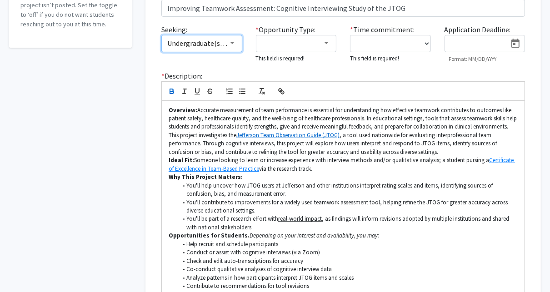
click at [199, 41] on span "Undergraduate(s), Master's Student(s), Doctoral Candidate(s) (PhD, MD, DMD, Pha…" at bounding box center [453, 43] width 573 height 9
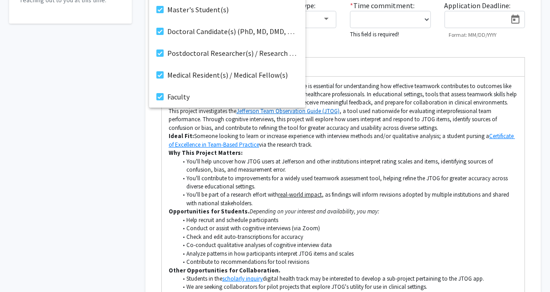
scroll to position [205, 0]
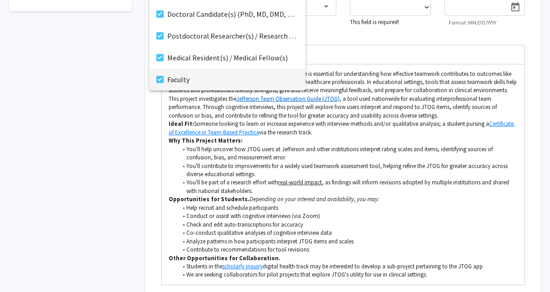
click at [195, 81] on span "Faculty" at bounding box center [232, 80] width 131 height 22
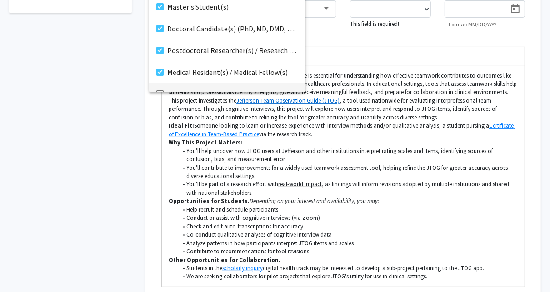
scroll to position [0, 0]
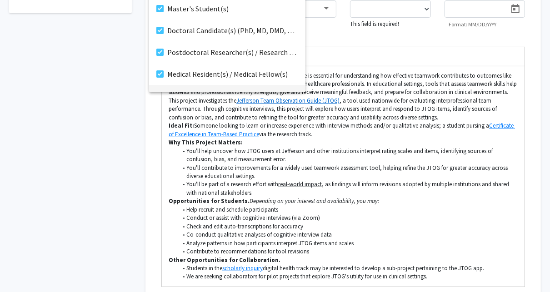
click at [483, 164] on div at bounding box center [275, 146] width 550 height 292
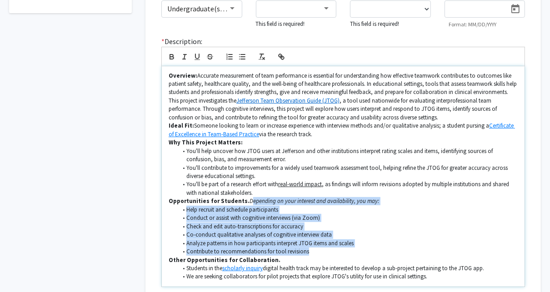
drag, startPoint x: 244, startPoint y: 201, endPoint x: 397, endPoint y: 247, distance: 160.0
click at [397, 247] on div "Overview: Accurate measurement of team performance is essential for understandi…" at bounding box center [343, 176] width 363 height 220
drag, startPoint x: 190, startPoint y: 268, endPoint x: 488, endPoint y: 268, distance: 297.6
click at [488, 268] on li "Students in the scholarly inquiry digital health track may be interested to dev…" at bounding box center [348, 268] width 340 height 8
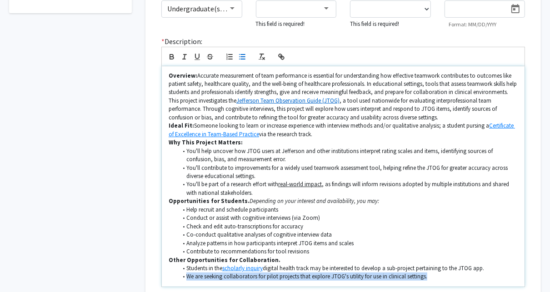
drag, startPoint x: 186, startPoint y: 275, endPoint x: 437, endPoint y: 282, distance: 251.8
click at [437, 282] on div "Overview: Accurate measurement of team performance is essential for understandi…" at bounding box center [343, 176] width 363 height 220
click at [438, 278] on li "We are seeking collaborators for pilot projects that explore JTOG's utility for…" at bounding box center [348, 277] width 340 height 8
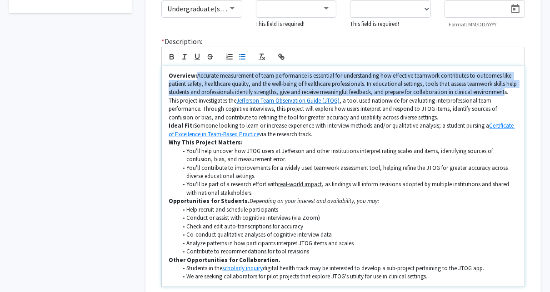
drag, startPoint x: 204, startPoint y: 75, endPoint x: 201, endPoint y: 97, distance: 22.5
click at [201, 97] on p "Overview: Accurate measurement of team performance is essential for understandi…" at bounding box center [343, 97] width 349 height 50
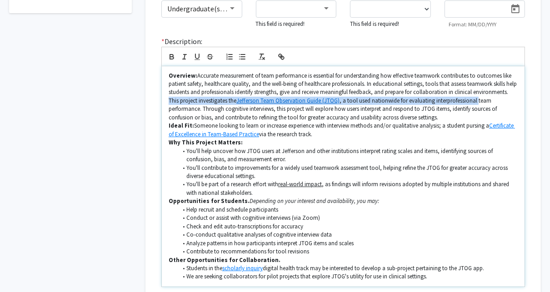
drag, startPoint x: 206, startPoint y: 100, endPoint x: 518, endPoint y: 100, distance: 311.6
click at [518, 100] on div "Overview: Accurate measurement of team performance is essential for understandi…" at bounding box center [343, 176] width 363 height 220
click at [461, 99] on p "Overview: Accurate measurement of team performance is essential for understandi…" at bounding box center [343, 97] width 349 height 50
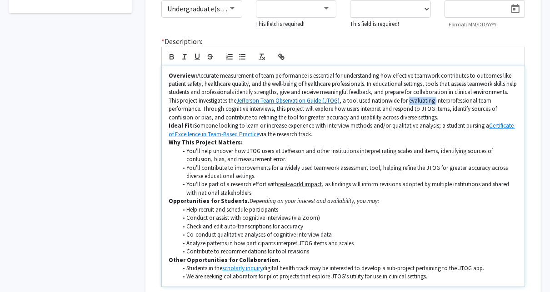
click at [461, 99] on p "Overview: Accurate measurement of team performance is essential for understandi…" at bounding box center [343, 97] width 349 height 50
drag, startPoint x: 292, startPoint y: 109, endPoint x: 318, endPoint y: 112, distance: 25.5
click at [318, 112] on p "Overview: Accurate measurement of team performance is essential for understandi…" at bounding box center [343, 97] width 349 height 50
click at [320, 114] on p "Overview: Accurate measurement of team performance is essential for understandi…" at bounding box center [343, 97] width 349 height 50
drag, startPoint x: 294, startPoint y: 108, endPoint x: 318, endPoint y: 111, distance: 24.3
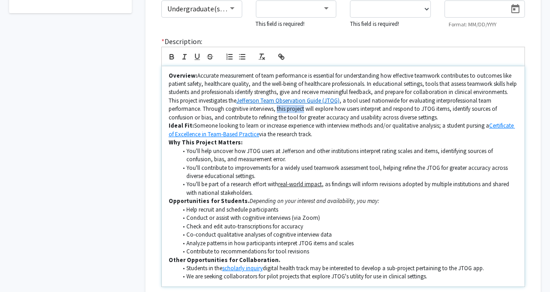
click at [318, 111] on p "Overview: Accurate measurement of team performance is essential for understandi…" at bounding box center [343, 97] width 349 height 50
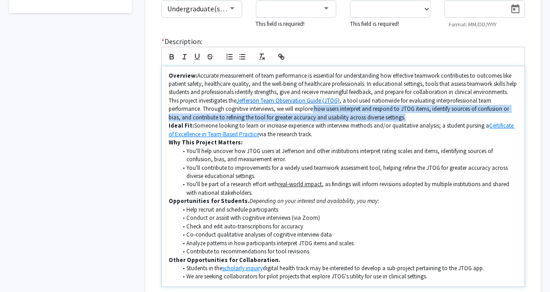
drag, startPoint x: 333, startPoint y: 108, endPoint x: 417, endPoint y: 115, distance: 83.9
click at [417, 115] on p "Overview: Accurate measurement of team performance is essential for understandi…" at bounding box center [343, 97] width 349 height 50
drag, startPoint x: 194, startPoint y: 125, endPoint x: 320, endPoint y: 134, distance: 126.1
click at [316, 131] on p "Ideal Fit: Someone looking to learn or increase experience with interview metho…" at bounding box center [343, 130] width 349 height 17
click at [320, 134] on p "Ideal Fit: Someone looking to learn or increase experience with interview metho…" at bounding box center [343, 130] width 349 height 17
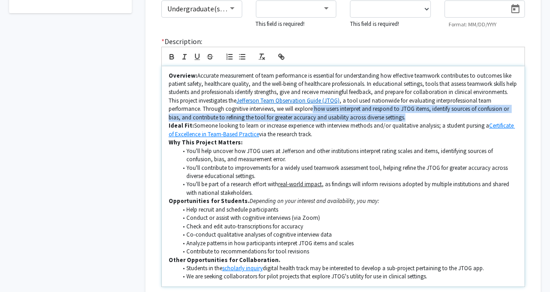
click at [322, 135] on p "Ideal Fit: Someone looking to learn or increase experience with interview metho…" at bounding box center [343, 130] width 349 height 17
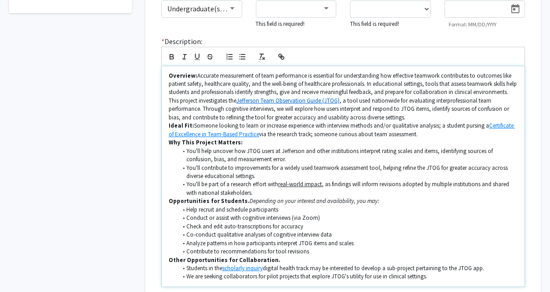
drag, startPoint x: 197, startPoint y: 126, endPoint x: 426, endPoint y: 132, distance: 229.5
click at [426, 132] on p "Ideal Fit: Someone looking to learn or increase experience with interview metho…" at bounding box center [343, 130] width 349 height 17
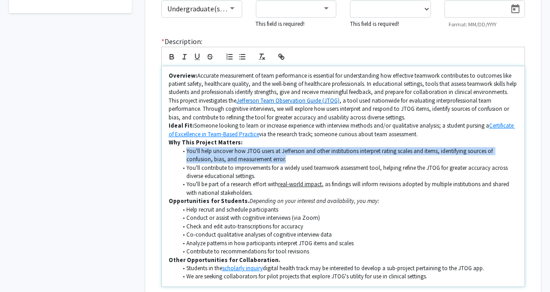
drag, startPoint x: 189, startPoint y: 150, endPoint x: 302, endPoint y: 156, distance: 112.8
click at [301, 156] on li "You'll help uncover how JTOG users at Jefferson and other institutions interpre…" at bounding box center [348, 155] width 340 height 17
click at [309, 159] on li "You'll help uncover how JTOG users at Jefferson and other institutions interpre…" at bounding box center [348, 155] width 340 height 17
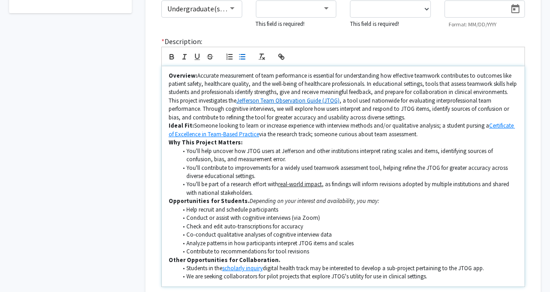
click at [235, 157] on li "You'll help uncover how JTOG users at Jefferson and other institutions interpre…" at bounding box center [348, 155] width 340 height 17
click at [467, 153] on li "You'll help uncover how JTOG users at Jefferson and other institutions interpre…" at bounding box center [348, 155] width 340 height 17
click at [471, 153] on li "You'll help uncover how JTOG users at Jefferson and other institutions interpre…" at bounding box center [348, 155] width 340 height 17
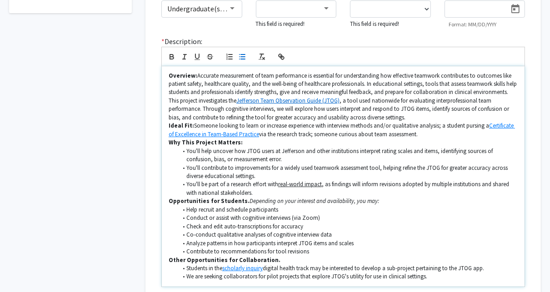
click at [499, 151] on li "You'll help uncover how JTOG users at Jefferson and other institutions interpre…" at bounding box center [348, 155] width 340 height 17
click at [509, 150] on li "You'll help uncover how JTOG users at Jefferson and other institutions interpre…" at bounding box center [348, 155] width 340 height 17
click at [469, 152] on li "You'll help uncover how JTOG users at Jefferson and other institutions interpre…" at bounding box center [348, 155] width 340 height 17
click at [480, 150] on li "You'll help uncover how JTOG users at Jefferson and other institutions interpre…" at bounding box center [348, 155] width 340 height 17
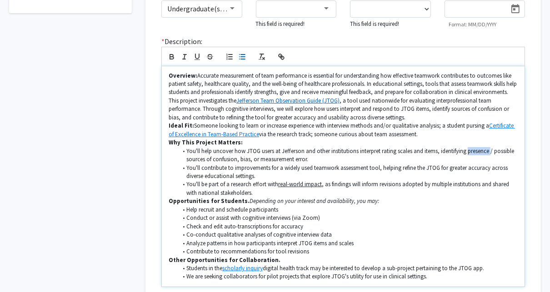
click at [480, 150] on li "You'll help uncover how JTOG users at Jefferson and other institutions interpre…" at bounding box center [348, 155] width 340 height 17
click at [497, 153] on li "You'll help uncover how JTOG users at Jefferson and other institutions interpre…" at bounding box center [348, 155] width 340 height 17
drag, startPoint x: 470, startPoint y: 150, endPoint x: 515, endPoint y: 150, distance: 45.4
click at [515, 150] on li "You'll help uncover how JTOG users at Jefferson and other institutions interpre…" at bounding box center [348, 155] width 340 height 17
click at [509, 149] on li "You'll help uncover how JTOG users at Jefferson and other institutions interpre…" at bounding box center [348, 155] width 340 height 17
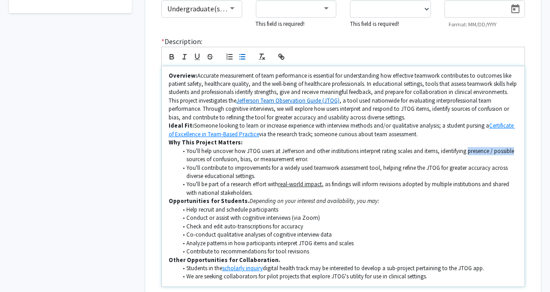
click at [491, 151] on li "You'll help uncover how JTOG users at Jefferson and other institutions interpre…" at bounding box center [348, 155] width 340 height 17
drag, startPoint x: 493, startPoint y: 151, endPoint x: 516, endPoint y: 149, distance: 23.3
click at [516, 149] on li "You'll help uncover how JTOG users at Jefferson and other institutions interpre…" at bounding box center [348, 155] width 340 height 17
drag, startPoint x: 185, startPoint y: 159, endPoint x: 290, endPoint y: 159, distance: 104.5
click at [290, 159] on li "You'll help uncover how JTOG users at Jefferson and other institutions interpre…" at bounding box center [348, 155] width 340 height 17
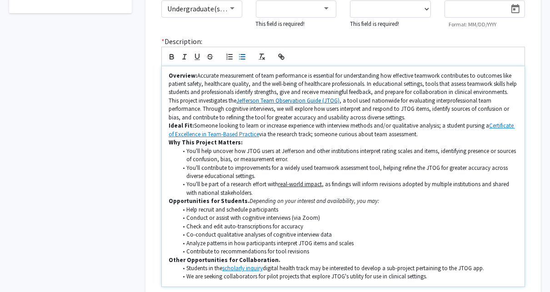
click at [494, 151] on li "You'll help uncover how JTOG users at Jefferson and other institutions interpre…" at bounding box center [348, 155] width 340 height 17
drag, startPoint x: 492, startPoint y: 152, endPoint x: 499, endPoint y: 151, distance: 6.9
click at [499, 151] on li "You'll help uncover how JTOG users at Jefferson and other institutions interpre…" at bounding box center [348, 155] width 340 height 17
drag, startPoint x: 468, startPoint y: 150, endPoint x: 493, endPoint y: 149, distance: 25.5
click at [493, 149] on li "You'll help uncover how JTOG users at Jefferson and other institutions interpre…" at bounding box center [348, 155] width 340 height 17
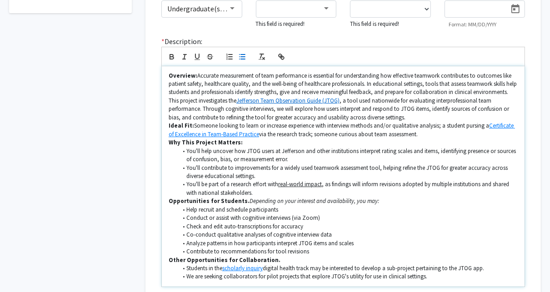
click at [462, 149] on li "You'll help uncover how JTOG users at Jefferson and other institutions interpre…" at bounding box center [348, 155] width 340 height 17
drag, startPoint x: 469, startPoint y: 149, endPoint x: 517, endPoint y: 152, distance: 48.2
click at [517, 152] on li "You'll help uncover how JTOG users at Jefferson and other institutions interpre…" at bounding box center [348, 155] width 340 height 17
click at [289, 160] on li "You'll help uncover how JTOG users at Jefferson and other institutions interpre…" at bounding box center [348, 155] width 340 height 17
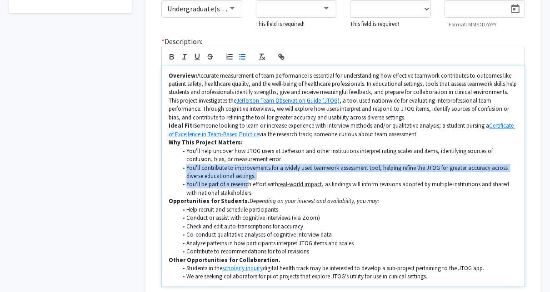
drag, startPoint x: 185, startPoint y: 167, endPoint x: 248, endPoint y: 180, distance: 63.6
click at [248, 180] on ul "You'll help uncover how JTOG users at Jefferson and other institutions interpre…" at bounding box center [343, 172] width 349 height 50
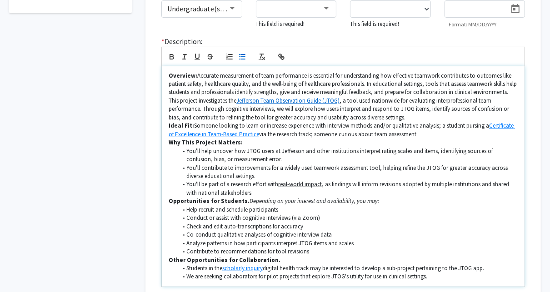
click at [280, 158] on li "You'll help uncover how JTOG users at Jefferson and other institutions interpre…" at bounding box center [348, 155] width 340 height 17
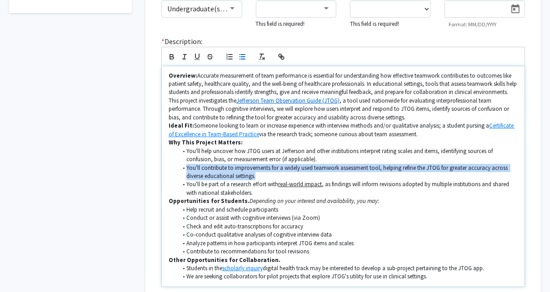
drag, startPoint x: 186, startPoint y: 168, endPoint x: 265, endPoint y: 174, distance: 78.9
click at [265, 174] on li "You'll contribute to improvements for a widely used teamwork assessment tool, h…" at bounding box center [348, 172] width 340 height 17
click at [298, 178] on li "You'll contribute to improvements for a widely used teamwork assessment tool, h…" at bounding box center [348, 172] width 340 height 17
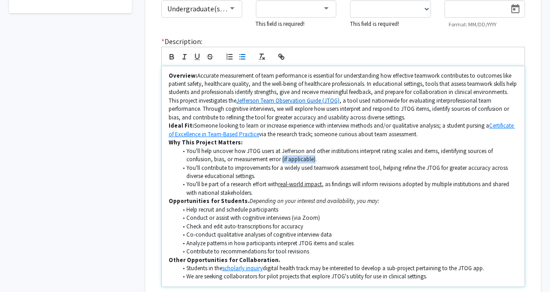
drag, startPoint x: 281, startPoint y: 158, endPoint x: 315, endPoint y: 158, distance: 34.1
click at [315, 158] on li "You'll help uncover how JTOG users at Jefferson and other institutions interpre…" at bounding box center [348, 155] width 340 height 17
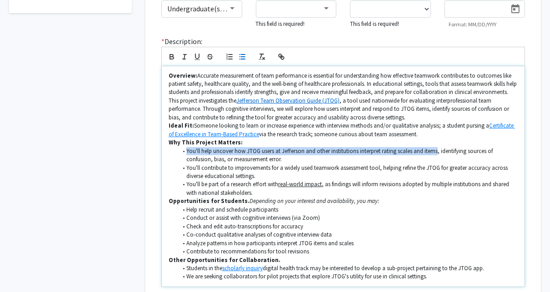
drag, startPoint x: 185, startPoint y: 148, endPoint x: 438, endPoint y: 148, distance: 253.5
click at [438, 148] on li "You'll help uncover how JTOG users at Jefferson and other institutions interpre…" at bounding box center [348, 155] width 340 height 17
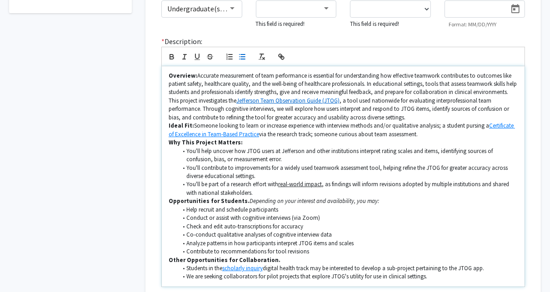
click at [452, 151] on li "You'll help uncover how JTOG users at Jefferson and other institutions interpre…" at bounding box center [348, 155] width 340 height 17
click at [473, 153] on li "You'll help uncover how JTOG users at Jefferson and other institutions interpre…" at bounding box center [348, 155] width 340 height 17
click at [476, 149] on li "You'll help uncover how JTOG users at Jefferson and other institutions interpre…" at bounding box center [348, 155] width 340 height 17
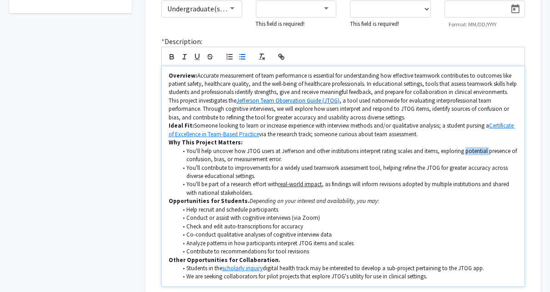
click at [476, 149] on li "You'll help uncover how JTOG users at Jefferson and other institutions interpre…" at bounding box center [348, 155] width 340 height 17
click at [510, 150] on li "You'll help uncover how JTOG users at Jefferson and other institutions interpre…" at bounding box center [348, 155] width 340 height 17
drag, startPoint x: 480, startPoint y: 151, endPoint x: 518, endPoint y: 153, distance: 37.8
click at [518, 153] on li "You'll help uncover how JTOG users at Jefferson and other institutions interpre…" at bounding box center [348, 155] width 340 height 17
click at [469, 150] on li "You'll help uncover how JTOG users at Jefferson and other institutions interpre…" at bounding box center [348, 155] width 340 height 17
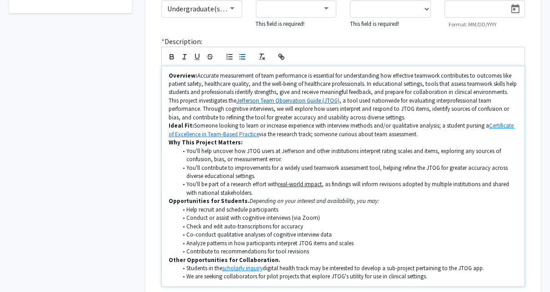
click at [468, 153] on li "You'll help uncover how JTOG users at Jefferson and other institutions interpre…" at bounding box center [348, 155] width 340 height 17
click at [497, 152] on li "You'll help uncover how JTOG users at Jefferson and other institutions interpre…" at bounding box center [348, 155] width 340 height 17
click at [289, 160] on li "You'll help uncover how JTOG users at Jefferson and other institutions interpre…" at bounding box center [348, 155] width 340 height 17
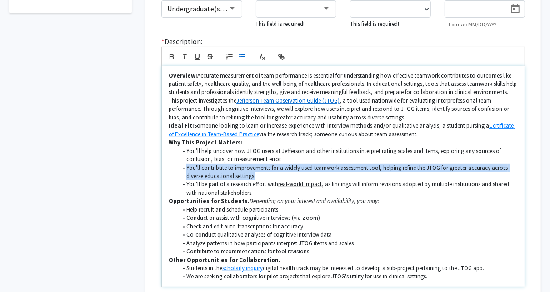
drag, startPoint x: 189, startPoint y: 167, endPoint x: 265, endPoint y: 178, distance: 77.2
click at [265, 178] on li "You'll contribute to improvements for a widely used teamwork assessment tool, h…" at bounding box center [348, 172] width 340 height 17
click at [264, 178] on li "You'll contribute to improvements for a widely used teamwork assessment tool, h…" at bounding box center [348, 172] width 340 height 17
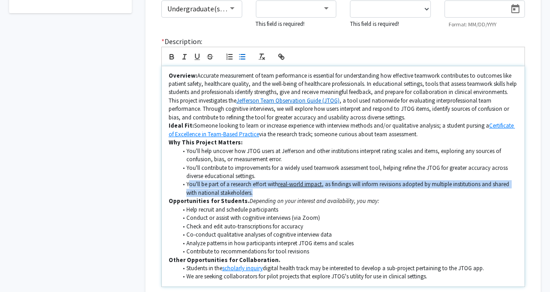
drag, startPoint x: 188, startPoint y: 185, endPoint x: 425, endPoint y: 189, distance: 237.2
click at [425, 189] on li "You'll be part of a research effort with real-world impact , as findings will i…" at bounding box center [348, 188] width 340 height 17
click at [318, 185] on u "real-world impact" at bounding box center [300, 184] width 44 height 8
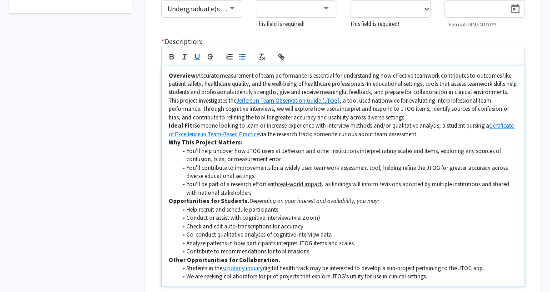
click at [326, 185] on li "You'll be part of a research effort with real-world impact , as findings will i…" at bounding box center [348, 188] width 340 height 17
click at [324, 184] on li "You'll be part of a research effort with real-world impact as findings will inf…" at bounding box center [348, 188] width 340 height 17
click at [353, 185] on li "You'll be part of a research effort with real-world impact as findings will inf…" at bounding box center [348, 188] width 340 height 17
drag, startPoint x: 359, startPoint y: 184, endPoint x: 380, endPoint y: 189, distance: 21.6
click at [380, 189] on li "You'll be part of a research effort with real-world impact as findings will inf…" at bounding box center [348, 188] width 340 height 17
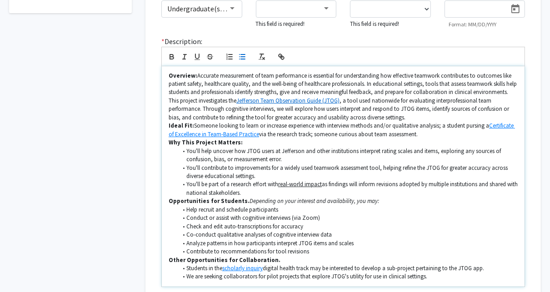
click at [325, 209] on li "Help recruit and schedule participants" at bounding box center [348, 210] width 340 height 8
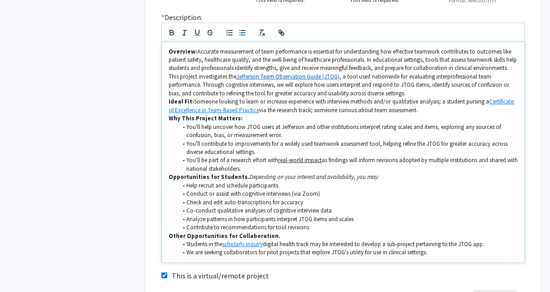
scroll to position [240, 0]
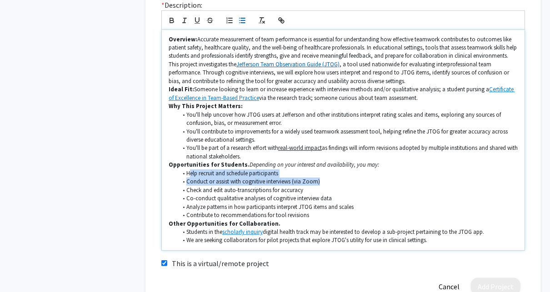
drag, startPoint x: 193, startPoint y: 173, endPoint x: 319, endPoint y: 189, distance: 126.9
click at [335, 180] on ul "Help recruit and schedule participants Conduct or assist with cognitive intervi…" at bounding box center [343, 194] width 349 height 50
drag, startPoint x: 268, startPoint y: 232, endPoint x: 491, endPoint y: 232, distance: 222.6
click at [489, 232] on li "Students in the scholarly inquiry digital health track may be interested to dev…" at bounding box center [348, 232] width 340 height 8
click at [494, 233] on li "Students in the scholarly inquiry digital health track may be interested to dev…" at bounding box center [348, 232] width 340 height 8
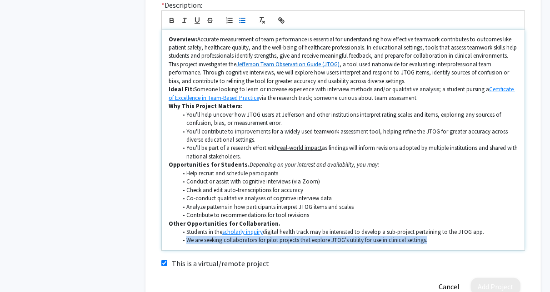
drag, startPoint x: 185, startPoint y: 239, endPoint x: 440, endPoint y: 240, distance: 254.9
click at [440, 240] on li "We are seeking collaborators for pilot projects that explore JTOG's utility for…" at bounding box center [348, 240] width 340 height 8
click at [443, 240] on li "We are seeking collaborators for pilot projects that explore JTOG's utility for…" at bounding box center [348, 240] width 340 height 8
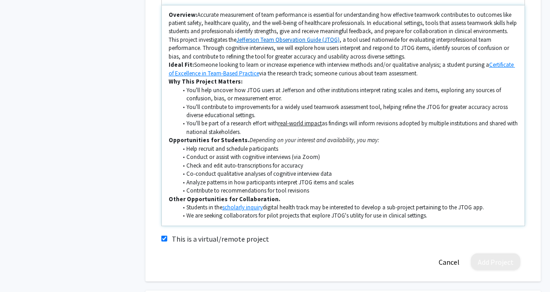
scroll to position [276, 0]
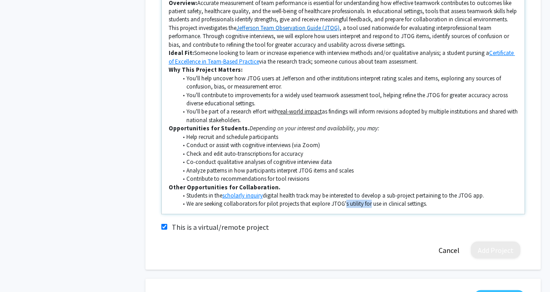
drag, startPoint x: 345, startPoint y: 204, endPoint x: 371, endPoint y: 204, distance: 26.4
click at [371, 204] on li "We are seeking collaborators for pilot projects that explore JTOG's utility for…" at bounding box center [348, 204] width 340 height 8
click at [330, 203] on li "We are seeking collaborators for pilot projects that explore JTOG use in clinic…" at bounding box center [348, 204] width 340 height 8
click at [408, 204] on li "We are seeking collaborators for pilot projects that explore JTOG use in clinic…" at bounding box center [348, 204] width 340 height 8
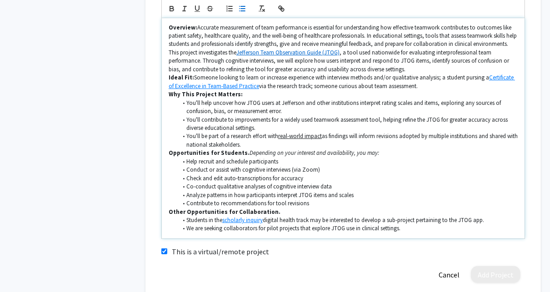
scroll to position [240, 0]
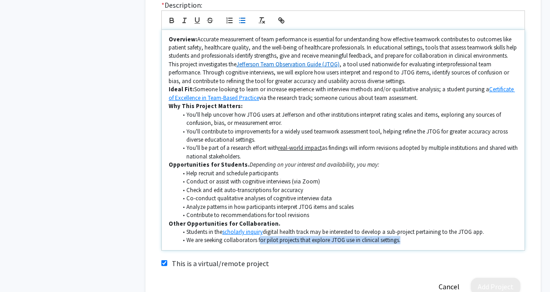
drag, startPoint x: 261, startPoint y: 241, endPoint x: 407, endPoint y: 239, distance: 146.3
click at [406, 239] on li "We are seeking collaborators for pilot projects that explore JTOG use in clinic…" at bounding box center [348, 240] width 340 height 8
click at [414, 240] on li "We are seeking collaborators for pilot projects that explore JTOG use in clinic…" at bounding box center [348, 240] width 340 height 8
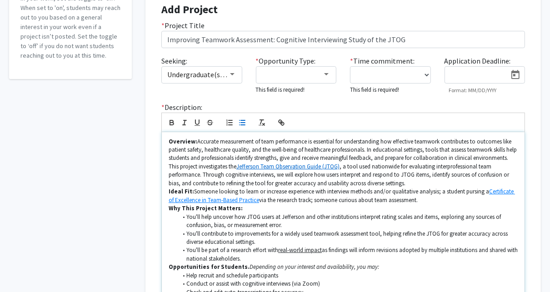
scroll to position [131, 0]
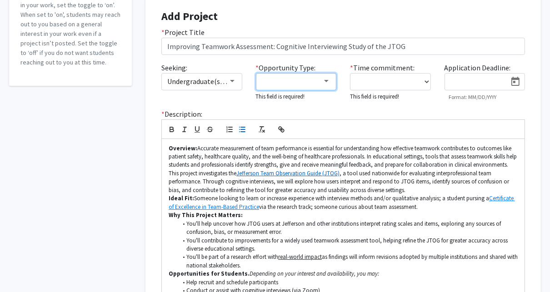
click at [305, 76] on div at bounding box center [292, 81] width 61 height 11
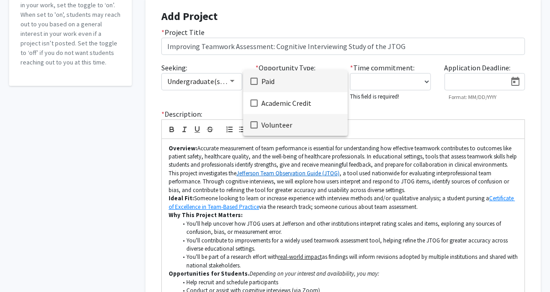
click at [287, 123] on span "Volunteer" at bounding box center [300, 125] width 79 height 22
click at [294, 108] on span "Academic Credit" at bounding box center [300, 103] width 79 height 22
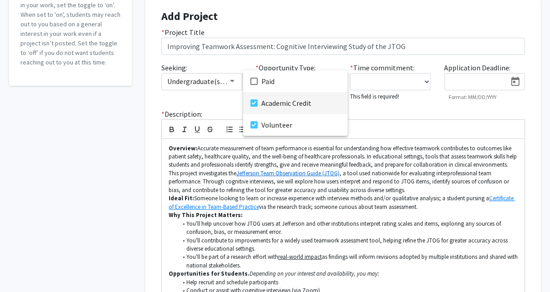
click at [388, 104] on div at bounding box center [275, 146] width 550 height 292
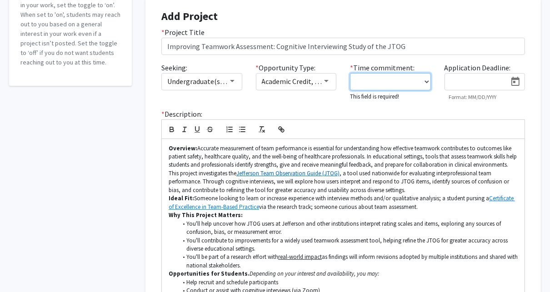
click at [401, 83] on select "0 - 5 hours/week 5 - 10 hours/week 10 - 15 hours/week 15 - 20 hours/week 20 - 3…" at bounding box center [390, 81] width 81 height 17
click at [350, 73] on select "0 - 5 hours/week 5 - 10 hours/week 10 - 15 hours/week 15 - 20 hours/week 20 - 3…" at bounding box center [390, 81] width 81 height 17
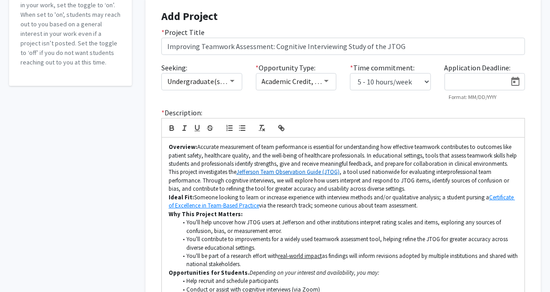
drag, startPoint x: 373, startPoint y: 116, endPoint x: 372, endPoint y: 112, distance: 4.7
click at [373, 116] on div "* Description: Overview: Accurate measurement of team performance is essential …" at bounding box center [342, 232] width 377 height 251
click at [377, 80] on select "0 - 5 hours/week 5 - 10 hours/week 10 - 15 hours/week 15 - 20 hours/week 20 - 3…" at bounding box center [390, 81] width 81 height 17
click at [350, 73] on select "0 - 5 hours/week 5 - 10 hours/week 10 - 15 hours/week 15 - 20 hours/week 20 - 3…" at bounding box center [390, 81] width 81 height 17
click at [417, 86] on select "0 - 5 hours/week 5 - 10 hours/week 10 - 15 hours/week 15 - 20 hours/week 20 - 3…" at bounding box center [390, 81] width 81 height 17
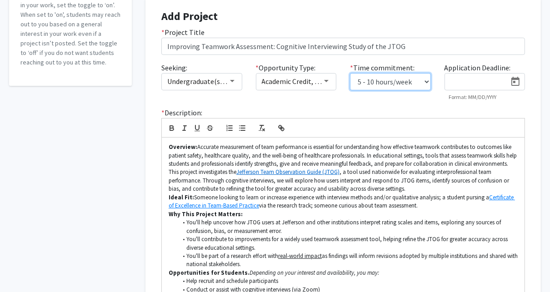
click at [350, 73] on select "0 - 5 hours/week 5 - 10 hours/week 10 - 15 hours/week 15 - 20 hours/week 20 - 3…" at bounding box center [390, 81] width 81 height 17
click at [423, 87] on select "0 - 5 hours/week 5 - 10 hours/week 10 - 15 hours/week 15 - 20 hours/week 20 - 3…" at bounding box center [390, 81] width 81 height 17
select select "0 - 5"
click at [350, 73] on select "0 - 5 hours/week 5 - 10 hours/week 10 - 15 hours/week 15 - 20 hours/week 20 - 3…" at bounding box center [390, 81] width 81 height 17
click at [512, 77] on icon "Open calendar" at bounding box center [515, 81] width 8 height 9
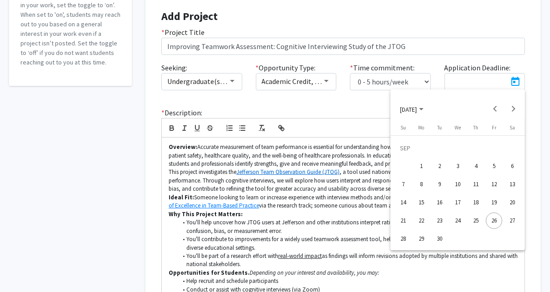
click at [530, 61] on div at bounding box center [275, 146] width 550 height 292
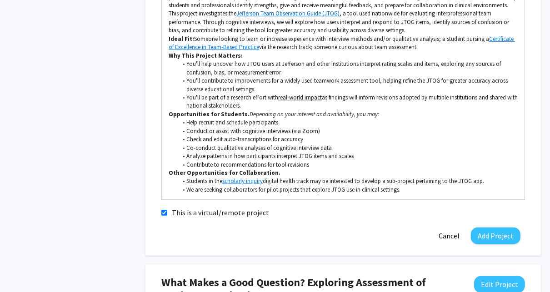
scroll to position [313, 0]
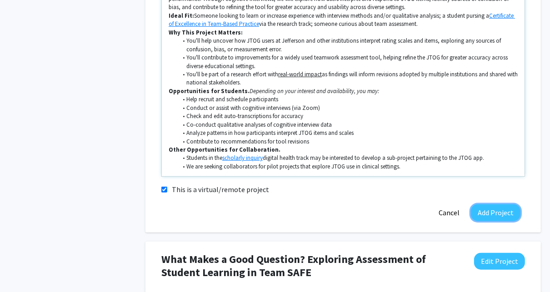
drag, startPoint x: 502, startPoint y: 214, endPoint x: 470, endPoint y: 159, distance: 63.9
click at [471, 159] on form "Add Project * Project Title Improving Teamwork Assessment: Cognitive Interviewi…" at bounding box center [342, 24] width 363 height 393
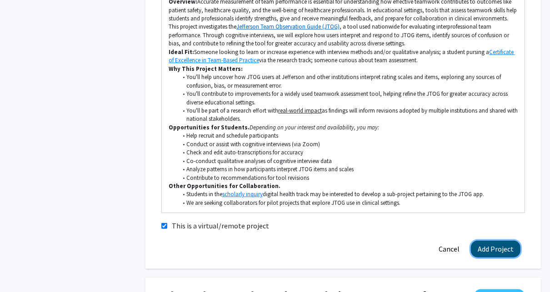
click at [511, 247] on button "Add Project" at bounding box center [496, 249] width 50 height 17
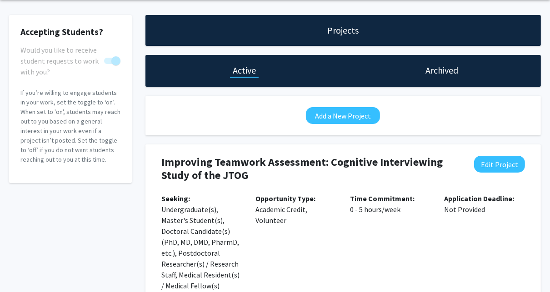
scroll to position [0, 0]
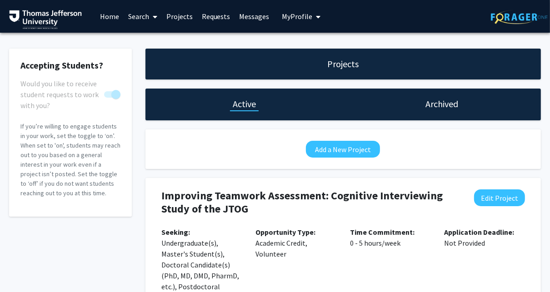
click at [169, 17] on link "Projects" at bounding box center [179, 16] width 35 height 32
click at [179, 17] on link "Projects" at bounding box center [179, 16] width 35 height 32
click at [106, 16] on link "Home" at bounding box center [109, 16] width 28 height 32
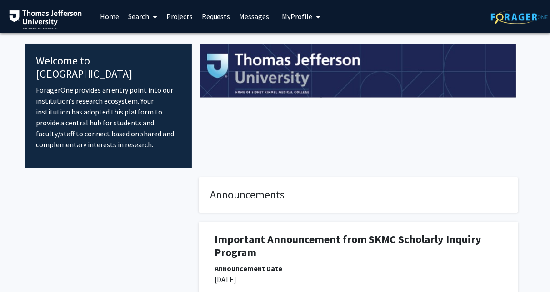
click at [309, 18] on span "My Profile" at bounding box center [297, 16] width 30 height 9
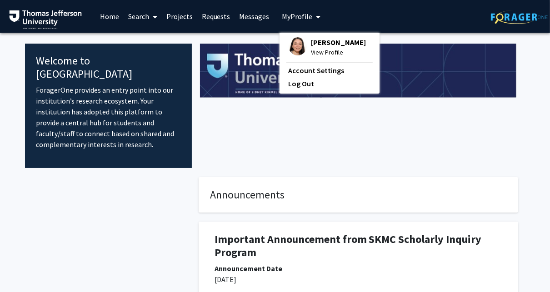
click at [305, 44] on div "[PERSON_NAME] View Profile" at bounding box center [327, 47] width 78 height 20
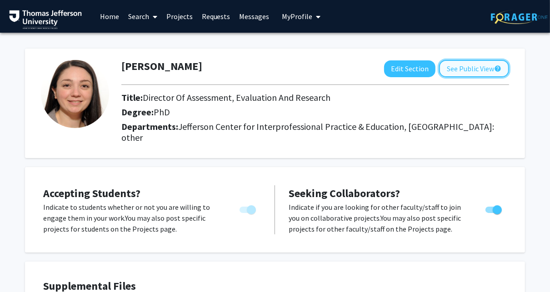
click at [459, 65] on button "See Public View help" at bounding box center [474, 68] width 70 height 17
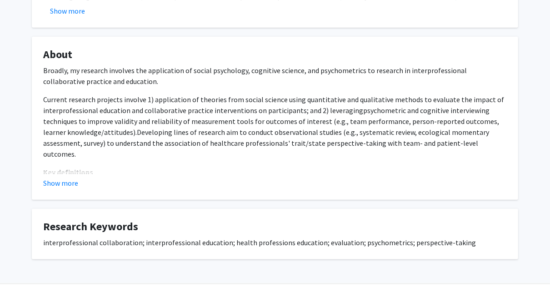
scroll to position [502, 0]
